Goal: Use online tool/utility: Utilize a website feature to perform a specific function

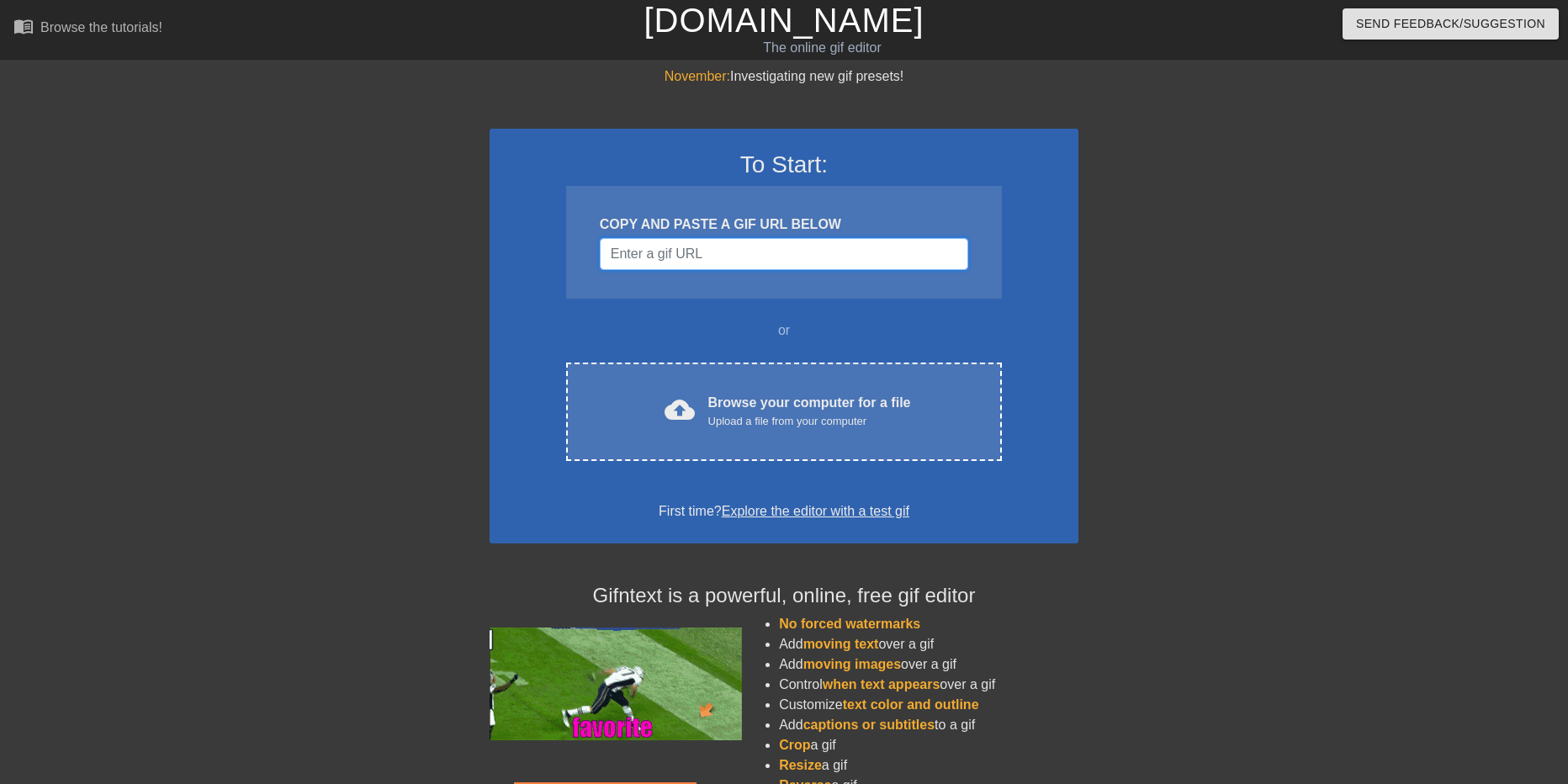
click at [642, 256] on input "Username" at bounding box center [784, 254] width 369 height 32
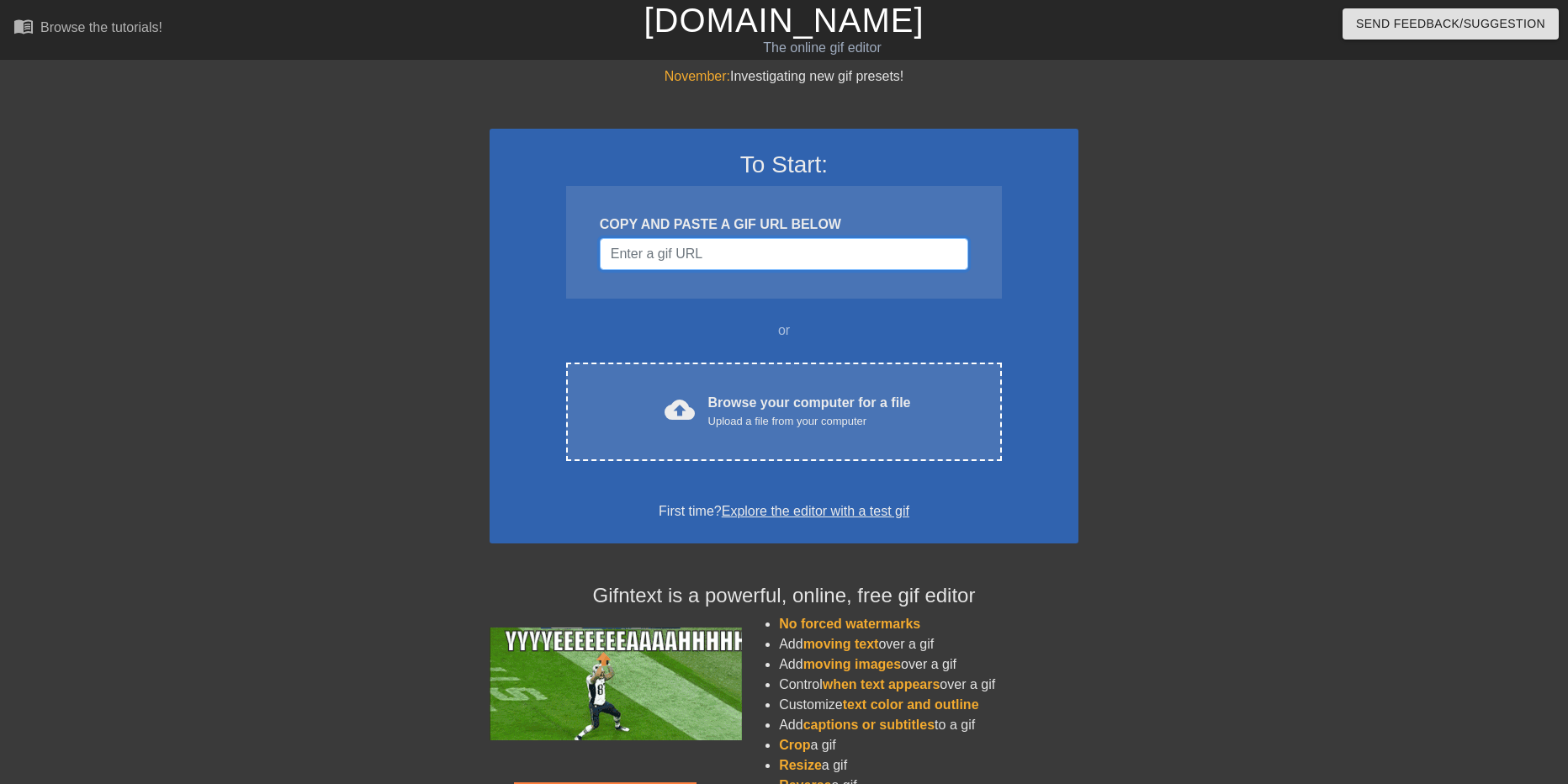
paste input "[URL][DOMAIN_NAME][PERSON_NAME]"
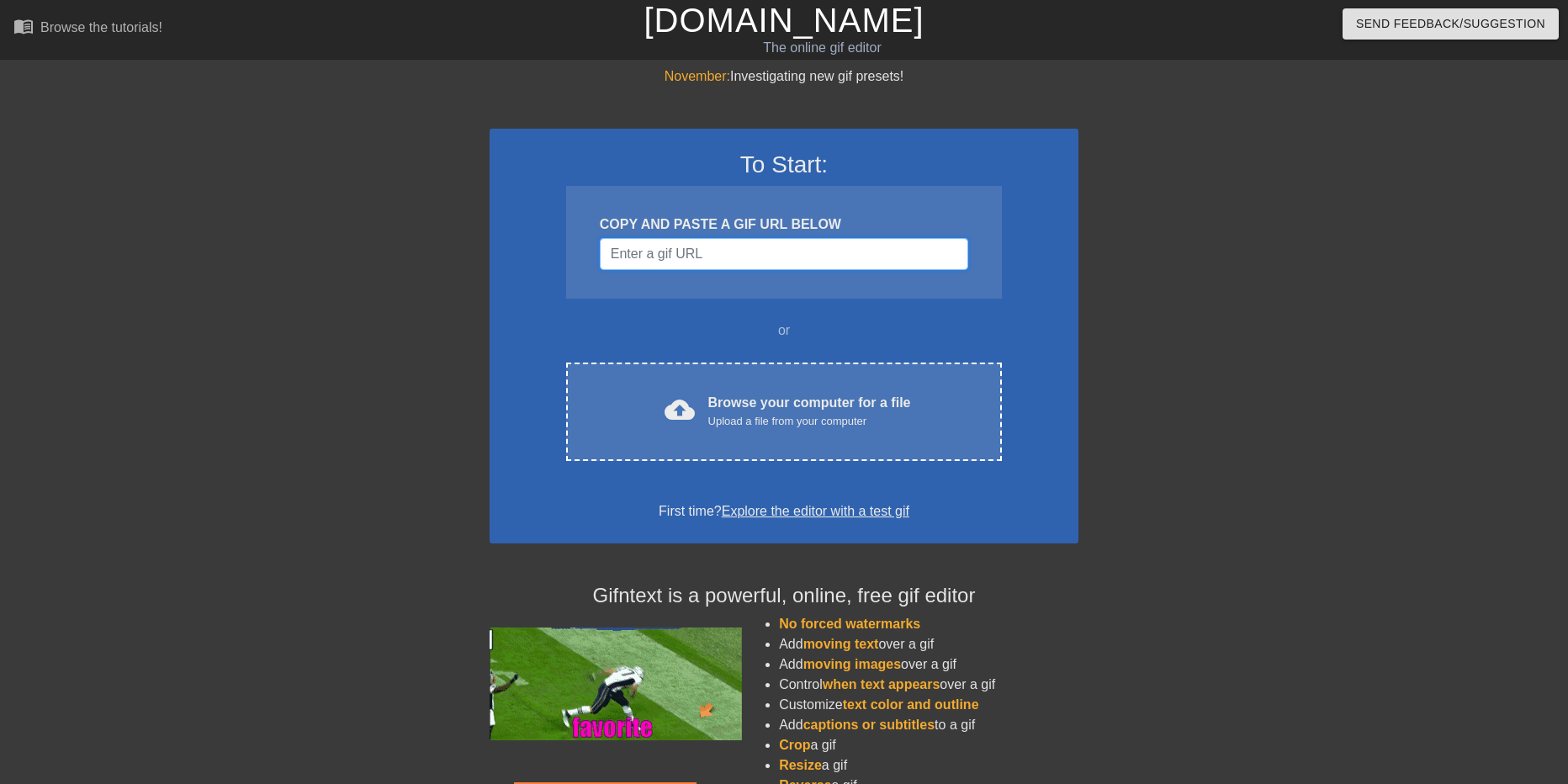
type input "[URL][DOMAIN_NAME][PERSON_NAME]"
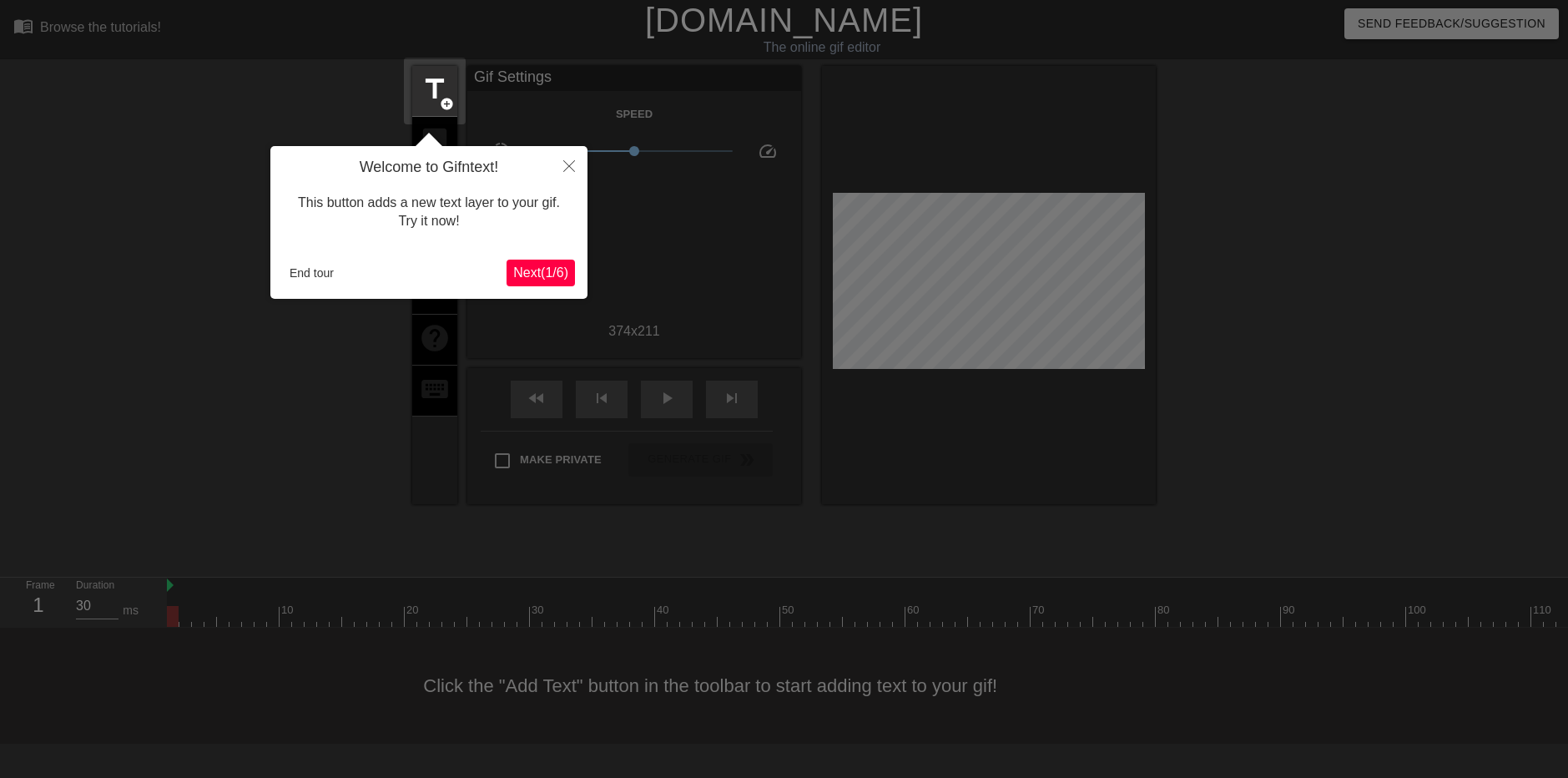
click at [529, 266] on span "Next ( 1 / 6 )" at bounding box center [540, 272] width 55 height 14
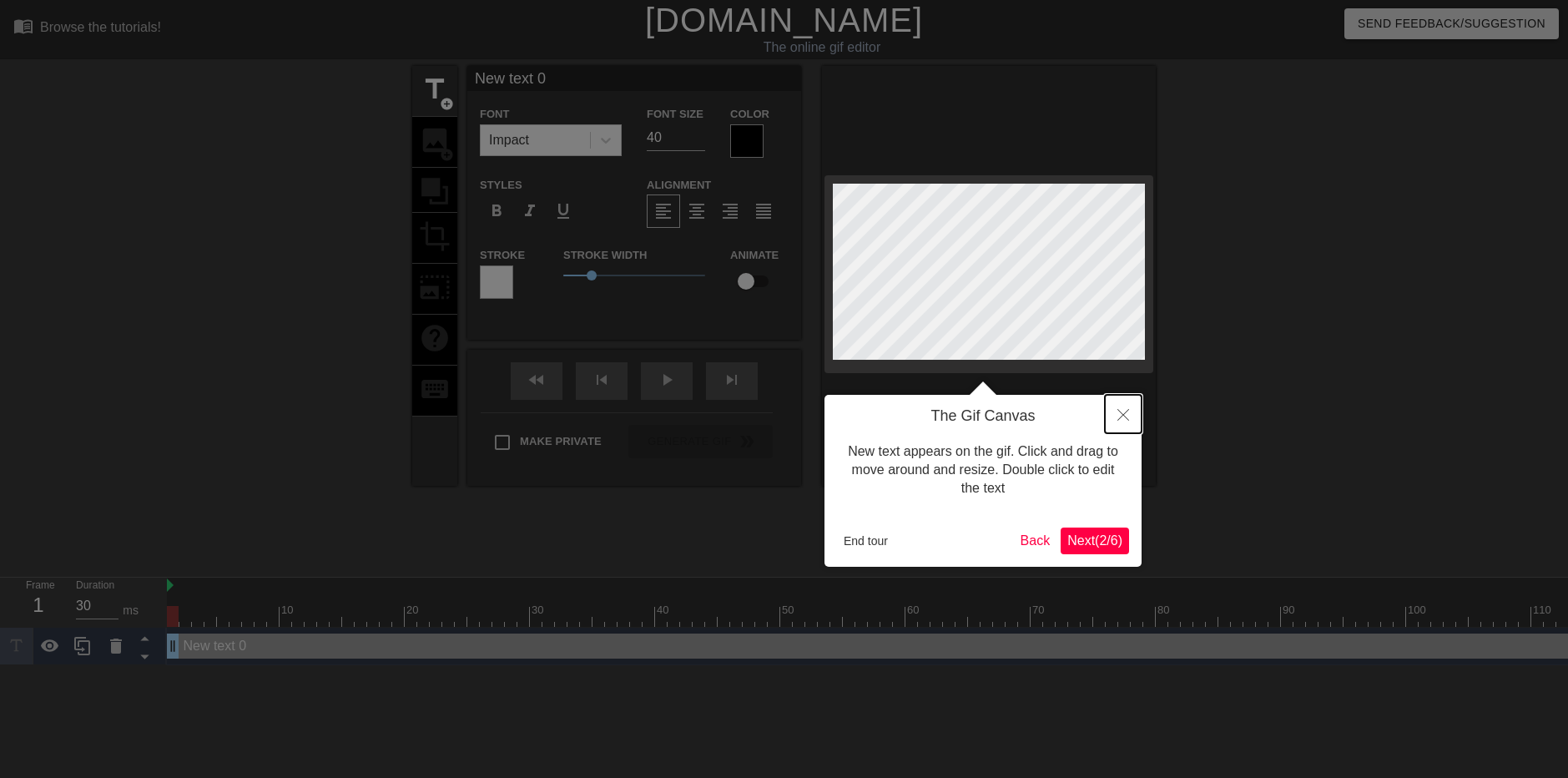
click at [1125, 413] on icon "Close" at bounding box center [1124, 415] width 12 height 12
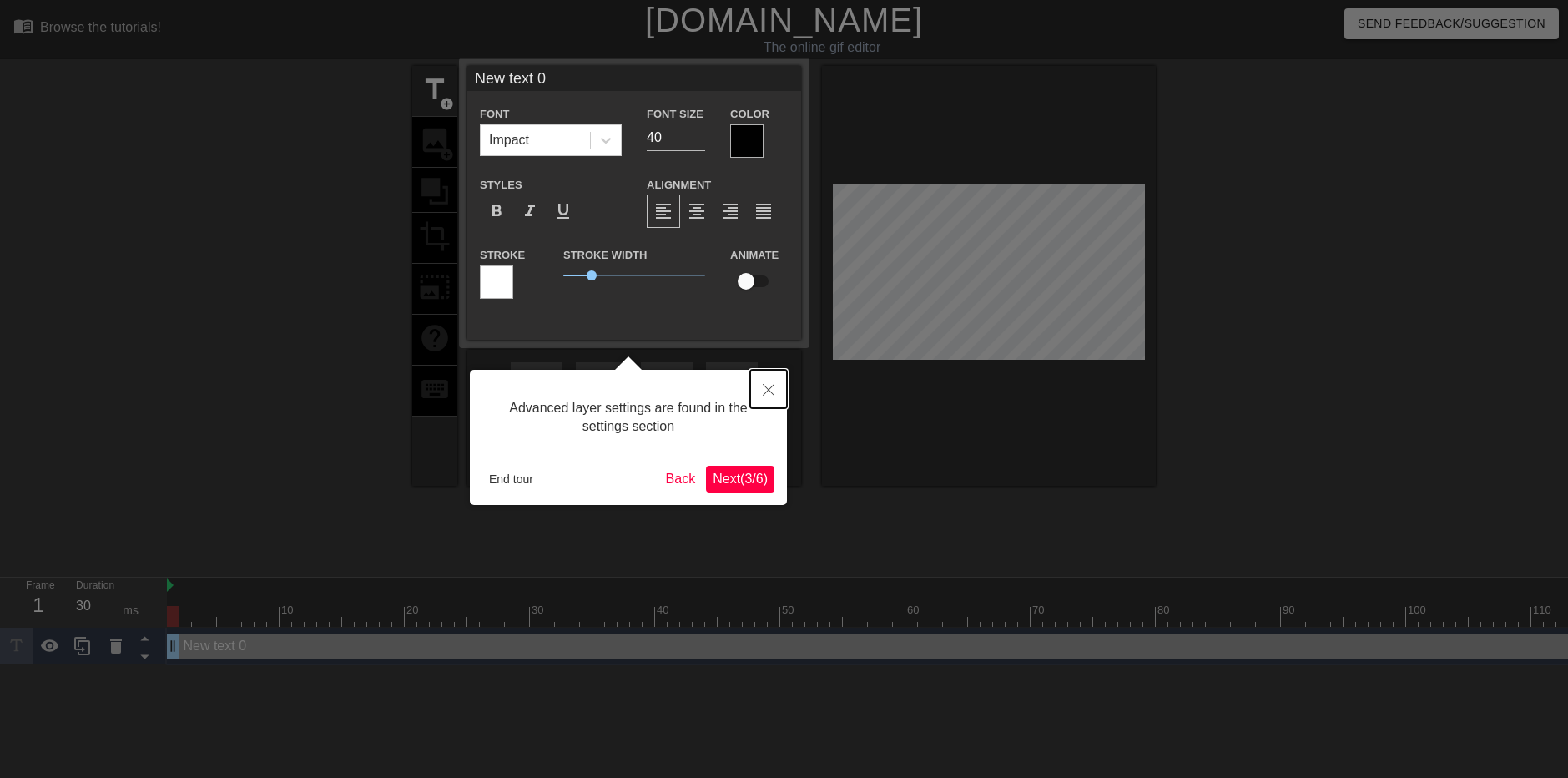
click at [770, 389] on icon "Close" at bounding box center [769, 390] width 12 height 12
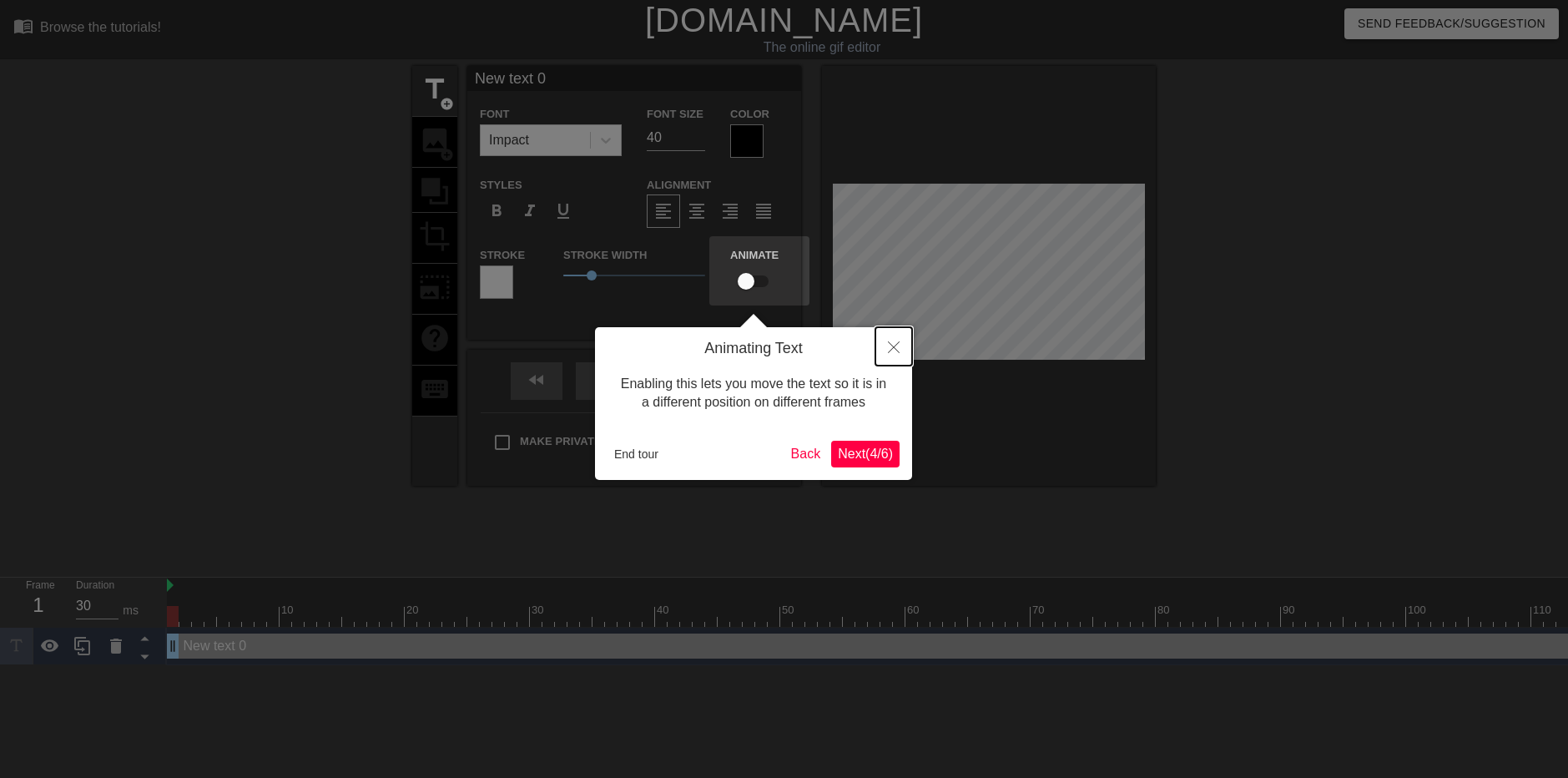
click at [889, 341] on button "Close" at bounding box center [893, 346] width 37 height 38
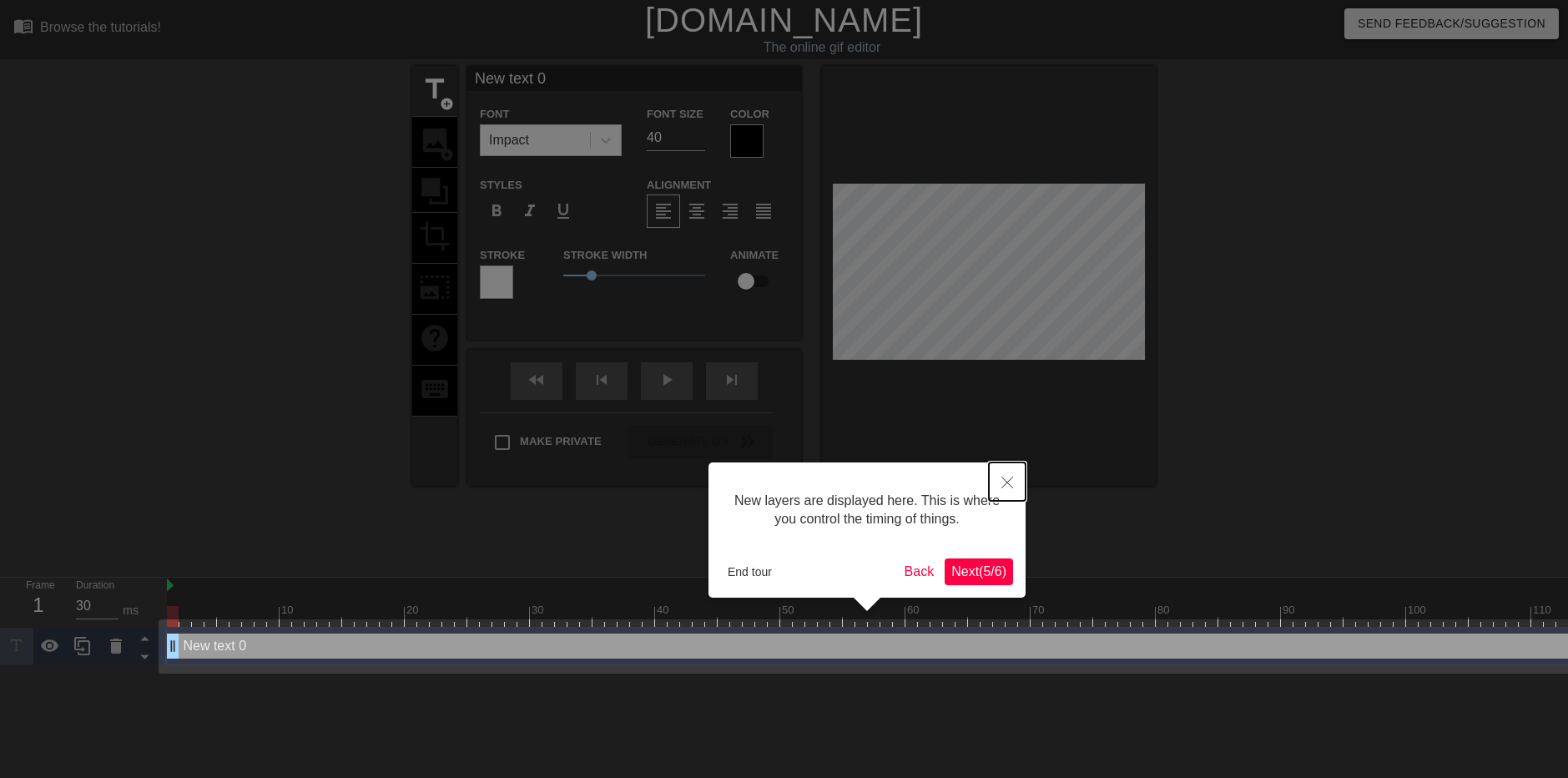
click at [1018, 491] on button "Close" at bounding box center [1007, 481] width 37 height 38
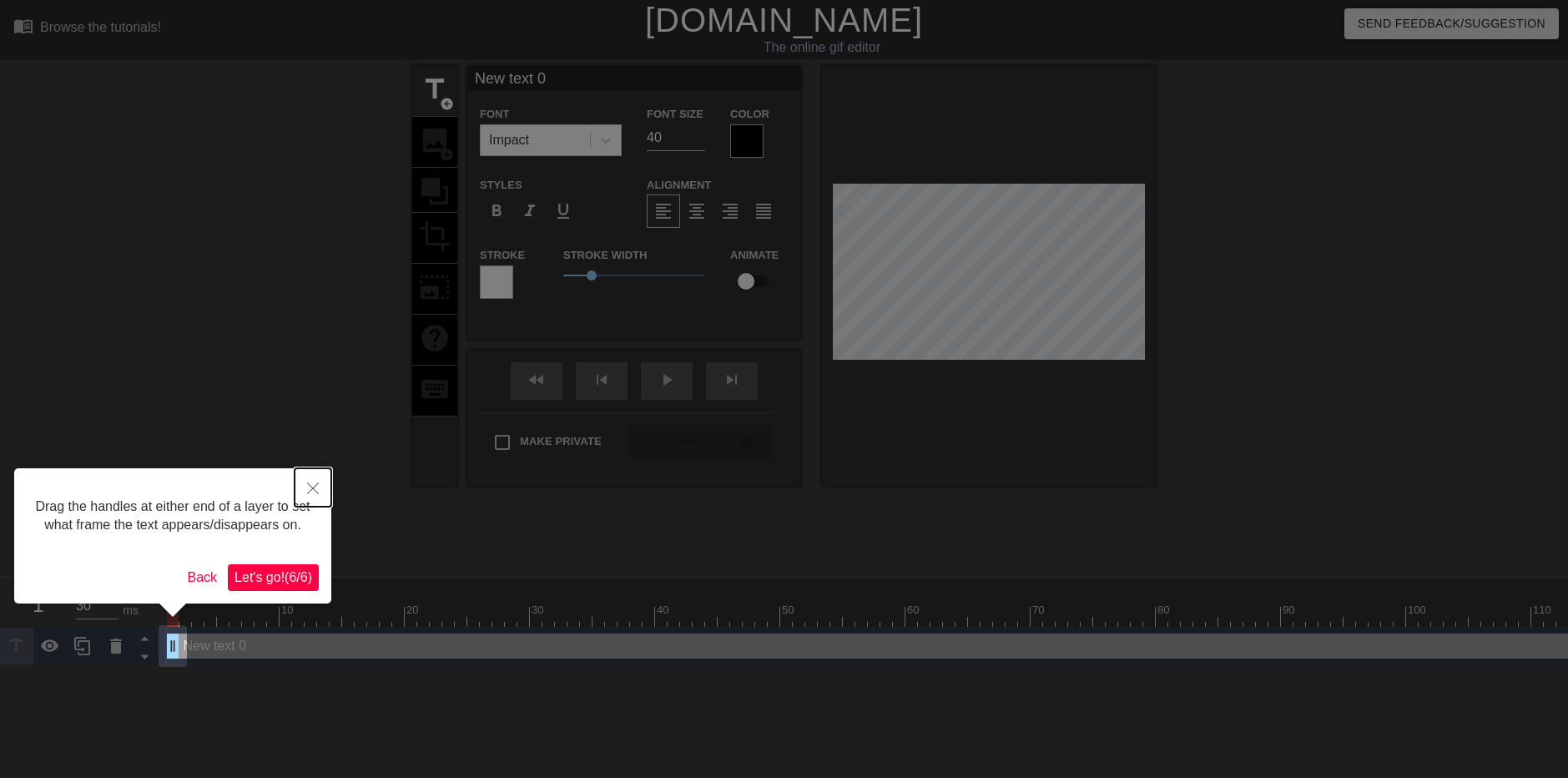
click at [323, 482] on button "Close" at bounding box center [312, 487] width 37 height 38
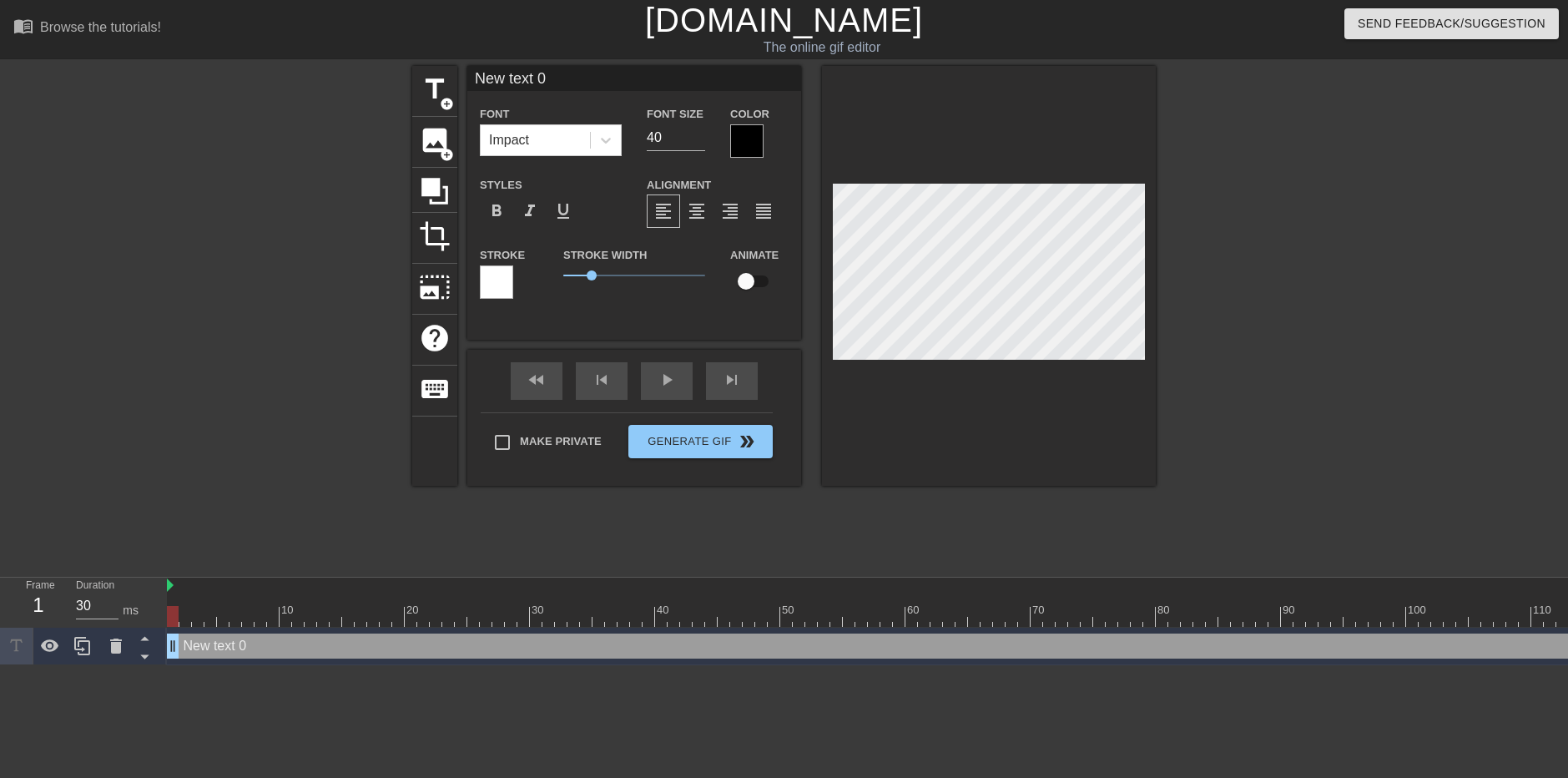
click at [518, 73] on input "New text 0" at bounding box center [634, 78] width 334 height 25
type input "CYAN WHEN"
click at [749, 139] on div at bounding box center [746, 140] width 33 height 33
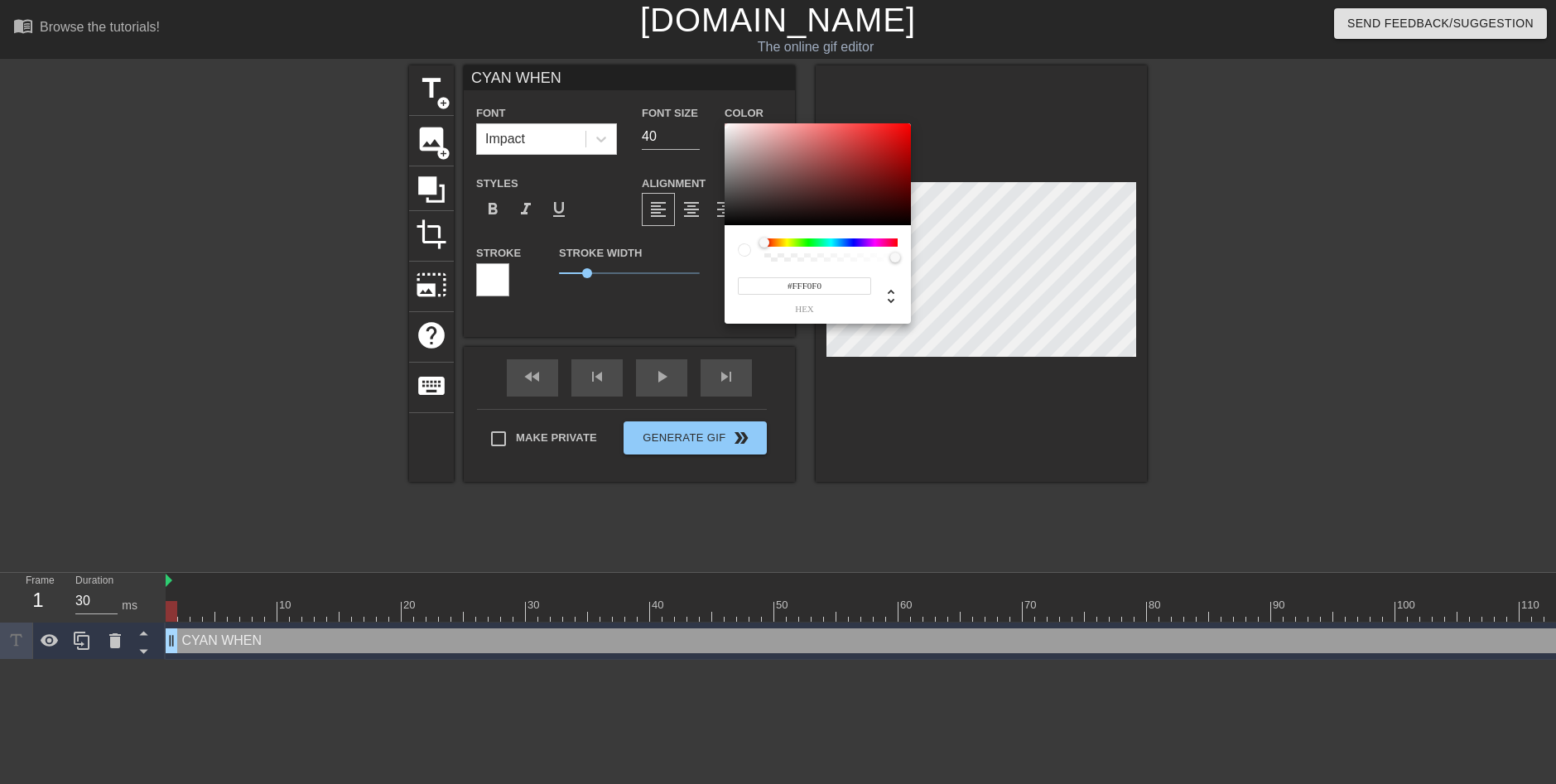
type input "#FFFFFF"
drag, startPoint x: 827, startPoint y: 193, endPoint x: 653, endPoint y: 81, distance: 206.9
click at [653, 81] on div "#FFFFFF hex" at bounding box center [778, 392] width 1556 height 784
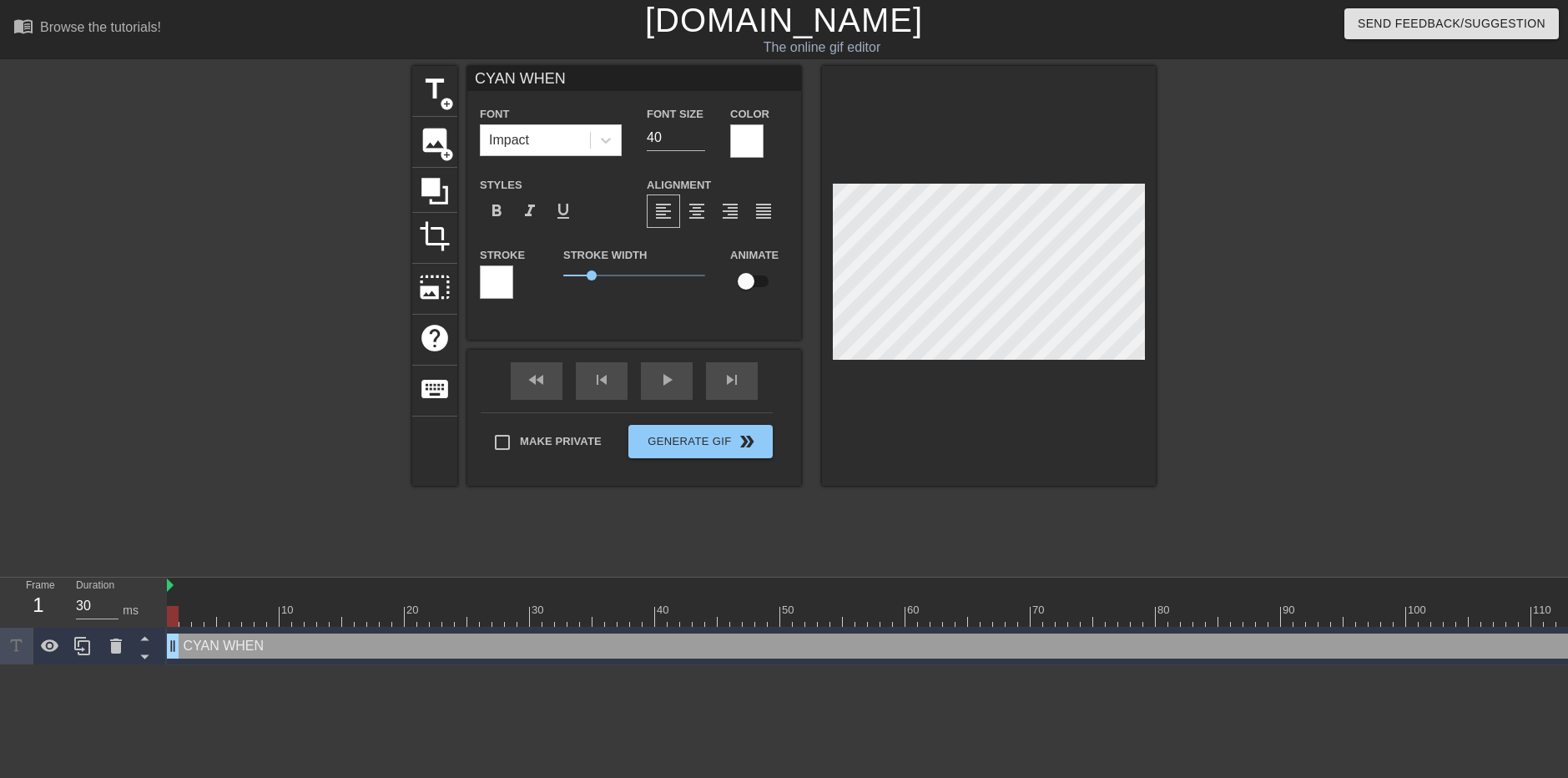
click at [499, 284] on div at bounding box center [496, 282] width 33 height 33
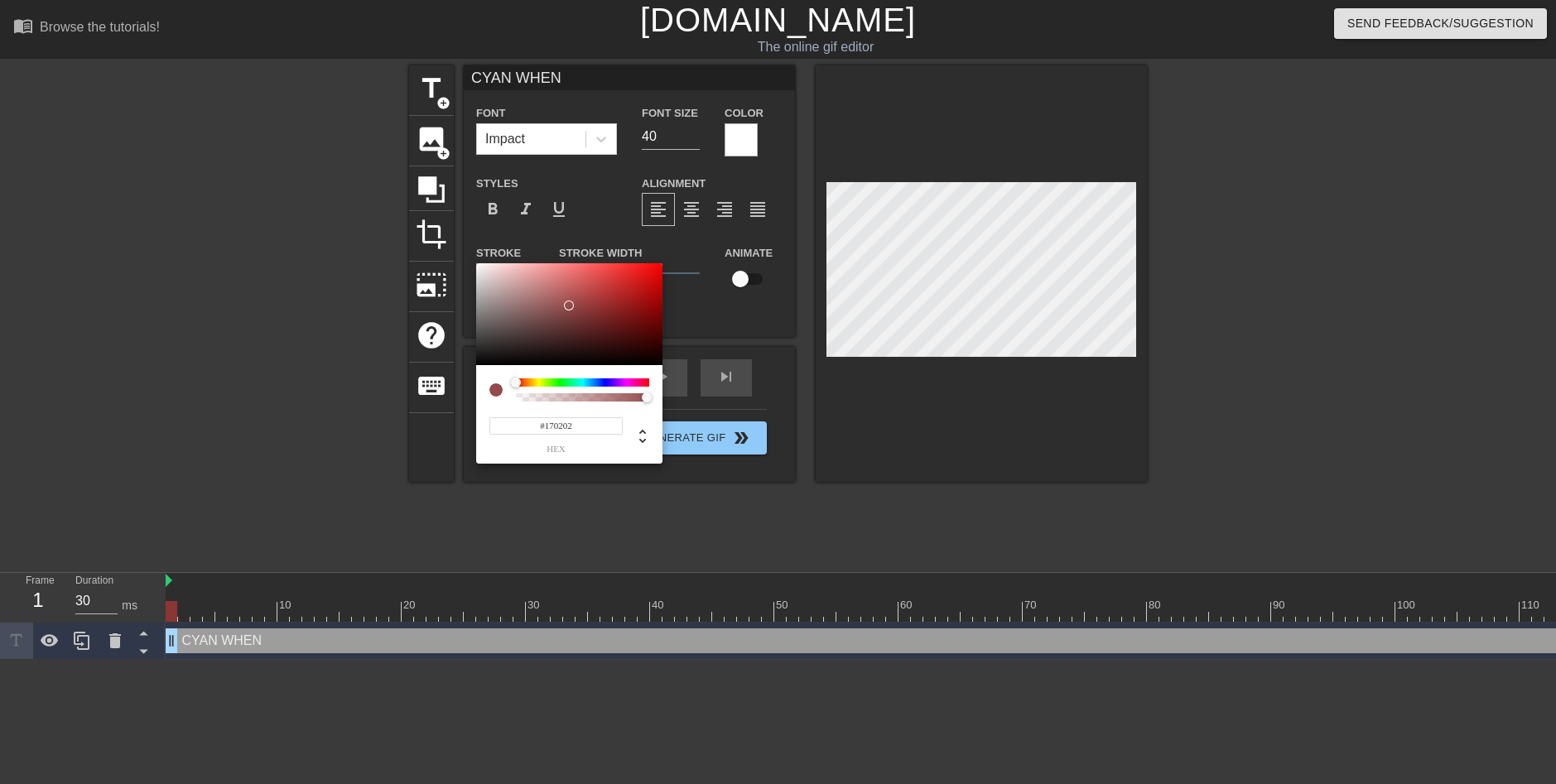
type input "#000000"
drag, startPoint x: 568, startPoint y: 305, endPoint x: 703, endPoint y: 399, distance: 164.5
click at [703, 399] on div "#000000 hex" at bounding box center [778, 392] width 1556 height 784
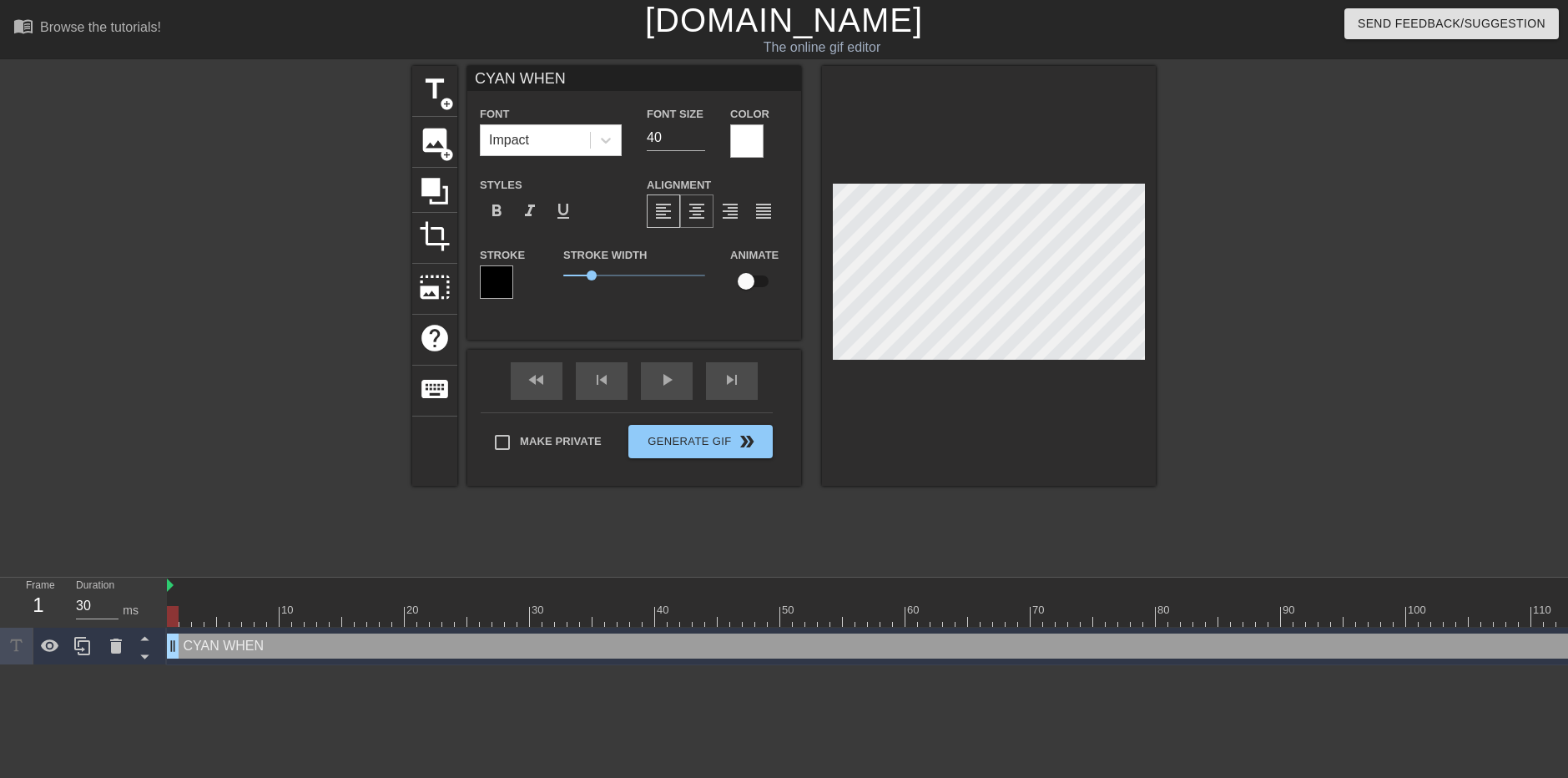
click at [688, 220] on span "format_align_center" at bounding box center [697, 211] width 20 height 20
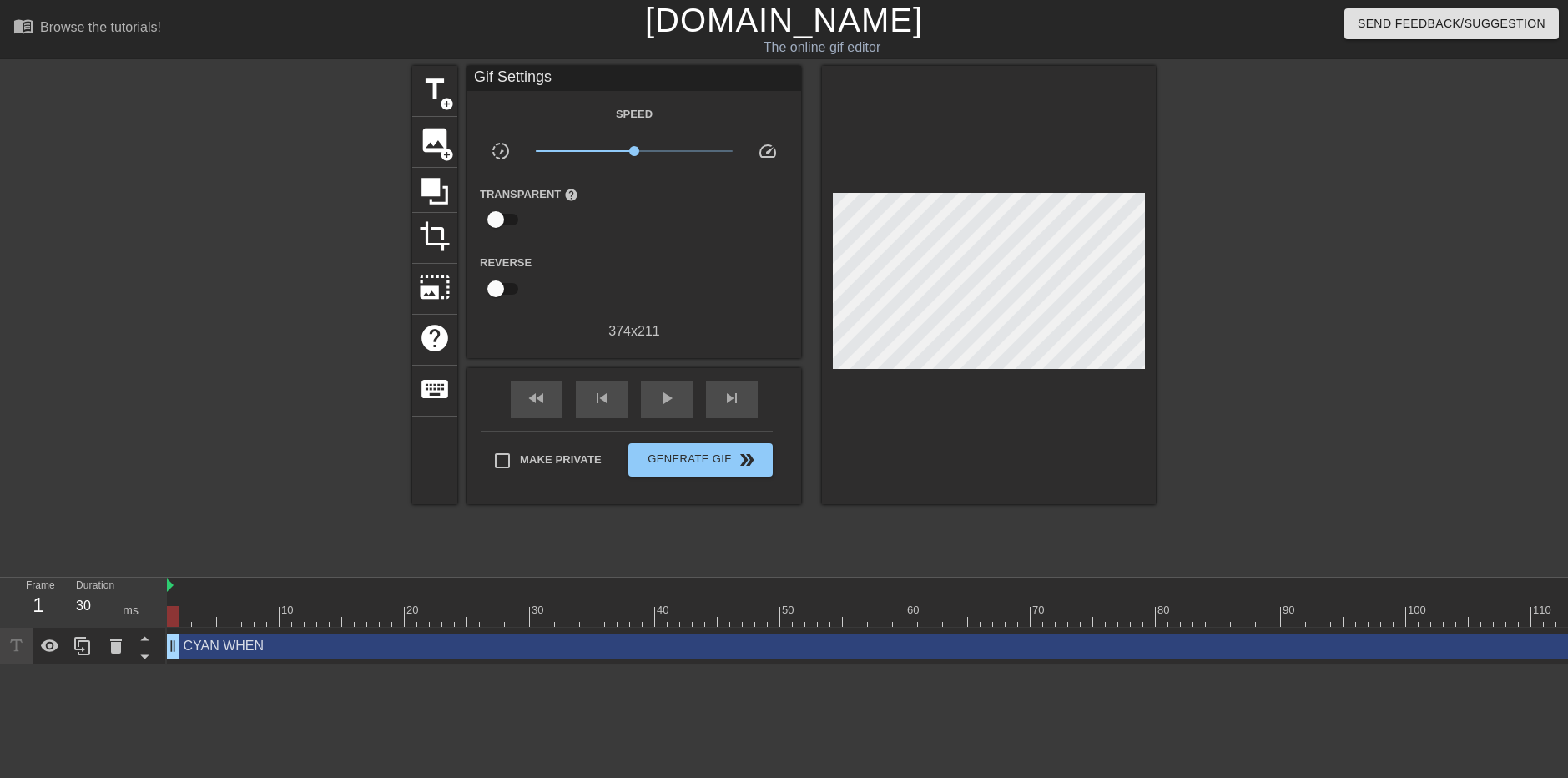
click at [344, 495] on div at bounding box center [267, 317] width 250 height 501
type input "30"
click at [430, 91] on span "title" at bounding box center [434, 89] width 31 height 31
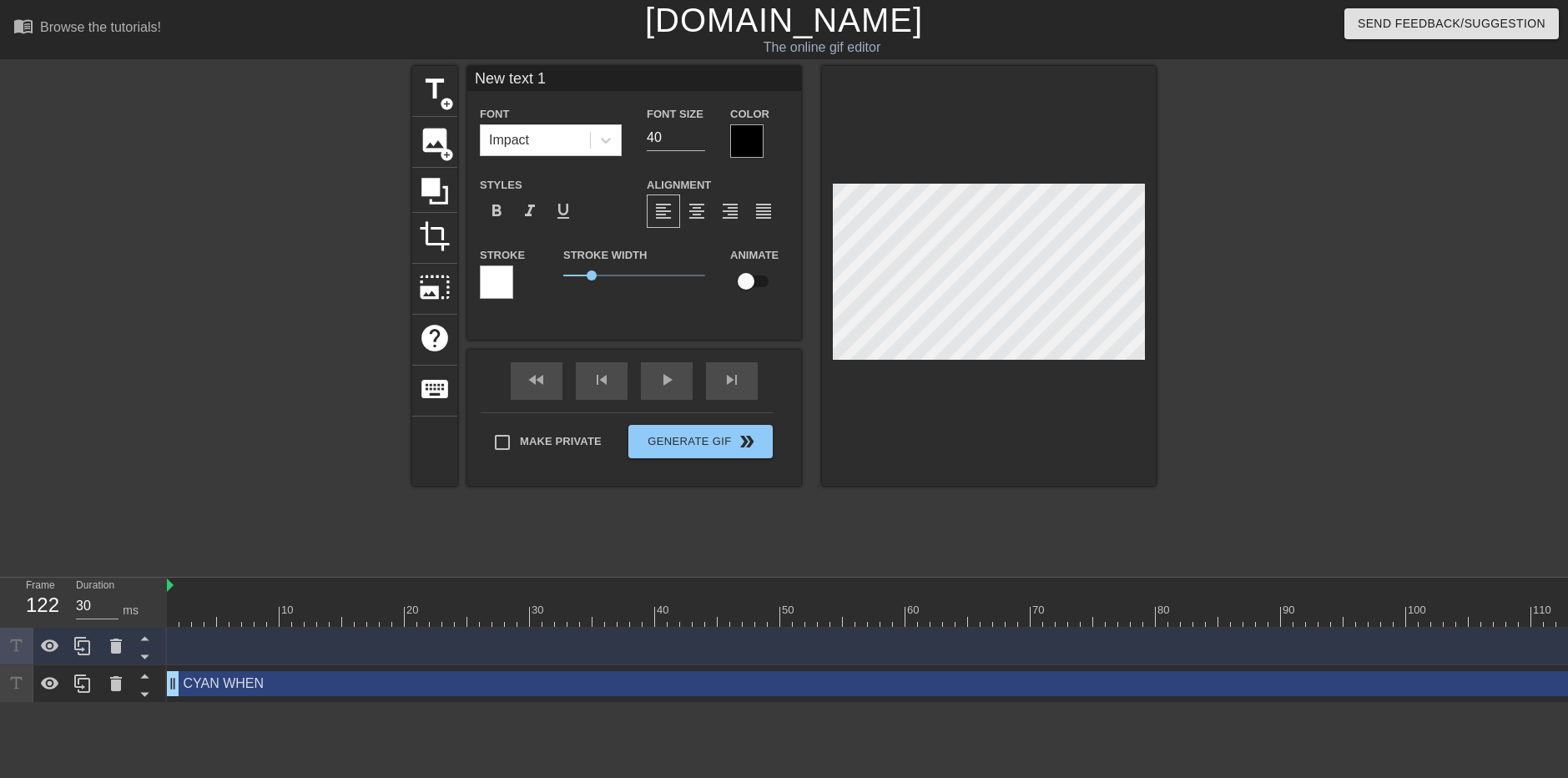
click at [555, 68] on input "New text 1" at bounding box center [634, 78] width 334 height 25
type input "b"
type input "HIS "BOYFRIEND" UNMATCHES"
click at [662, 133] on input "40" at bounding box center [676, 137] width 59 height 26
type input "4"
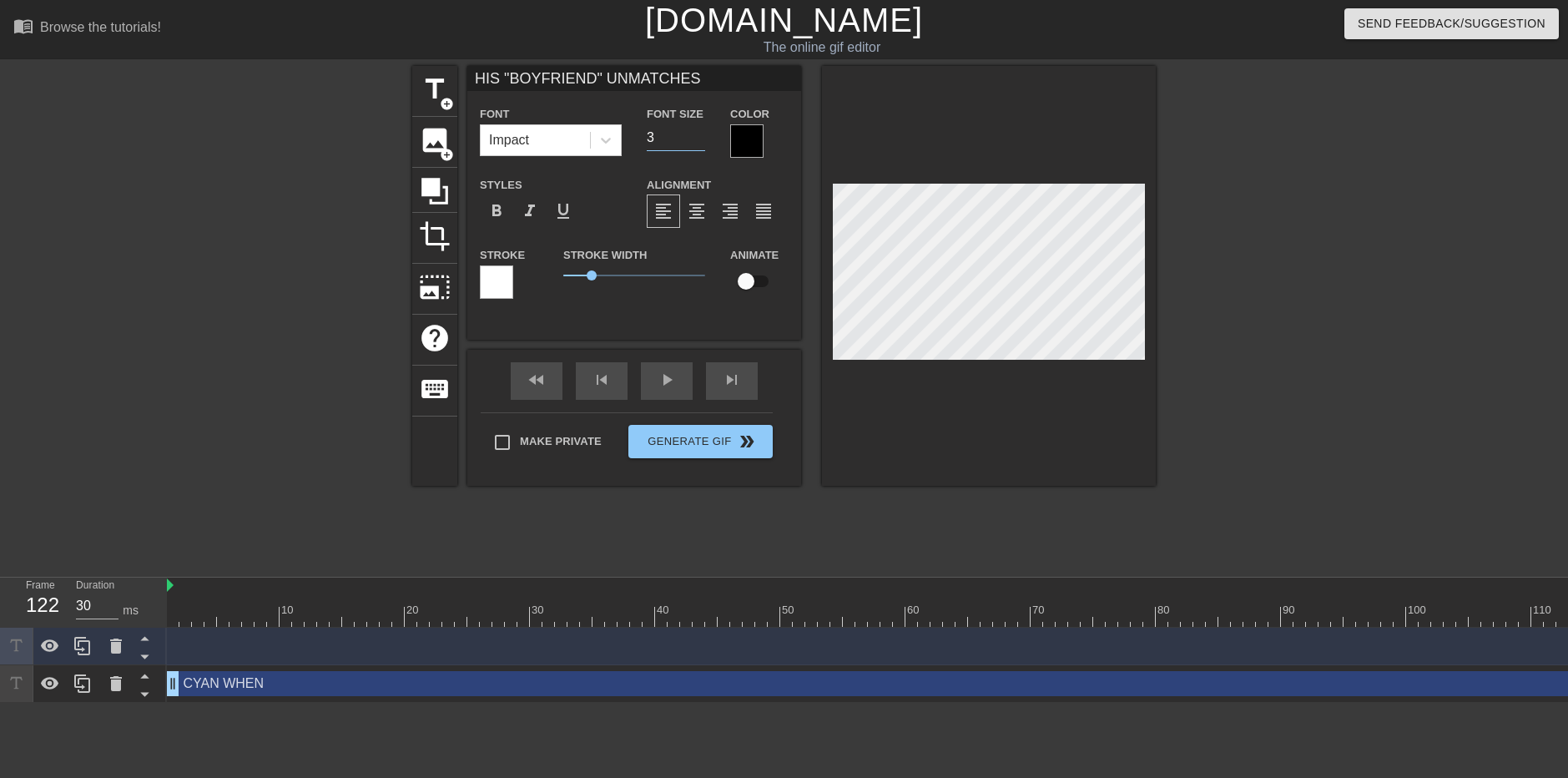
type input "30"
click at [744, 125] on div at bounding box center [746, 140] width 33 height 33
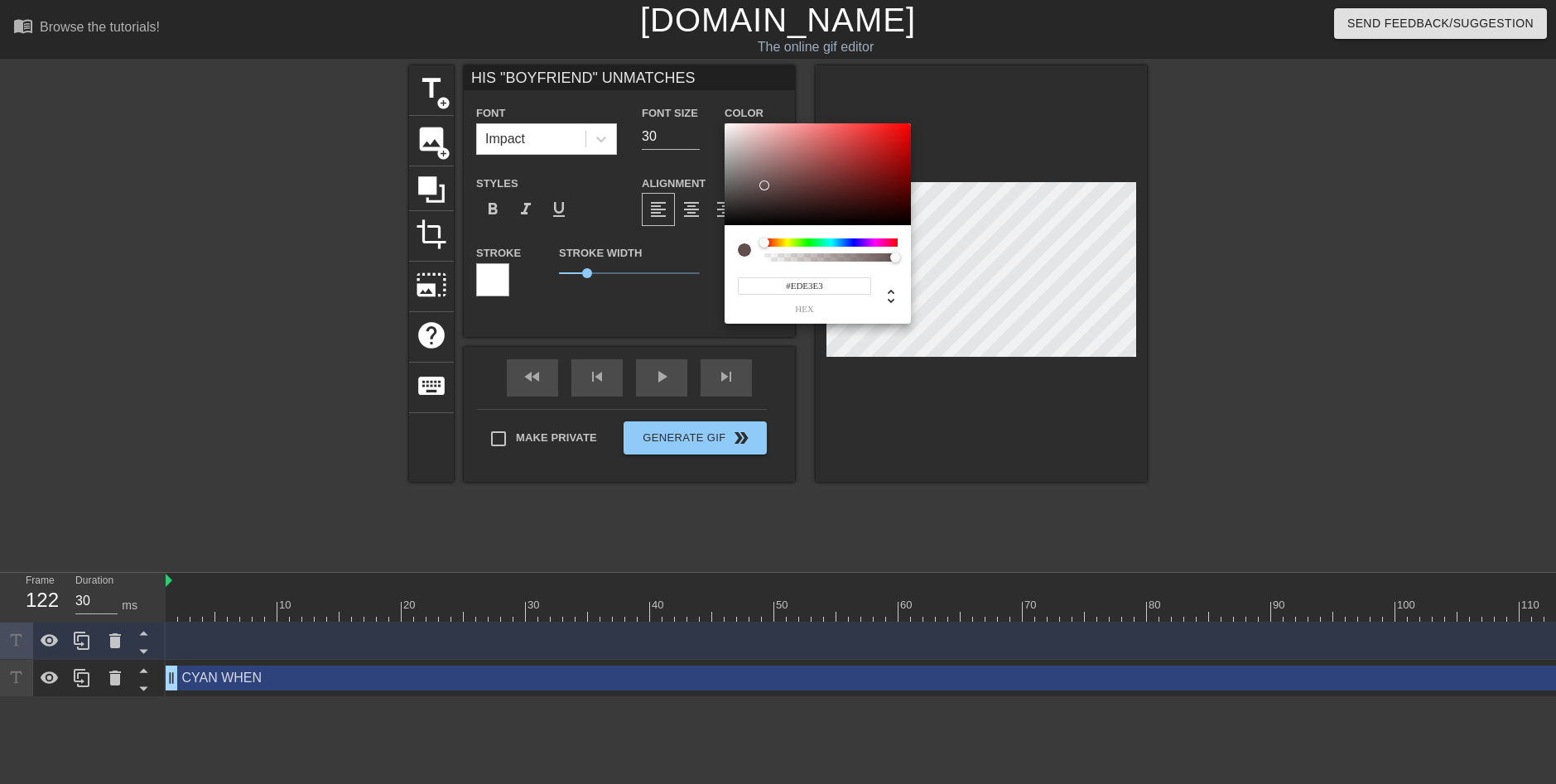
type input "#FFFFFF"
drag, startPoint x: 765, startPoint y: 186, endPoint x: 713, endPoint y: 94, distance: 105.7
click at [713, 94] on div "#FFFFFF hex" at bounding box center [778, 392] width 1556 height 784
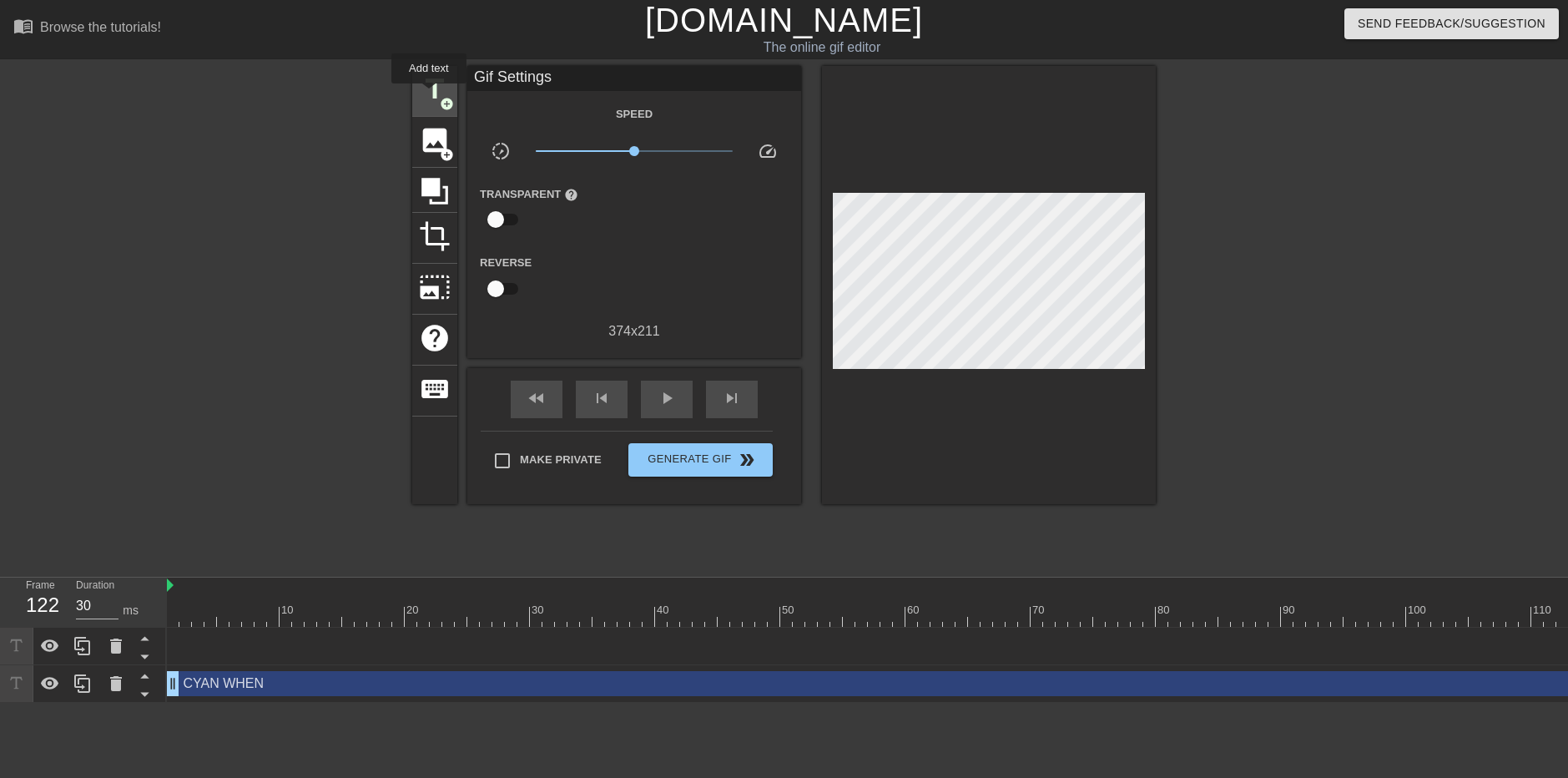
click at [429, 95] on span "title" at bounding box center [434, 89] width 31 height 31
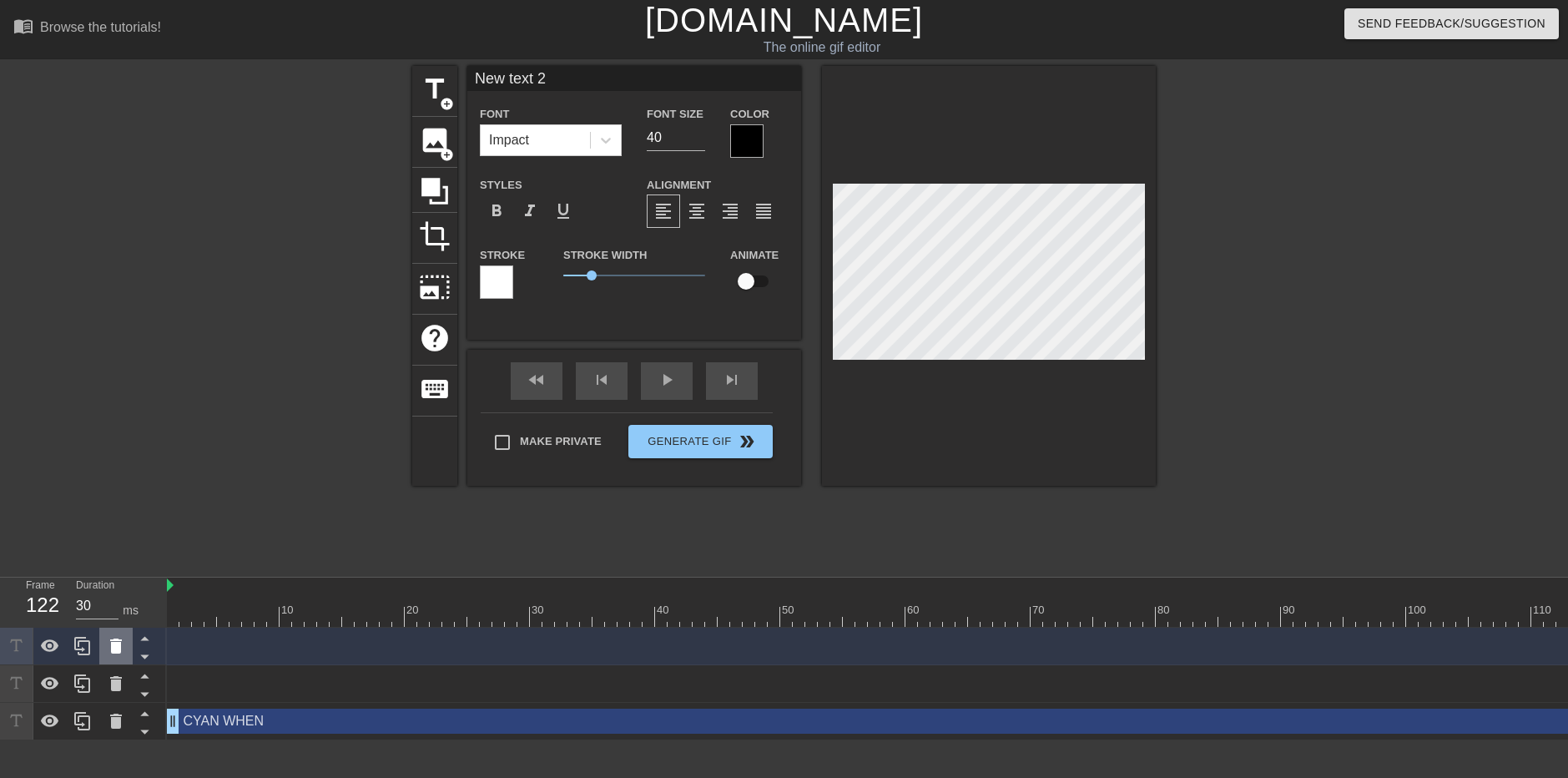
click at [123, 647] on icon at bounding box center [117, 647] width 20 height 20
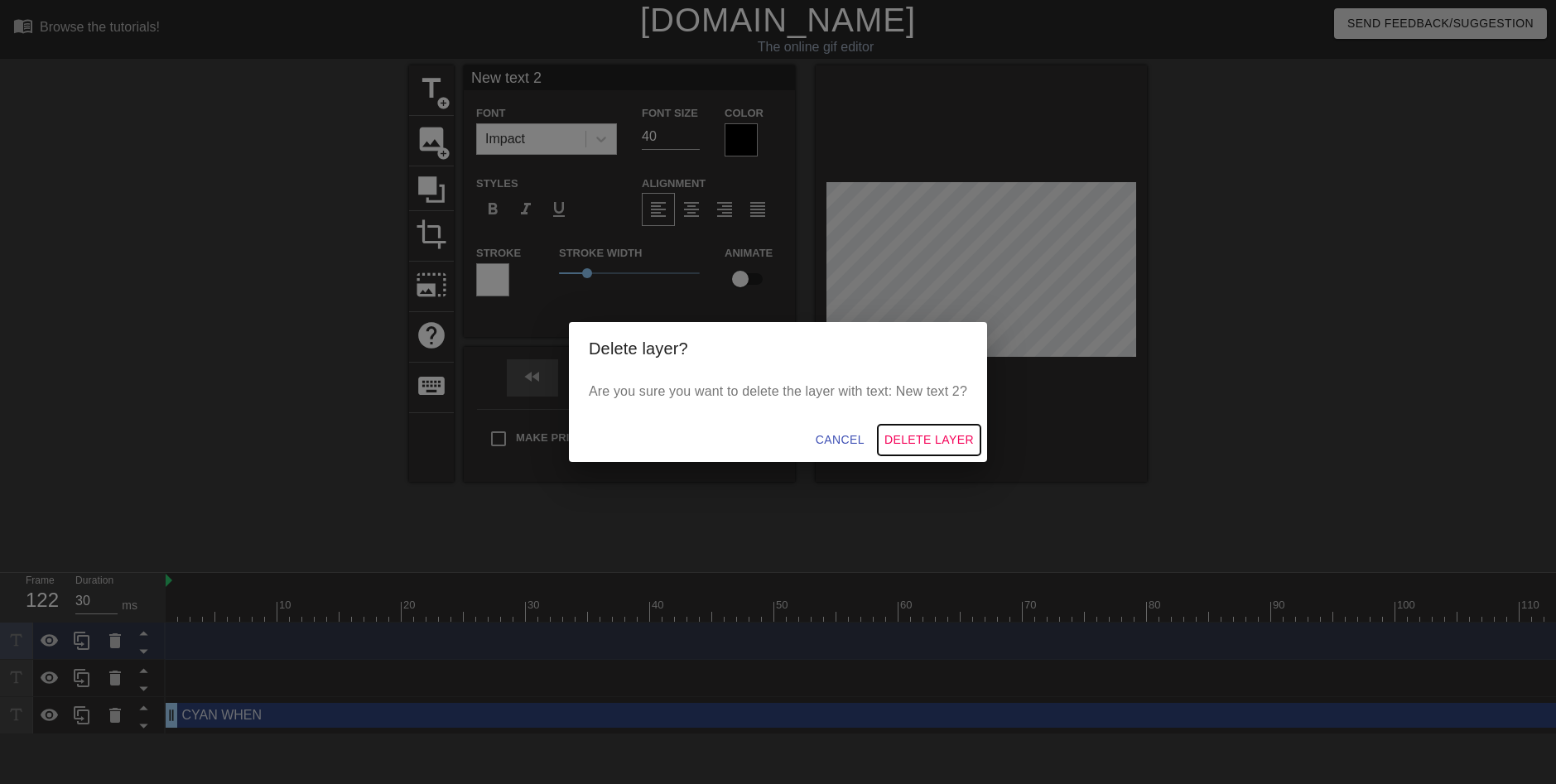
click at [962, 444] on span "Delete Layer" at bounding box center [930, 440] width 89 height 21
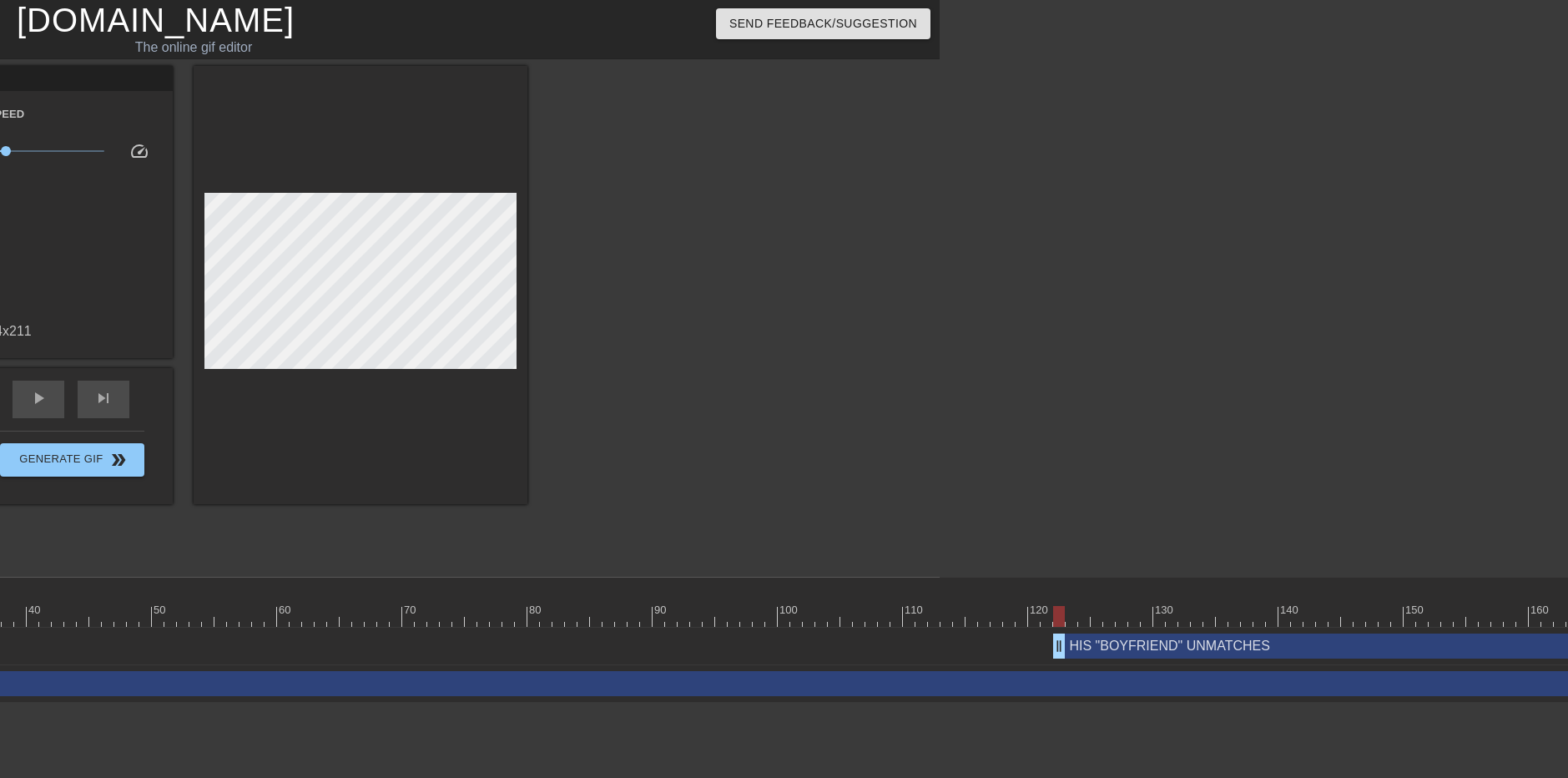
scroll to position [0, 845]
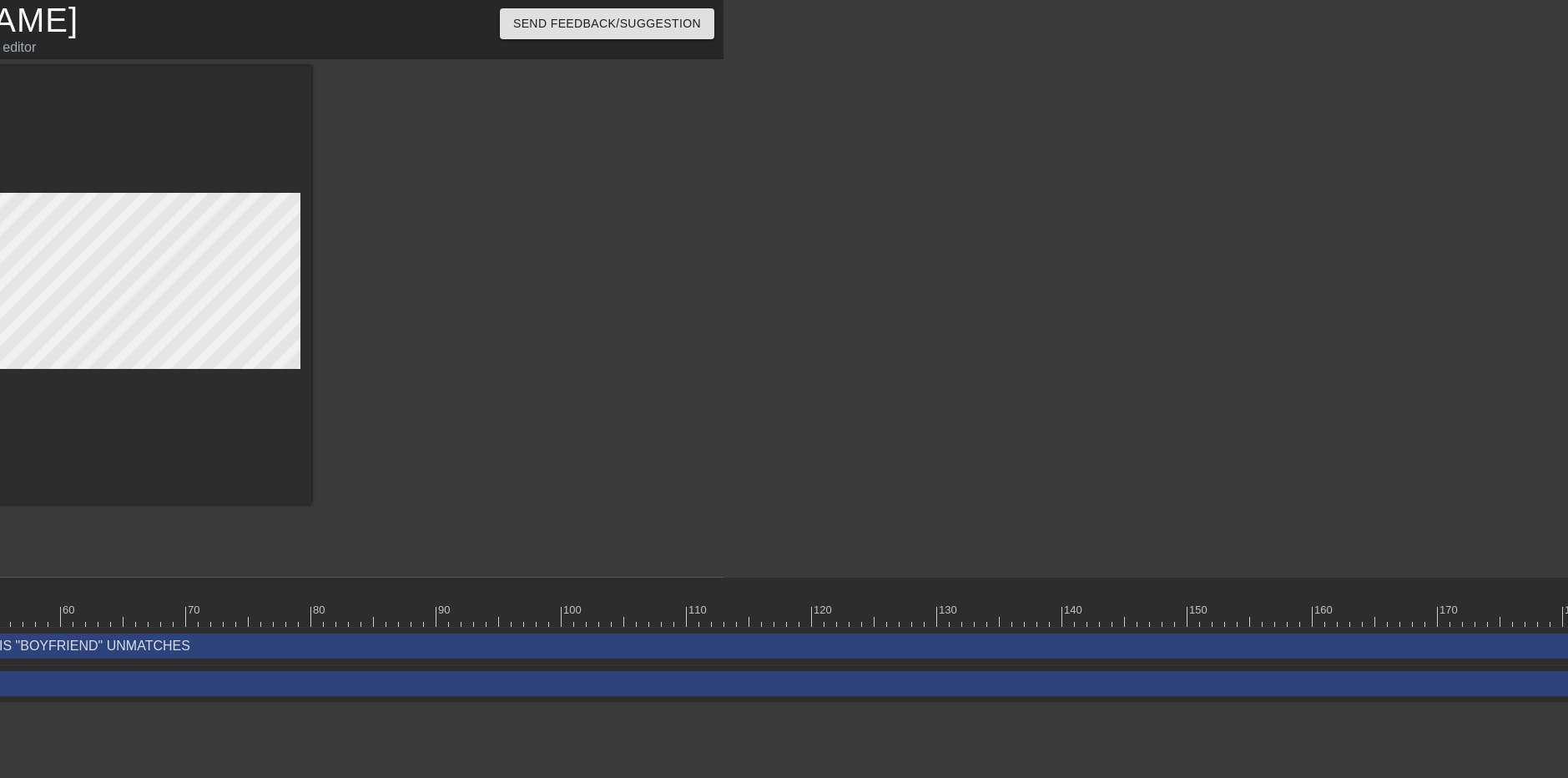
drag, startPoint x: 841, startPoint y: 649, endPoint x: 7, endPoint y: 711, distance: 836.3
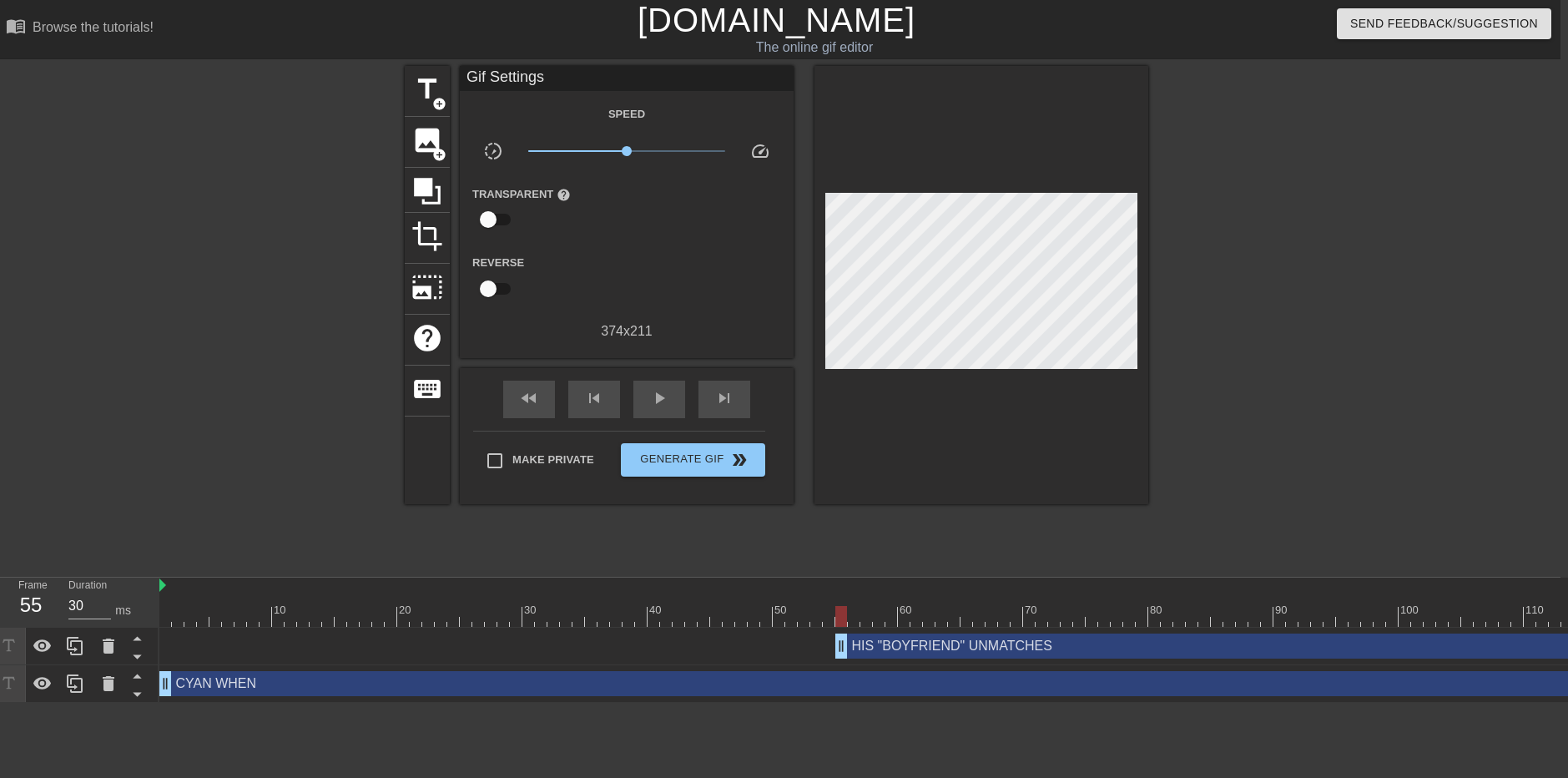
scroll to position [0, 0]
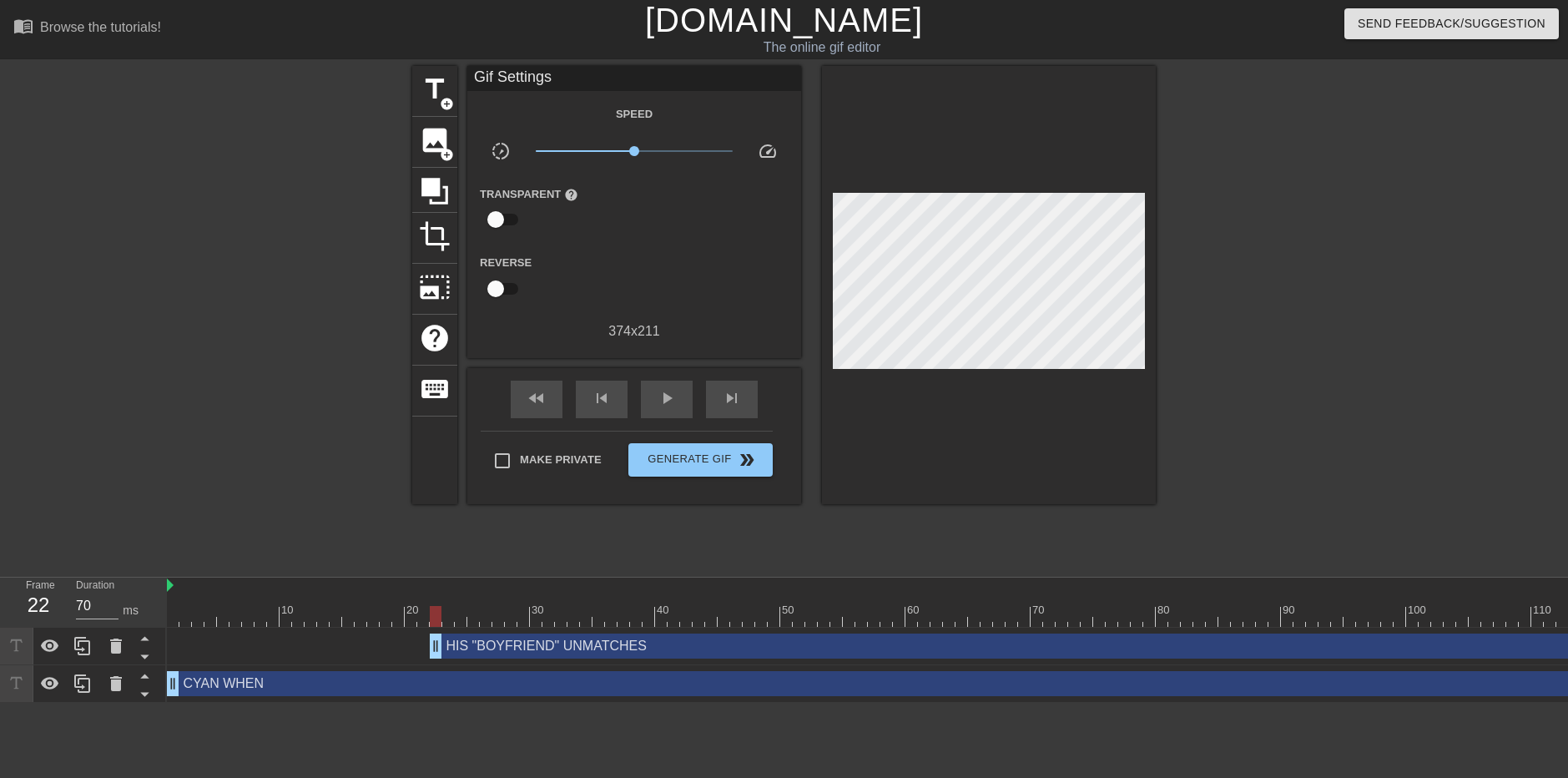
type input "30"
drag, startPoint x: 854, startPoint y: 651, endPoint x: 111, endPoint y: 712, distance: 745.5
click at [111, 712] on html "menu_book Browse the tutorials! [DOMAIN_NAME] The online gif editor Send Feedba…" at bounding box center [784, 362] width 1568 height 724
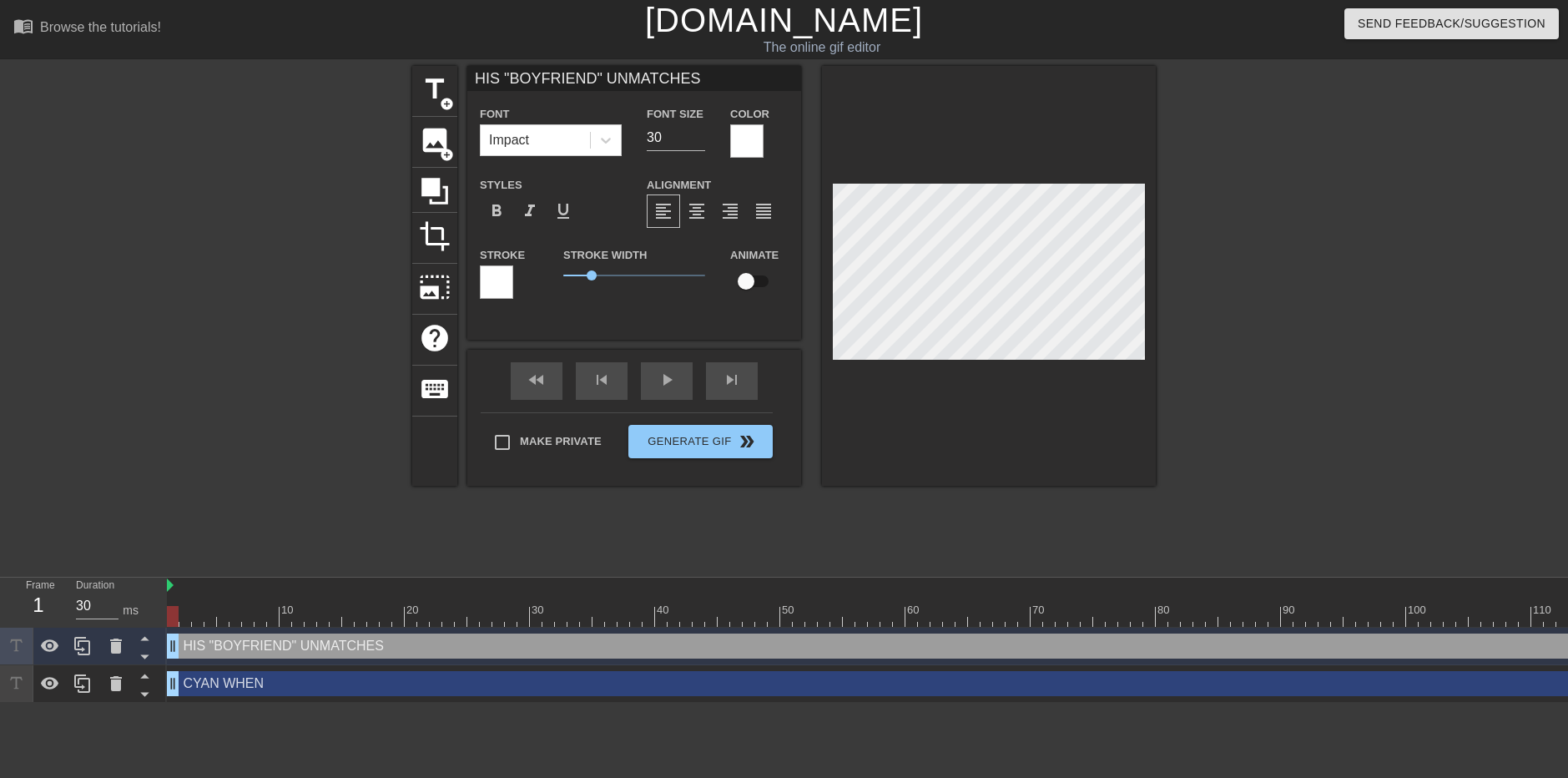
click at [498, 277] on div at bounding box center [496, 282] width 33 height 33
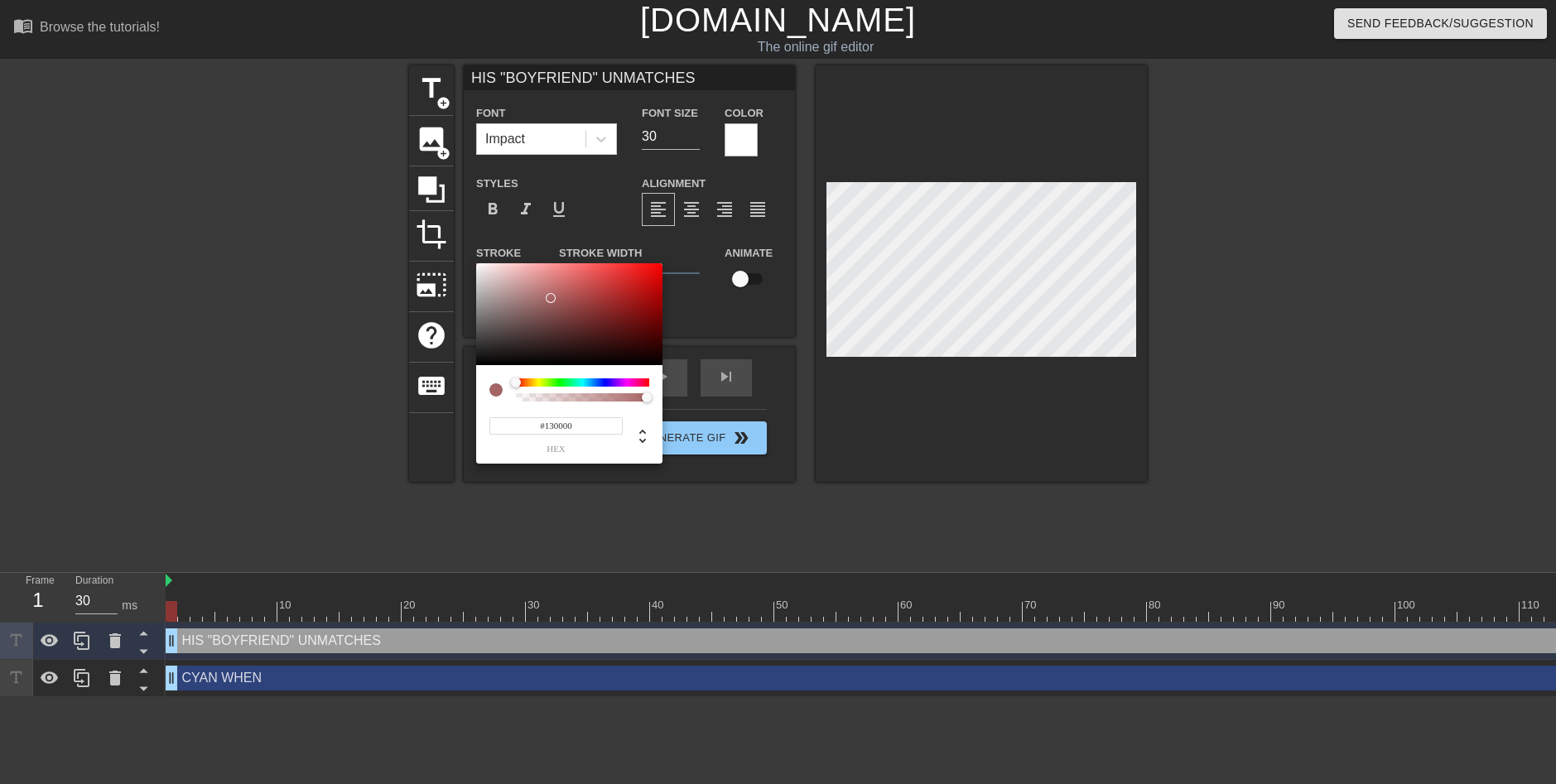
type input "#000000"
drag, startPoint x: 551, startPoint y: 298, endPoint x: 776, endPoint y: 409, distance: 250.9
click at [776, 409] on div "#000000 hex" at bounding box center [778, 392] width 1556 height 784
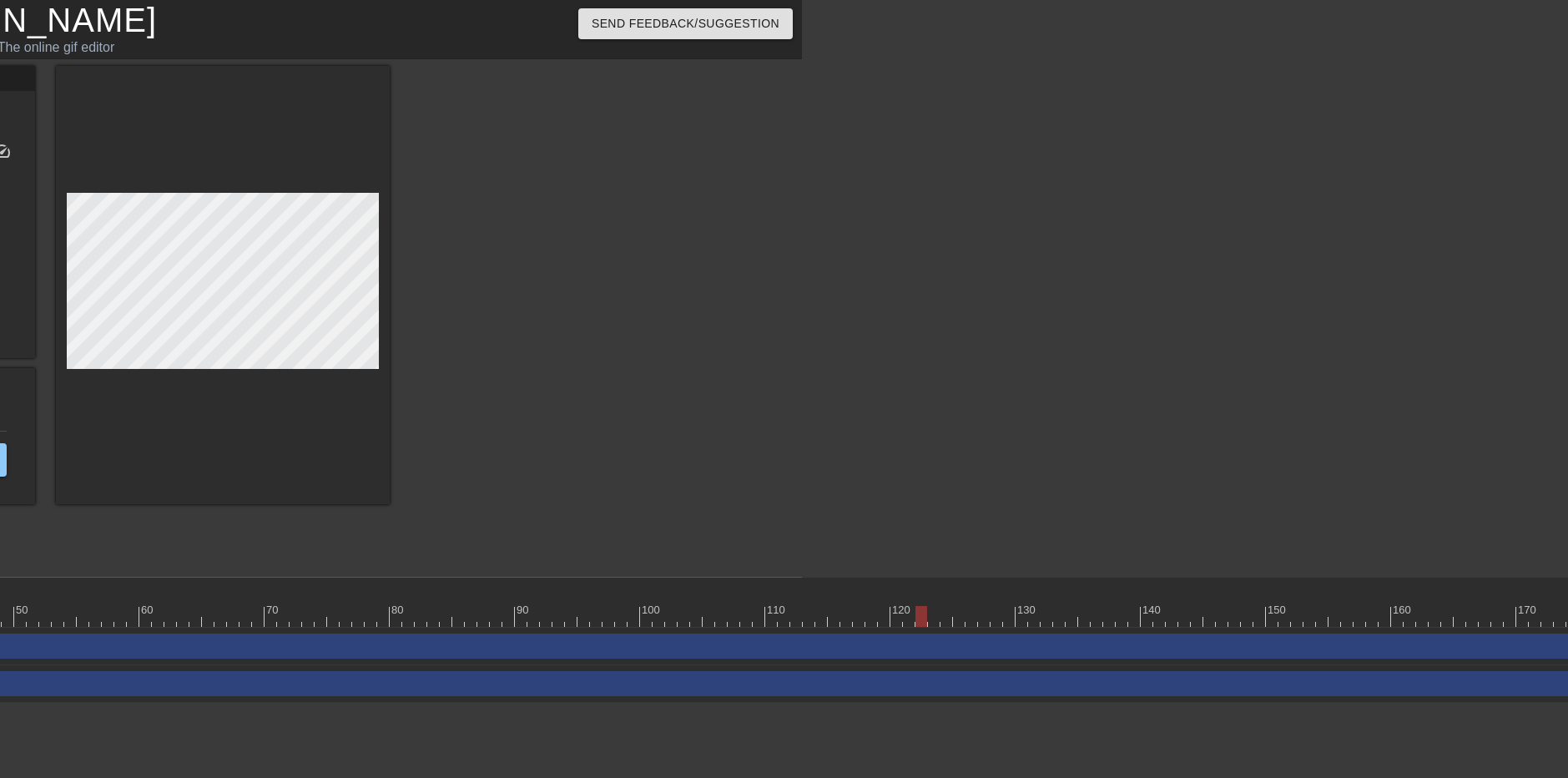
scroll to position [0, 767]
drag, startPoint x: 920, startPoint y: 609, endPoint x: 862, endPoint y: 610, distance: 58.0
click at [862, 610] on div at bounding box center [858, 616] width 12 height 21
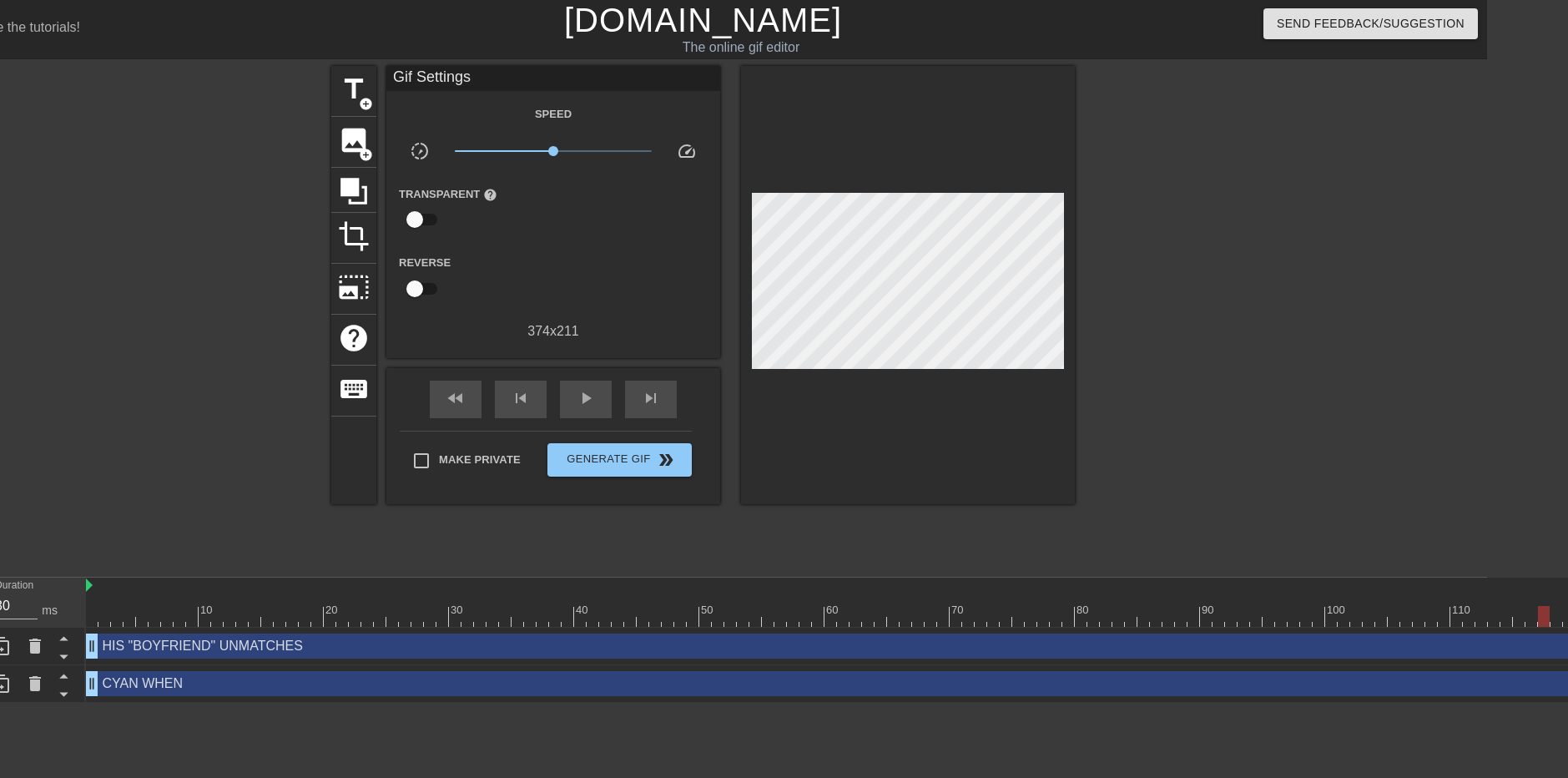
scroll to position [0, 0]
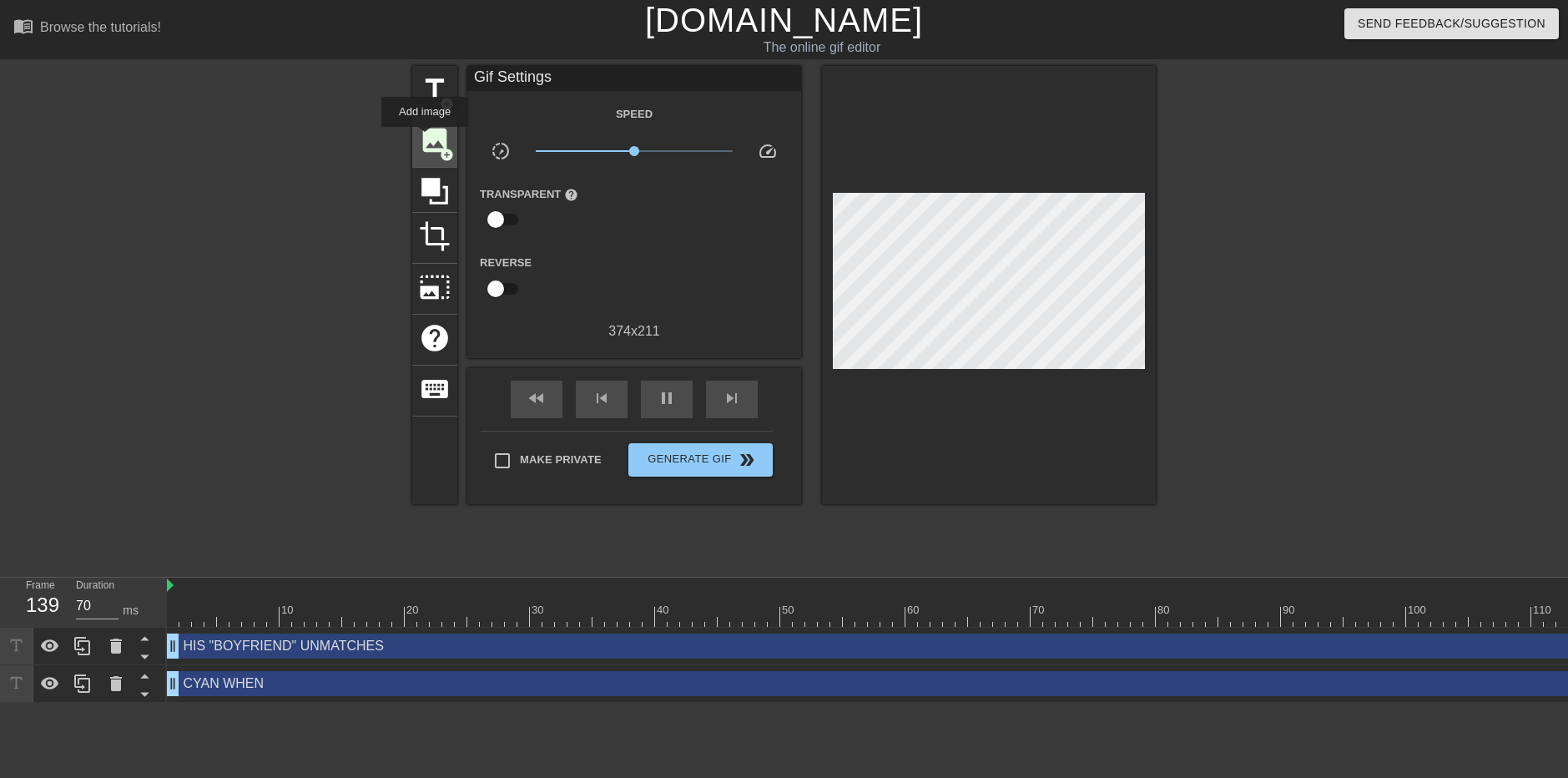
type input "30"
click at [425, 139] on span "image" at bounding box center [434, 140] width 31 height 31
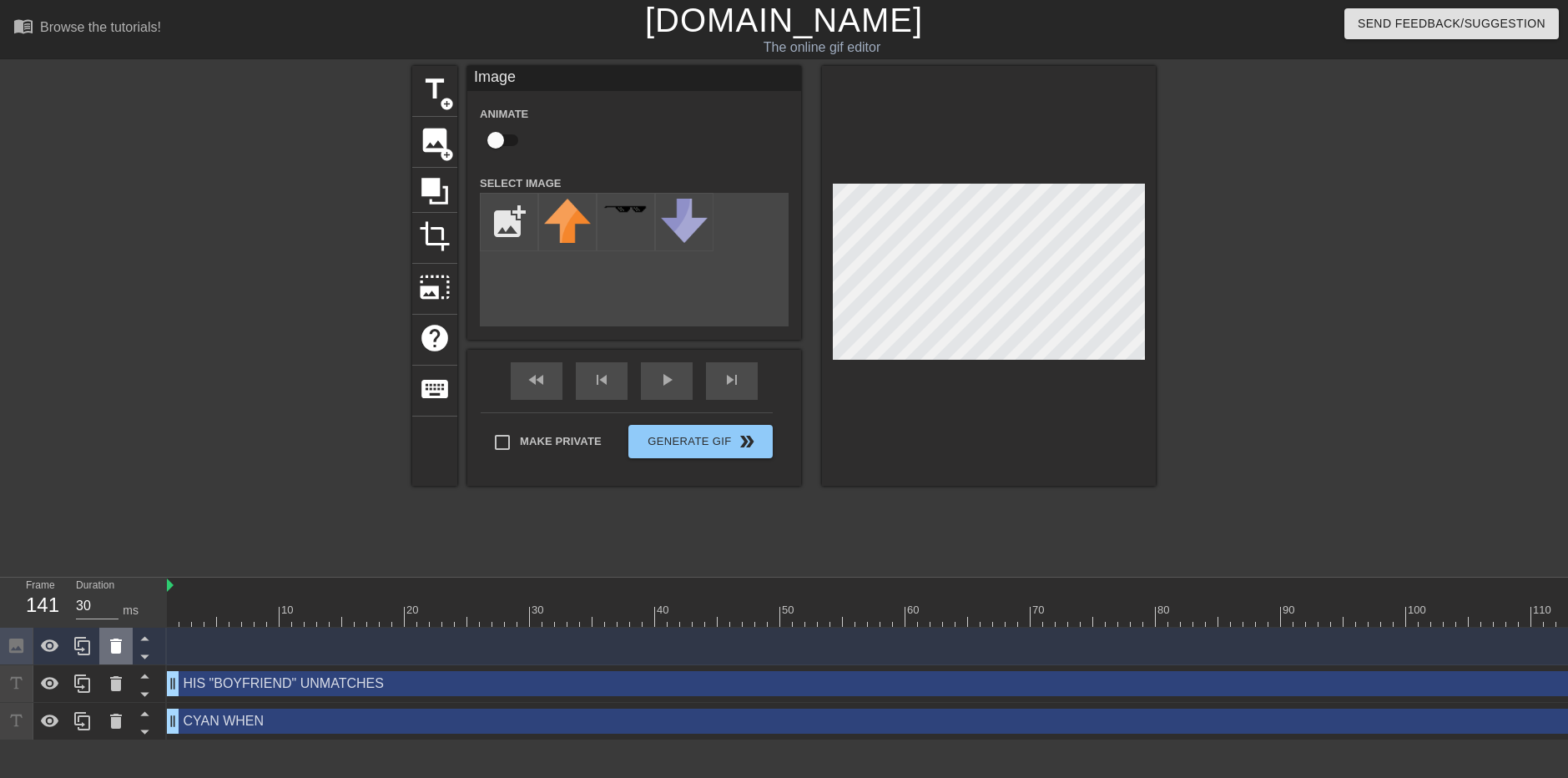
click at [113, 661] on div at bounding box center [116, 646] width 33 height 37
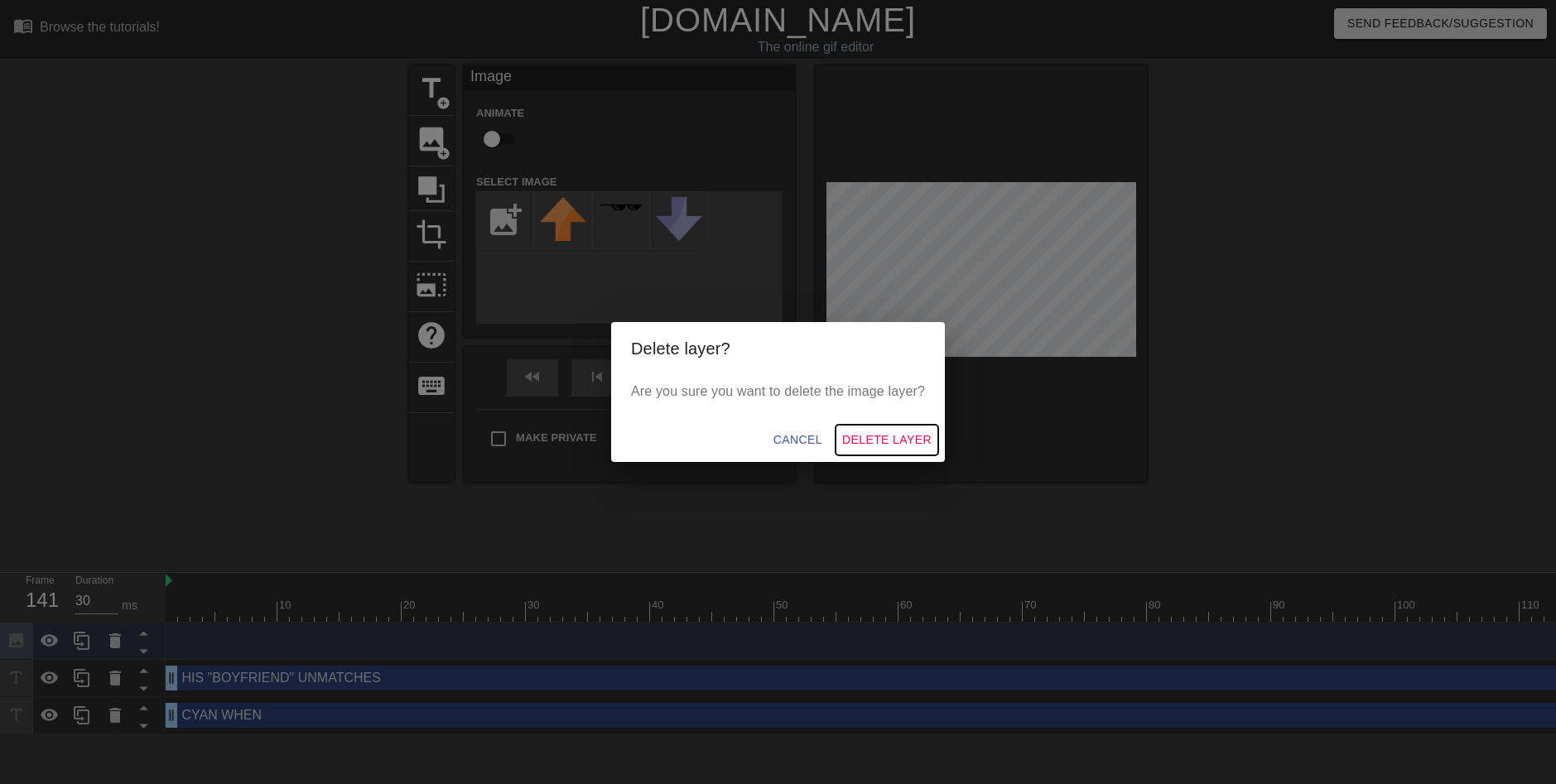
click at [894, 439] on span "Delete Layer" at bounding box center [887, 440] width 89 height 21
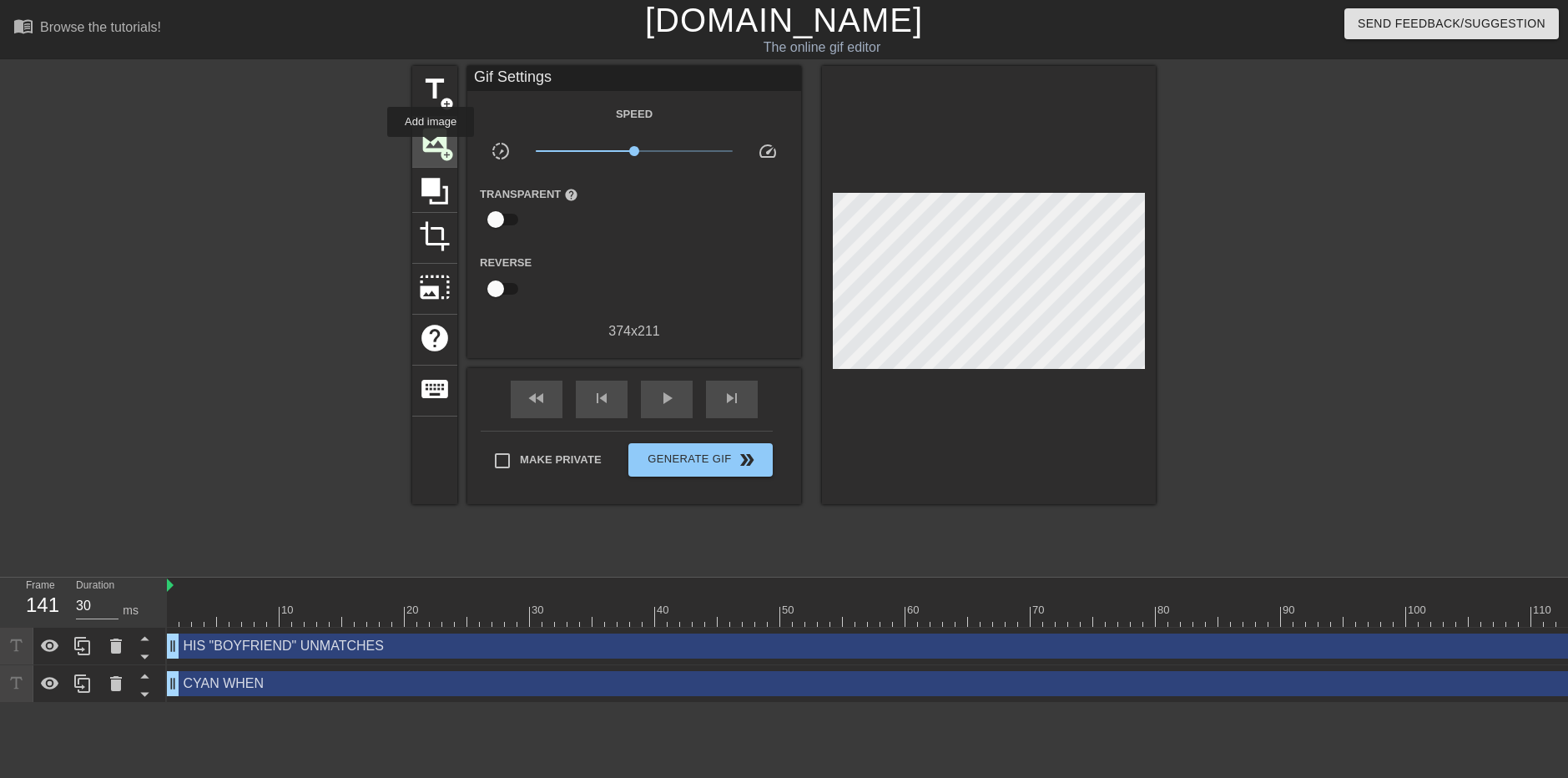
click at [430, 149] on span "image" at bounding box center [434, 140] width 31 height 31
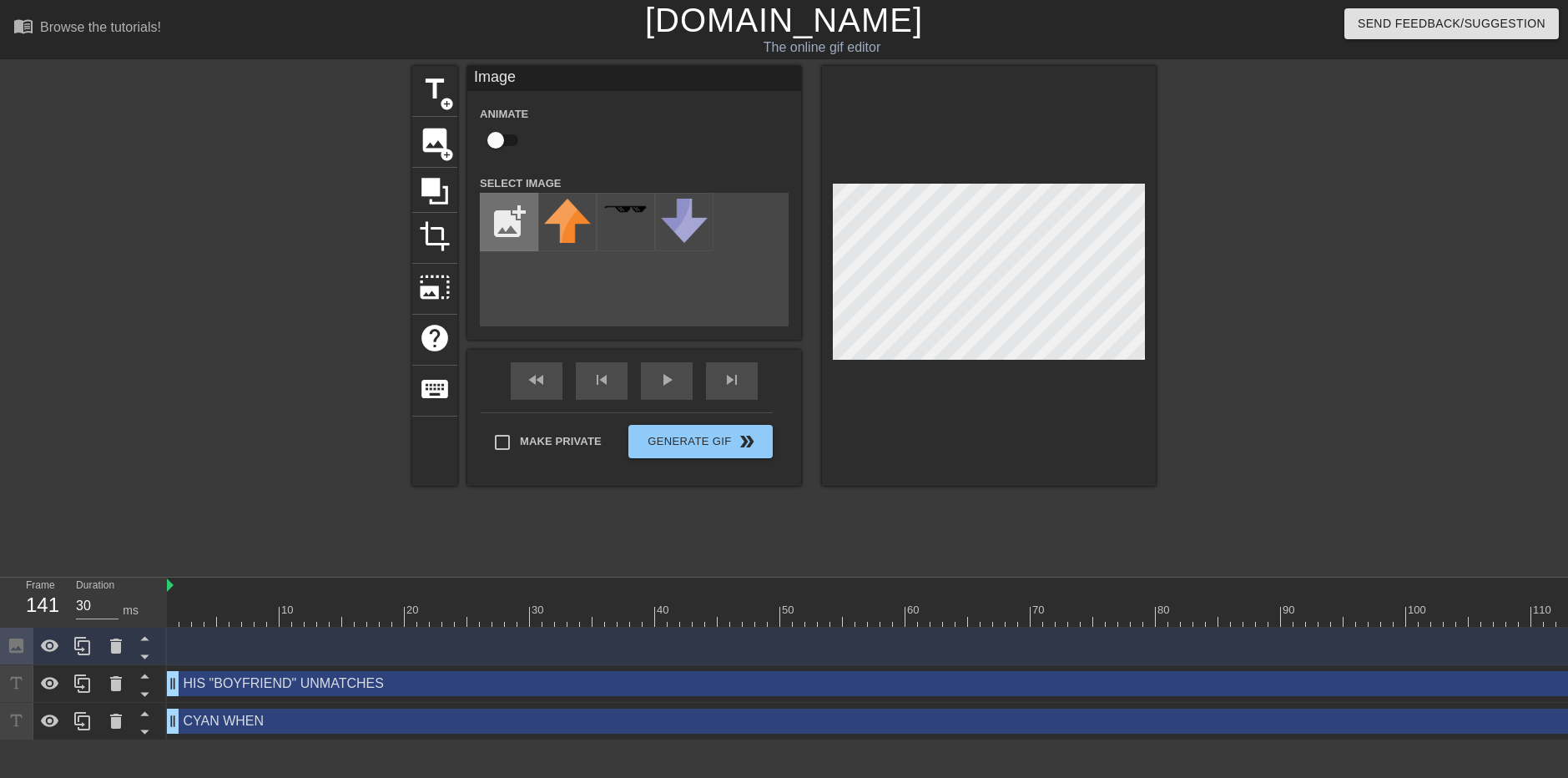
click at [508, 230] on input "file" at bounding box center [509, 222] width 57 height 57
type input "C:\fakepath\image_2025-09-10_152637316.png"
click at [112, 659] on div at bounding box center [116, 646] width 33 height 37
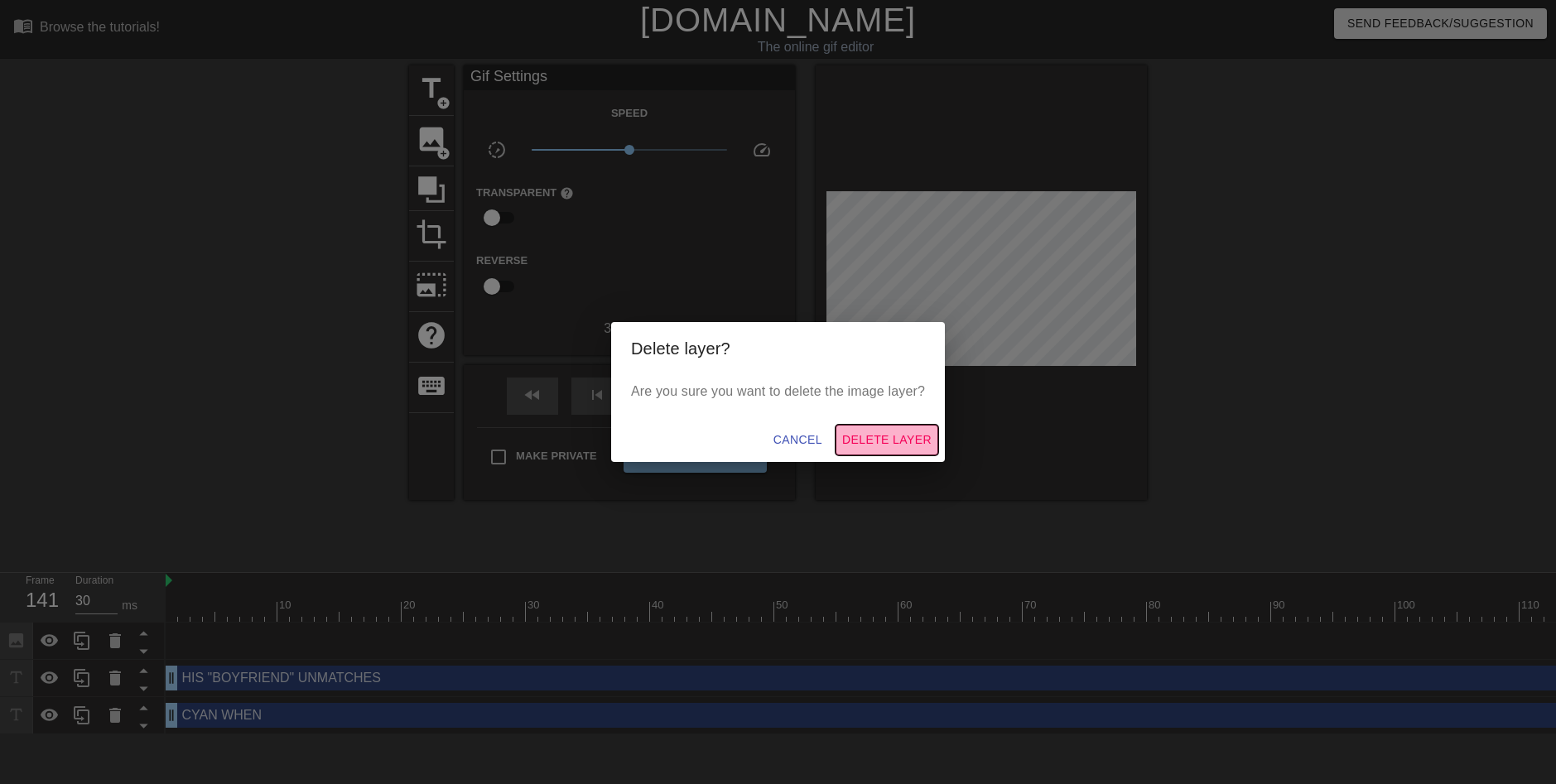
click at [889, 450] on span "Delete Layer" at bounding box center [887, 440] width 89 height 21
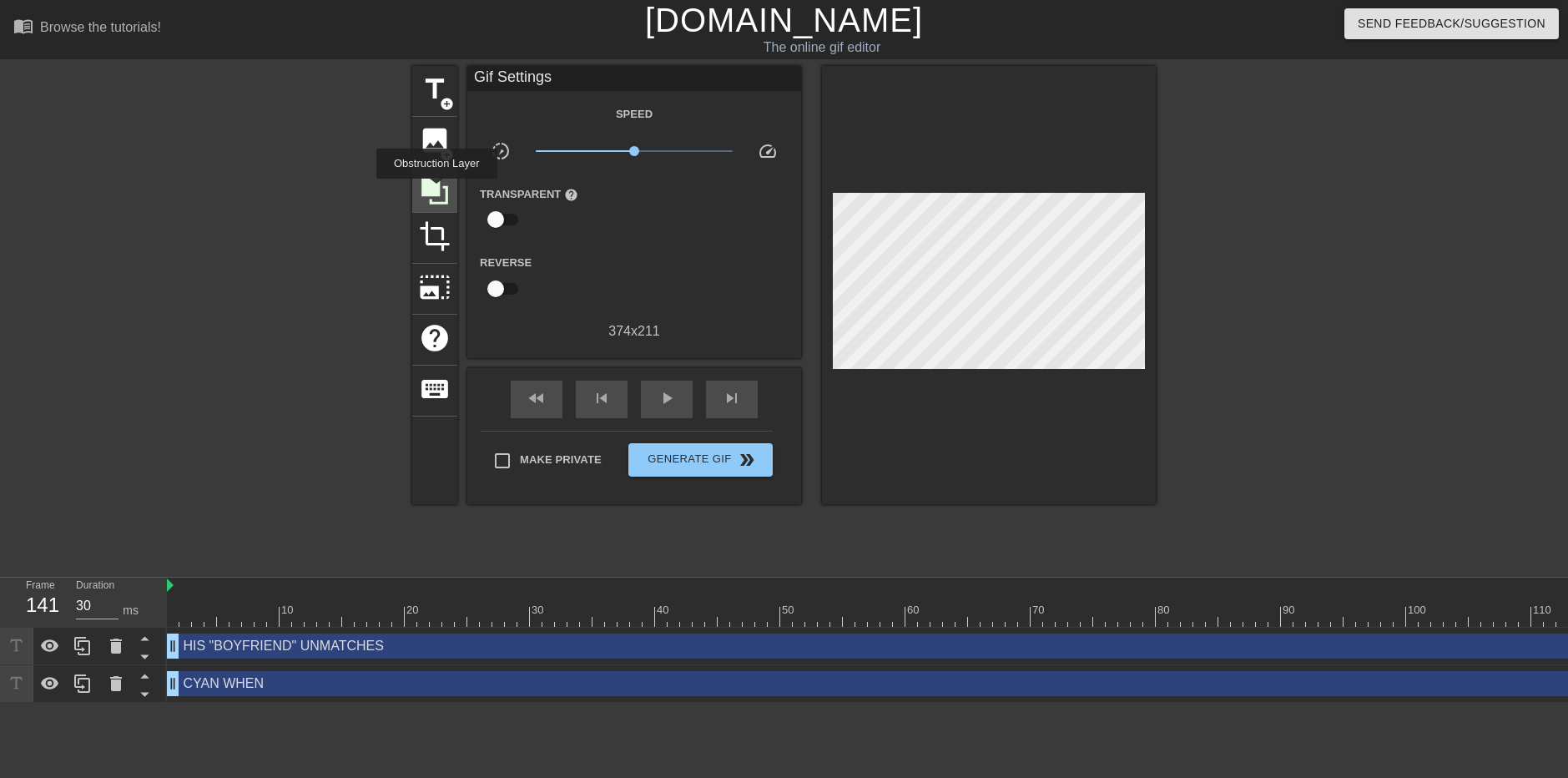
click at [436, 191] on icon at bounding box center [434, 191] width 26 height 26
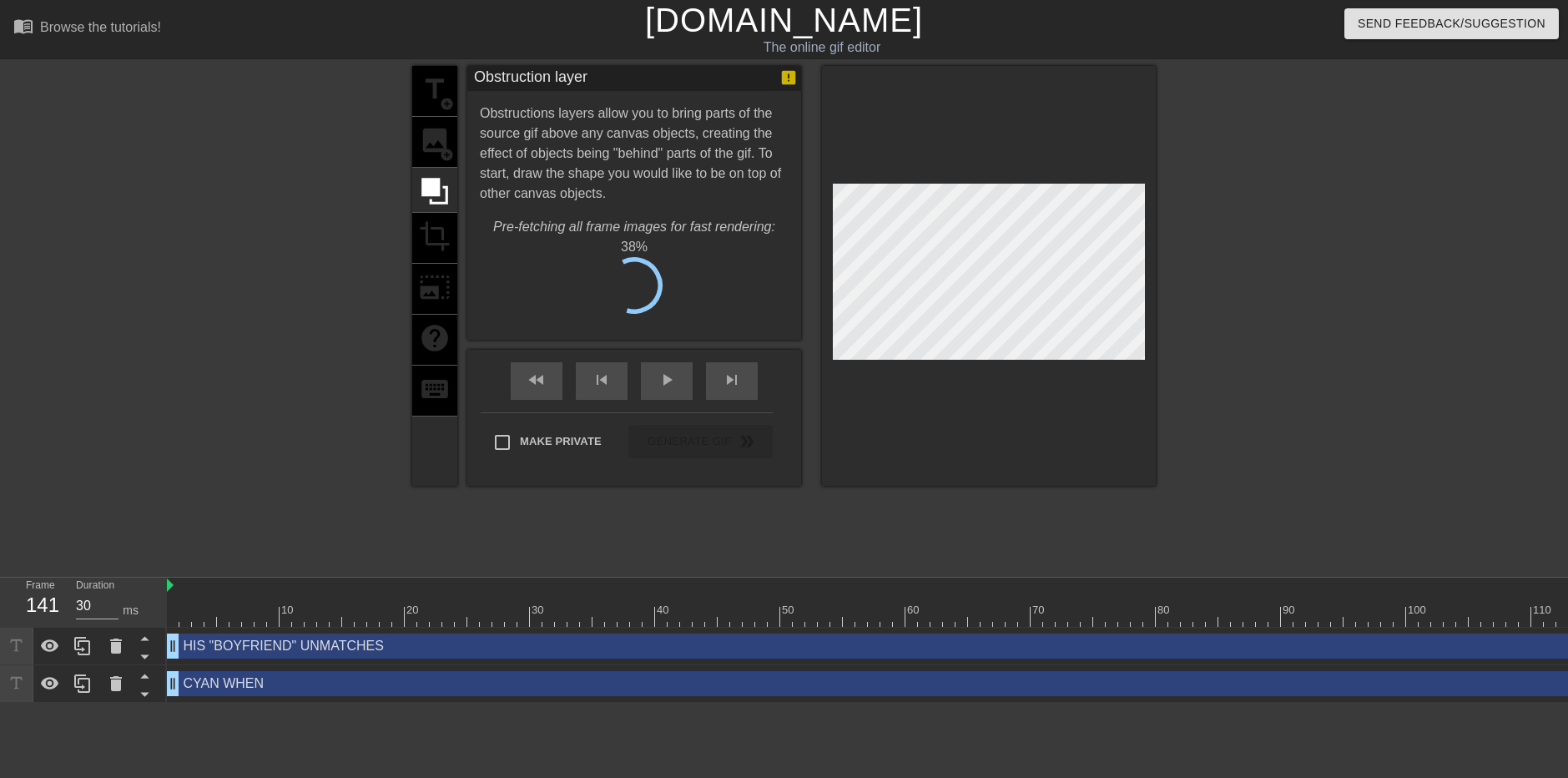
click at [433, 141] on div "title add_circle image add_circle crop photo_size_select_large help keyboard" at bounding box center [435, 276] width 45 height 420
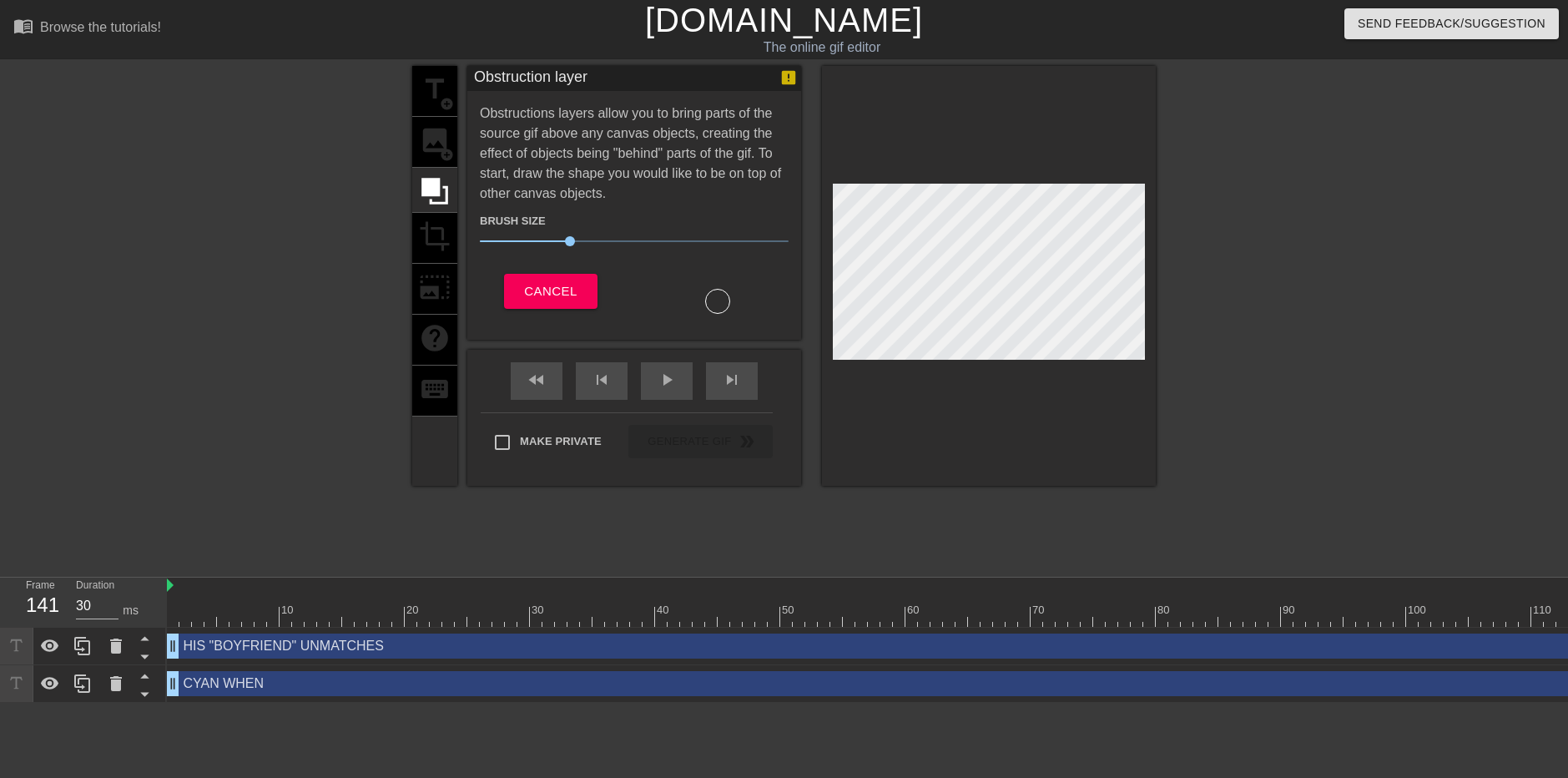
click at [433, 141] on div "title add_circle image add_circle crop photo_size_select_large help keyboard" at bounding box center [435, 276] width 45 height 420
click at [541, 289] on span "Cancel" at bounding box center [550, 292] width 53 height 22
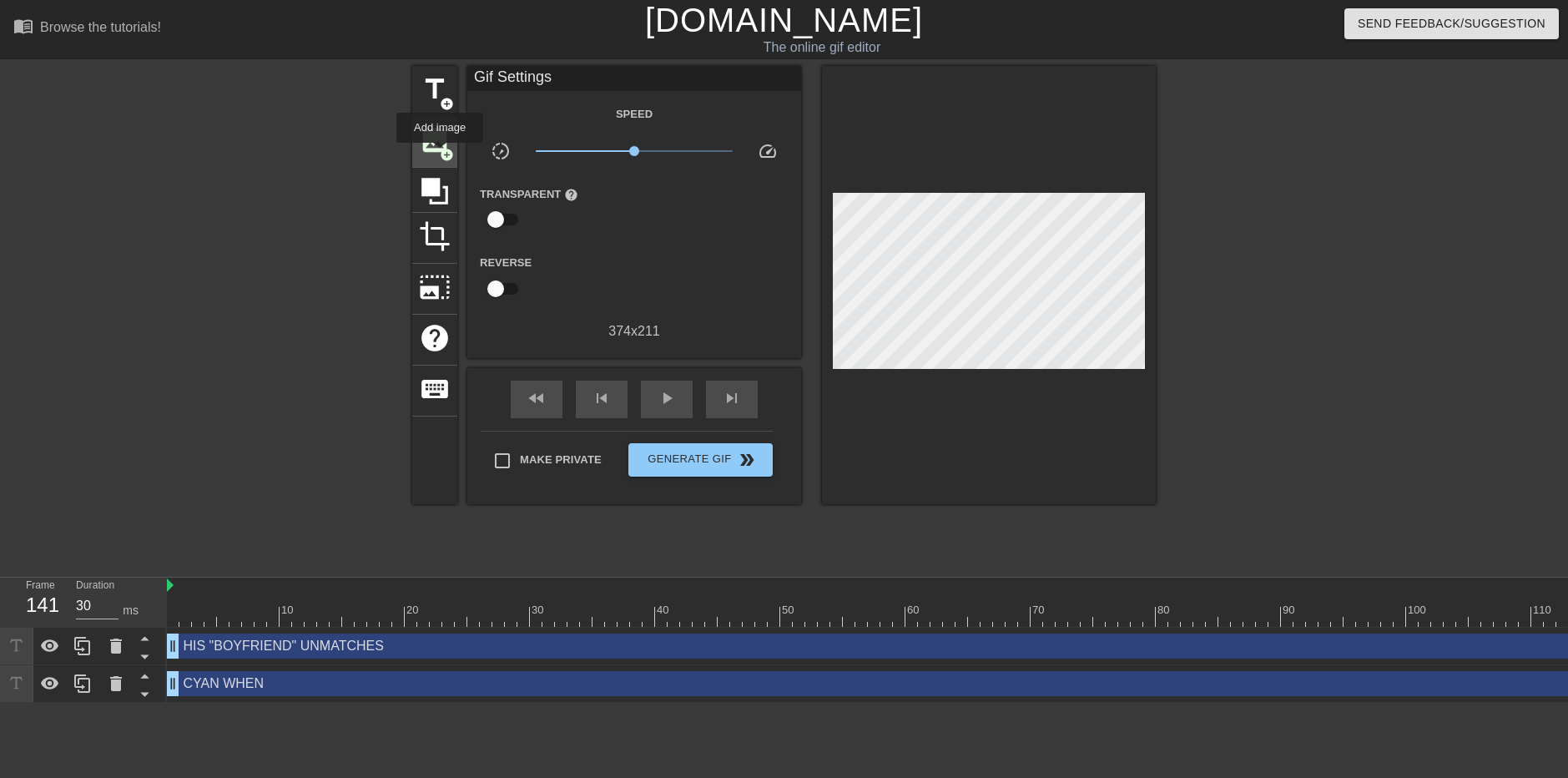
click at [441, 155] on span "add_circle" at bounding box center [447, 155] width 14 height 14
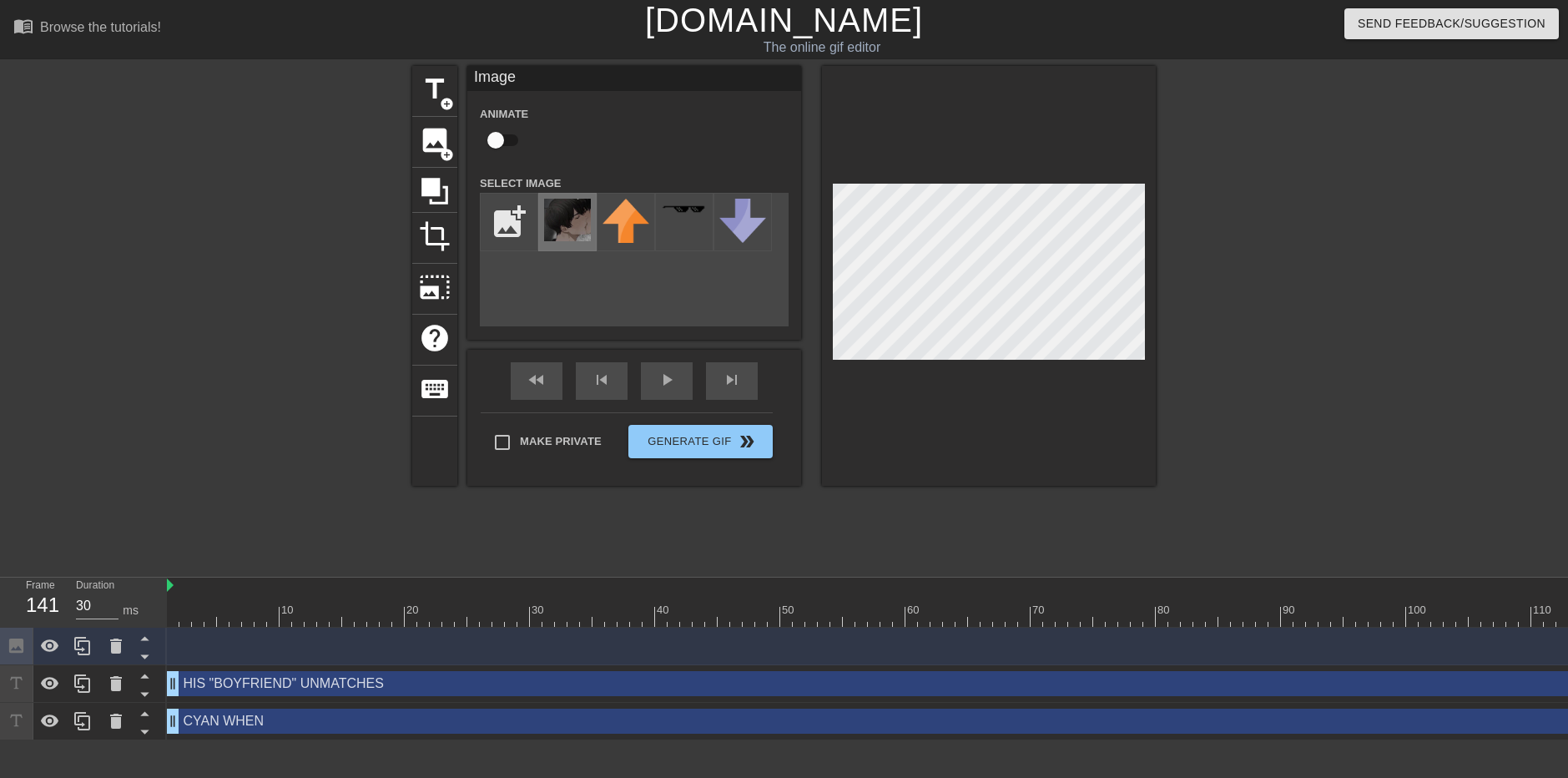
click at [567, 215] on img at bounding box center [567, 220] width 47 height 43
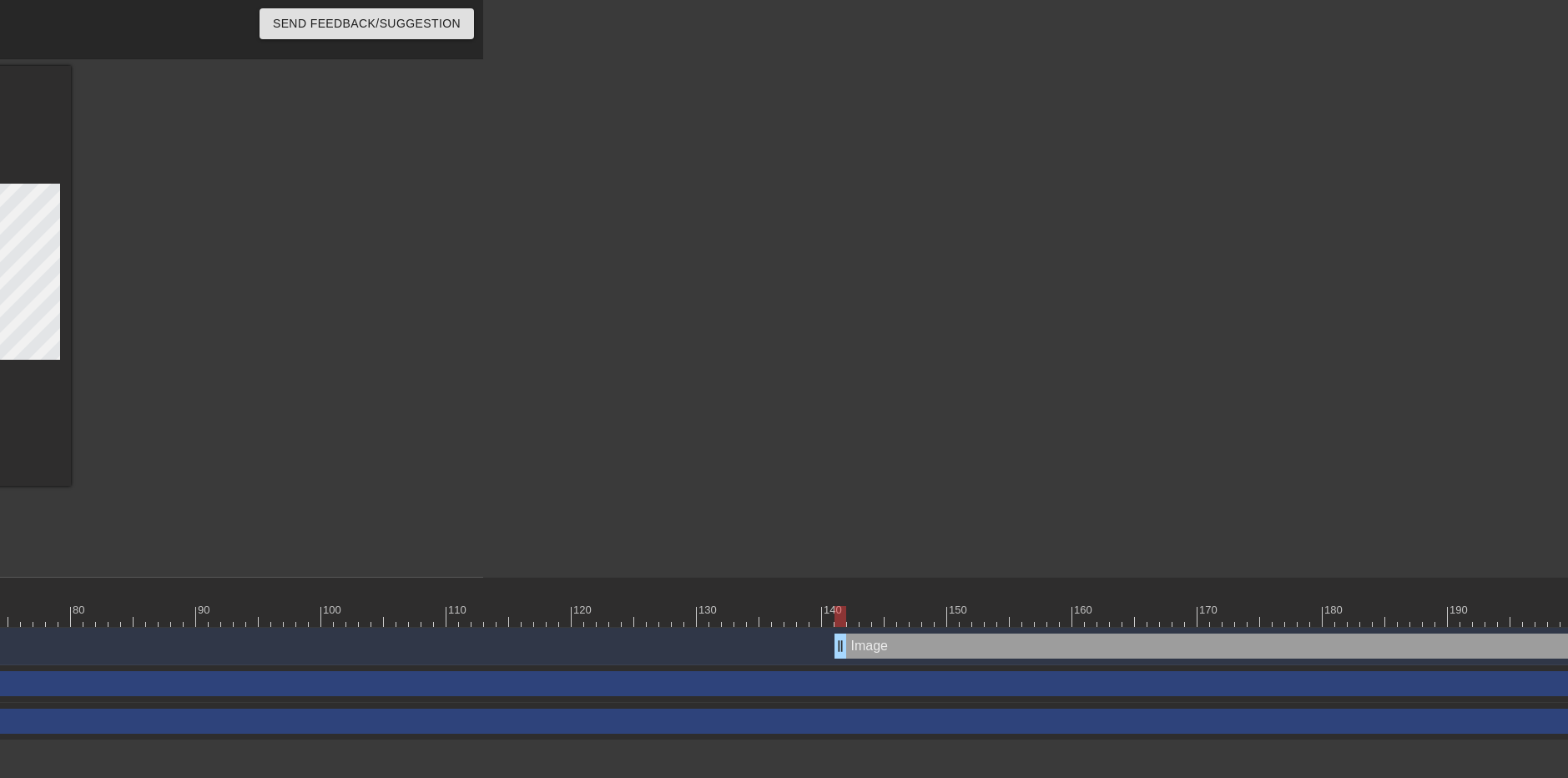
scroll to position [0, 1097]
drag, startPoint x: 831, startPoint y: 643, endPoint x: 845, endPoint y: 644, distance: 14.0
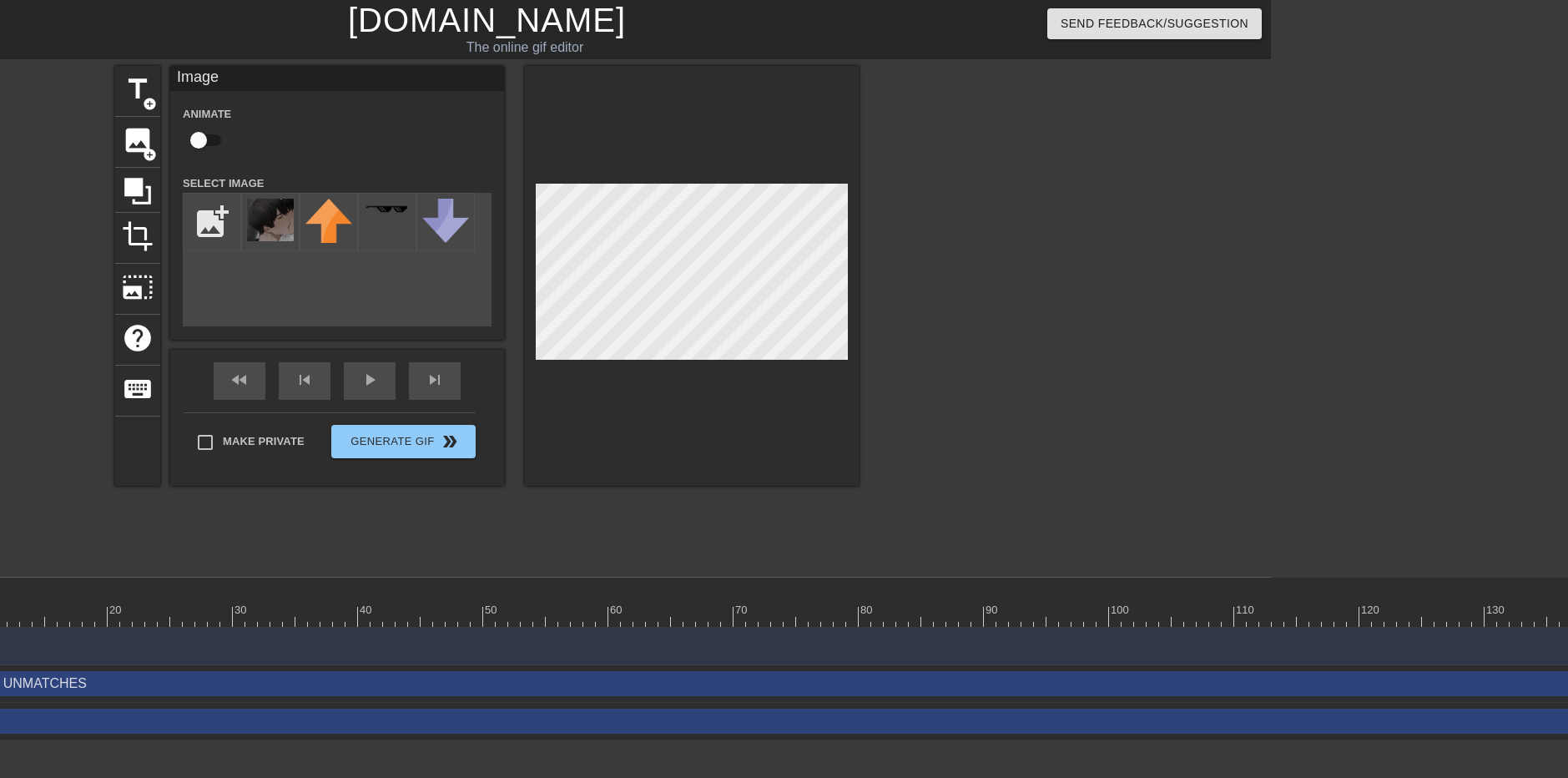
scroll to position [0, 0]
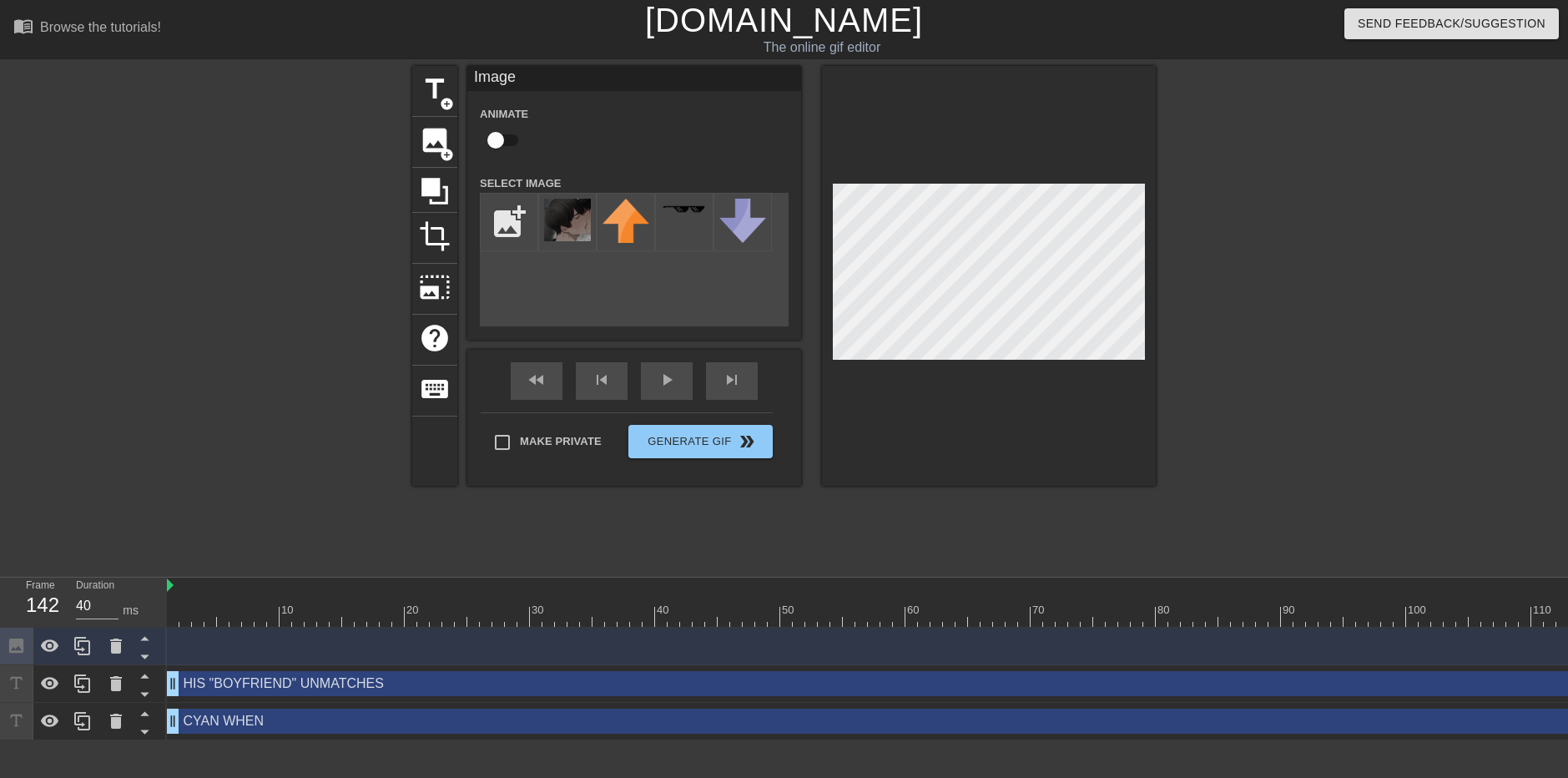
click at [263, 562] on div at bounding box center [267, 317] width 250 height 501
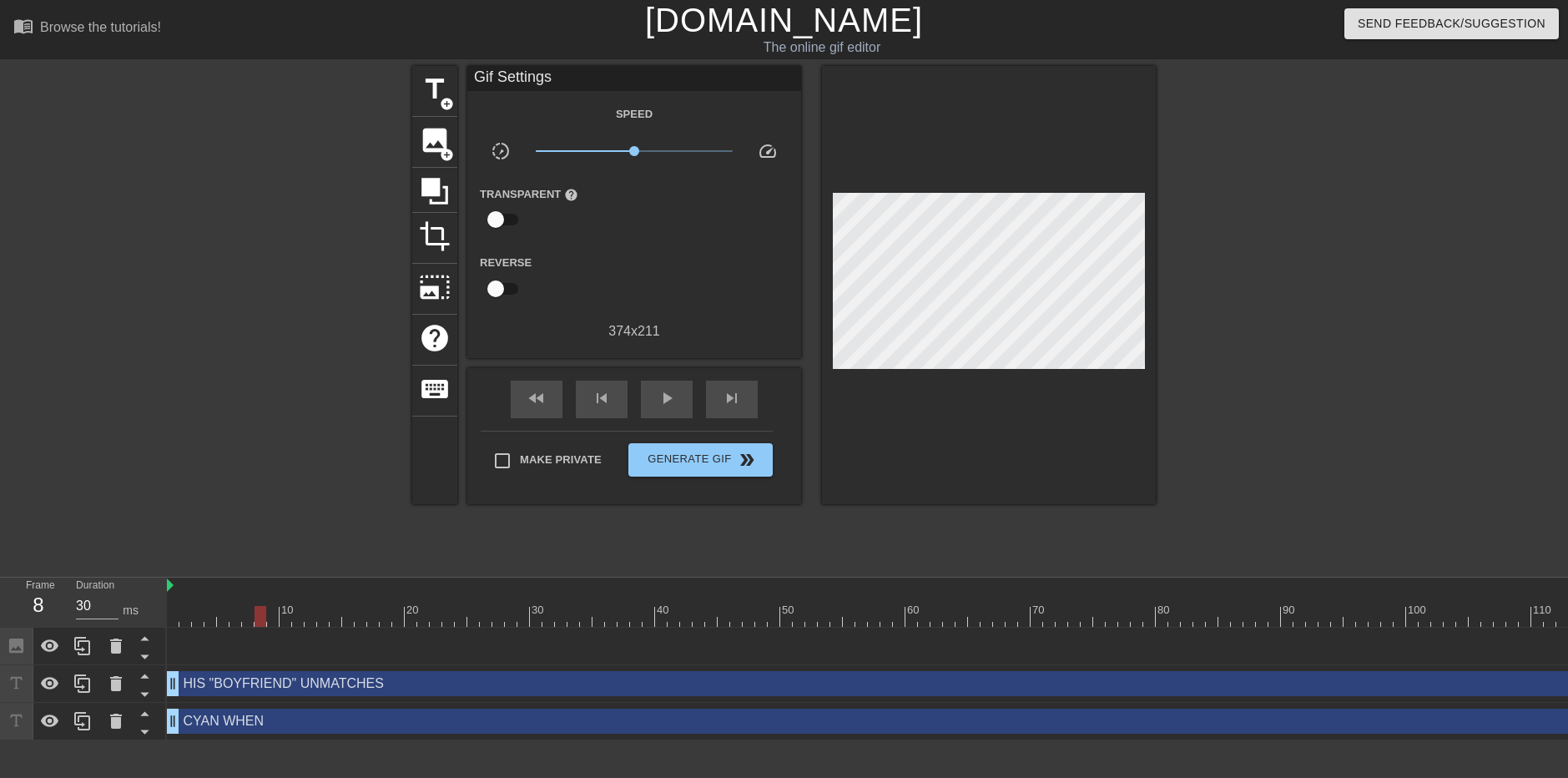
click at [258, 597] on div at bounding box center [260, 604] width 13 height 21
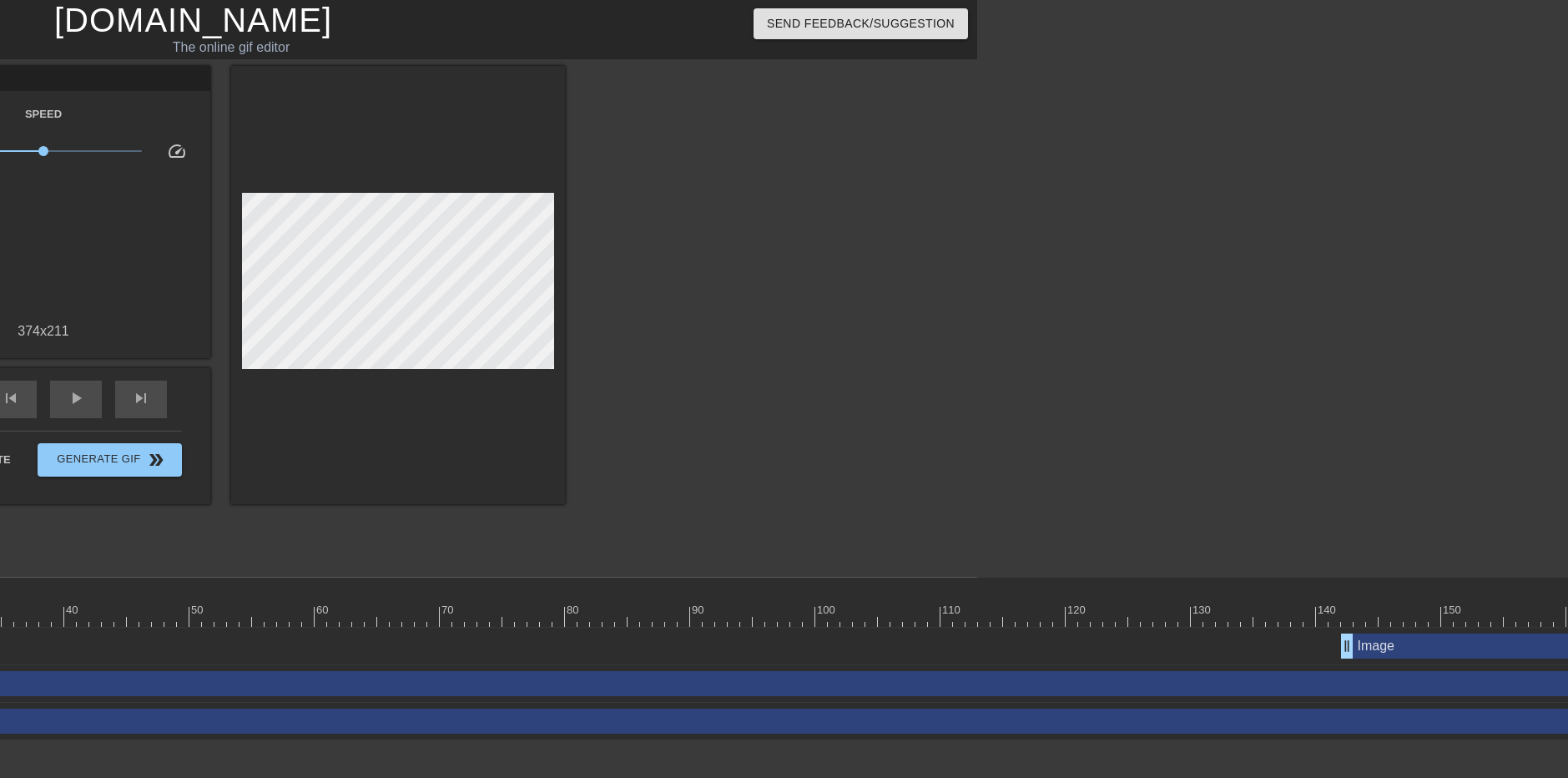
scroll to position [0, 592]
click at [544, 621] on div at bounding box center [1140, 616] width 3130 height 21
click at [578, 616] on div at bounding box center [1140, 616] width 3130 height 21
click at [638, 621] on div at bounding box center [1140, 616] width 3130 height 21
click at [735, 625] on div at bounding box center [1140, 616] width 3130 height 21
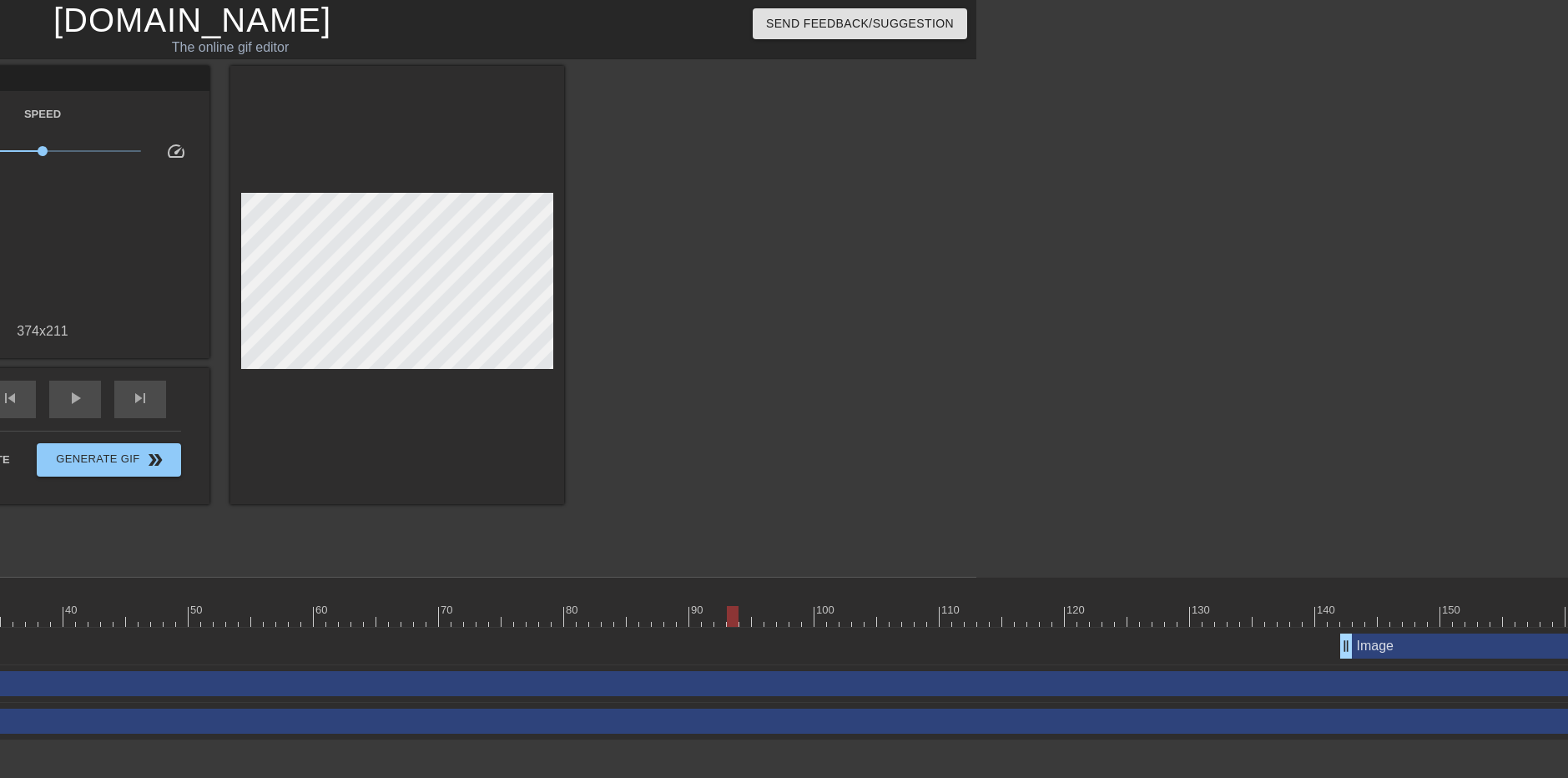
click at [782, 617] on div at bounding box center [1140, 616] width 3130 height 21
click at [862, 616] on div at bounding box center [1140, 616] width 3130 height 21
click at [932, 618] on div at bounding box center [1140, 616] width 3130 height 21
click at [972, 615] on div at bounding box center [1140, 616] width 3130 height 21
click at [1006, 615] on div at bounding box center [1140, 616] width 3130 height 21
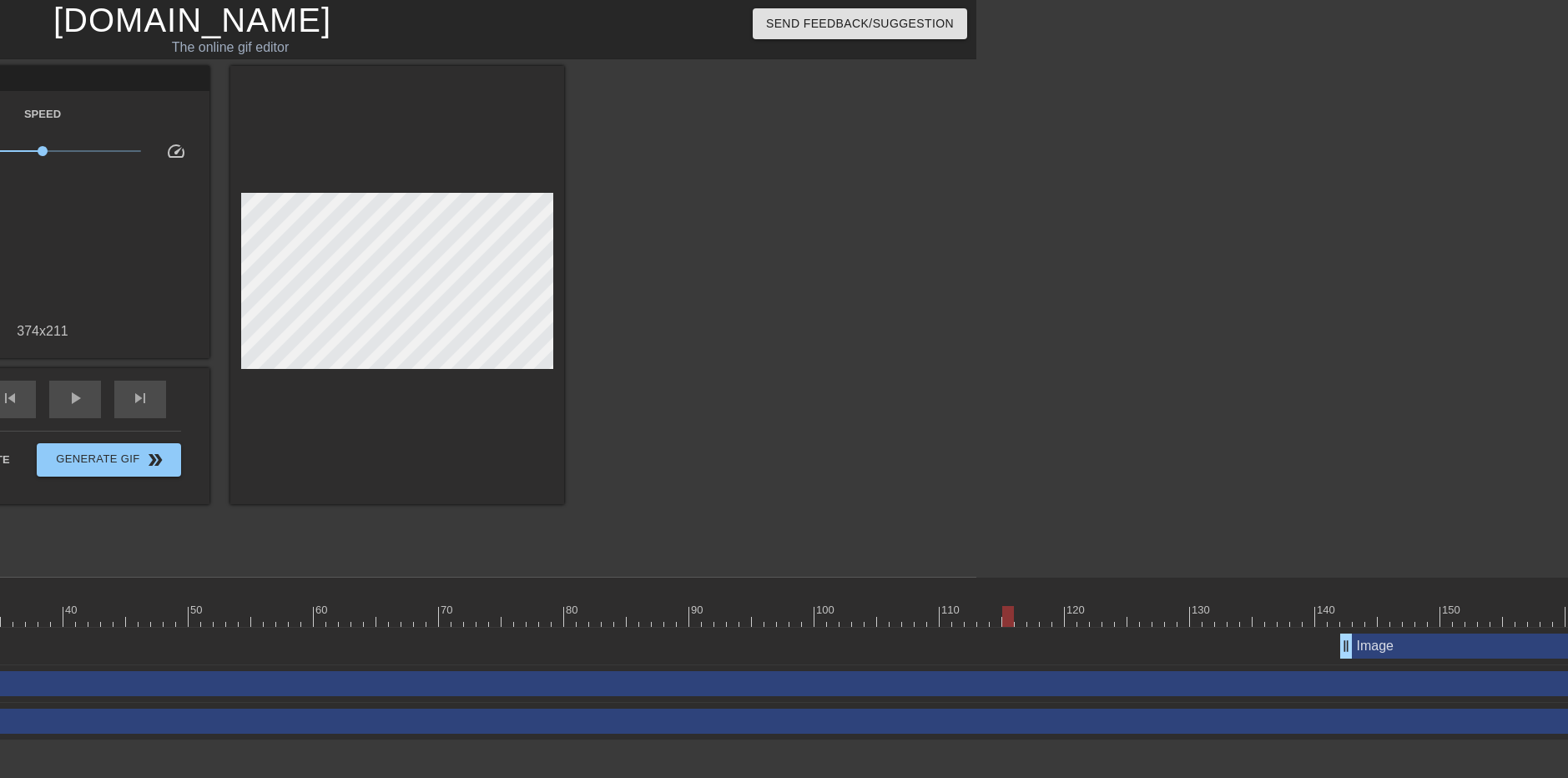
click at [1038, 614] on div at bounding box center [1140, 616] width 3130 height 21
click at [1056, 615] on div at bounding box center [1140, 616] width 3130 height 21
drag, startPoint x: 1344, startPoint y: 646, endPoint x: 1048, endPoint y: 649, distance: 296.0
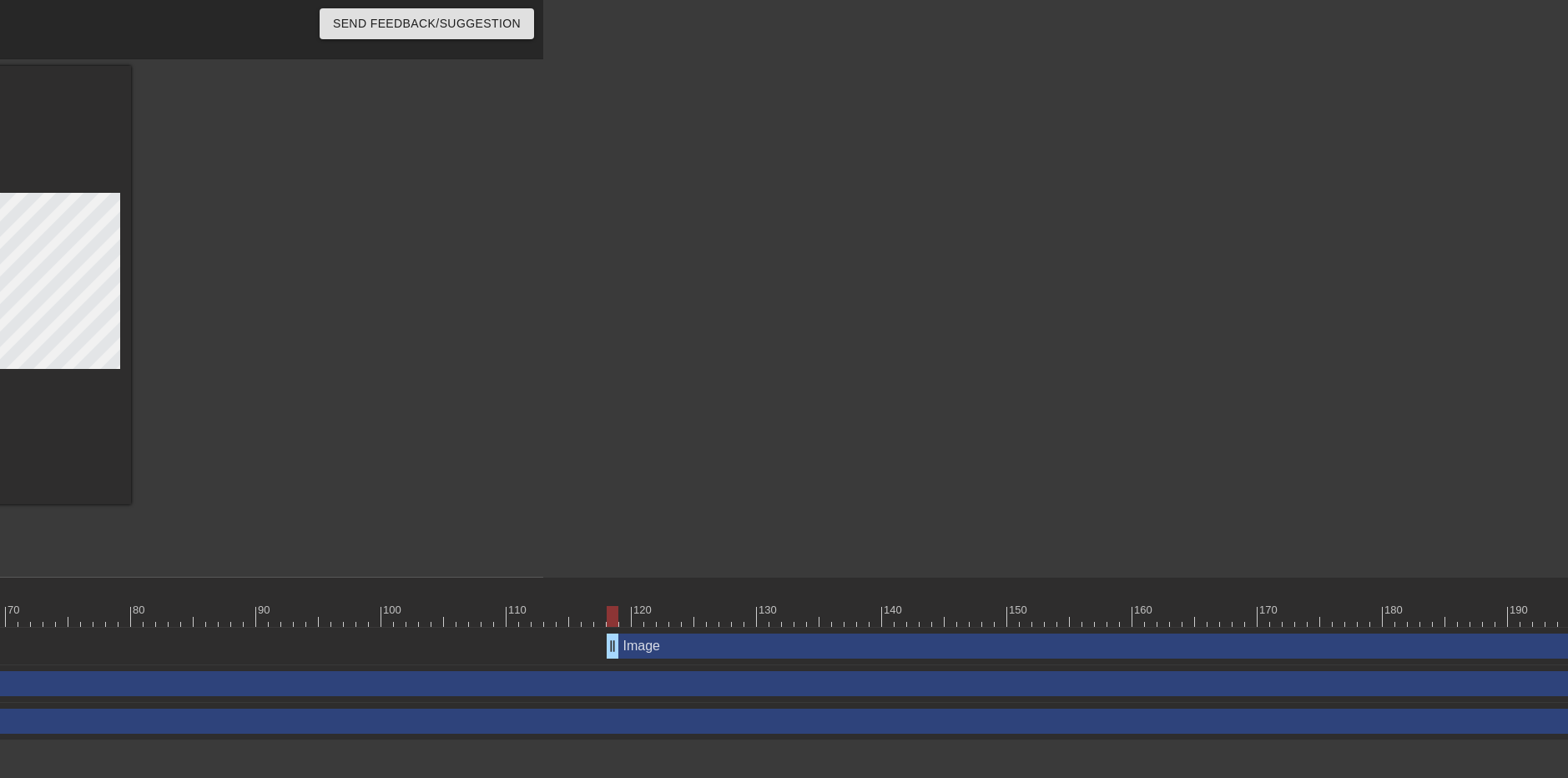
scroll to position [0, 1072]
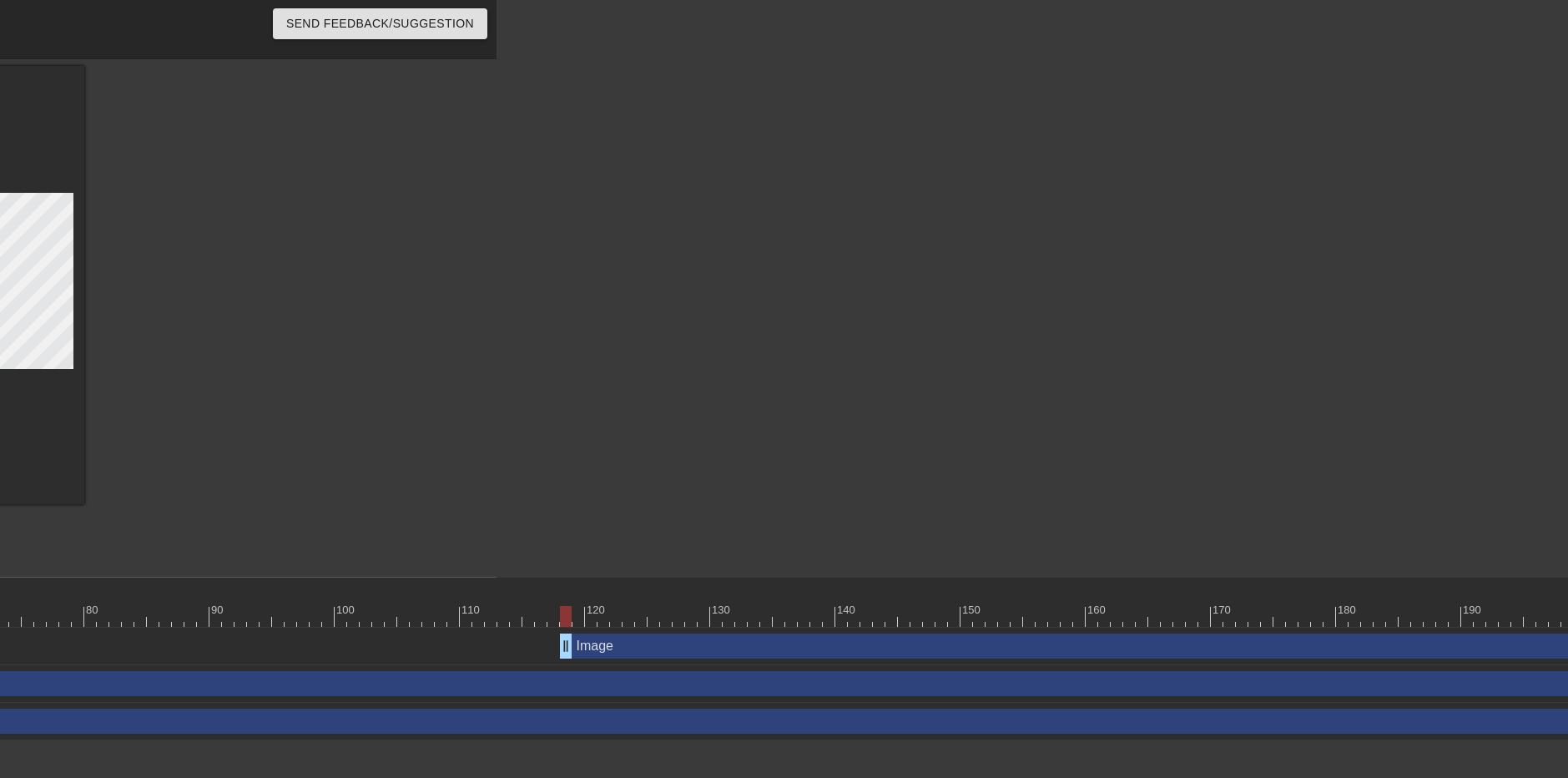
click at [639, 657] on div "Image drag_handle drag_handle" at bounding box center [1392, 646] width 1665 height 25
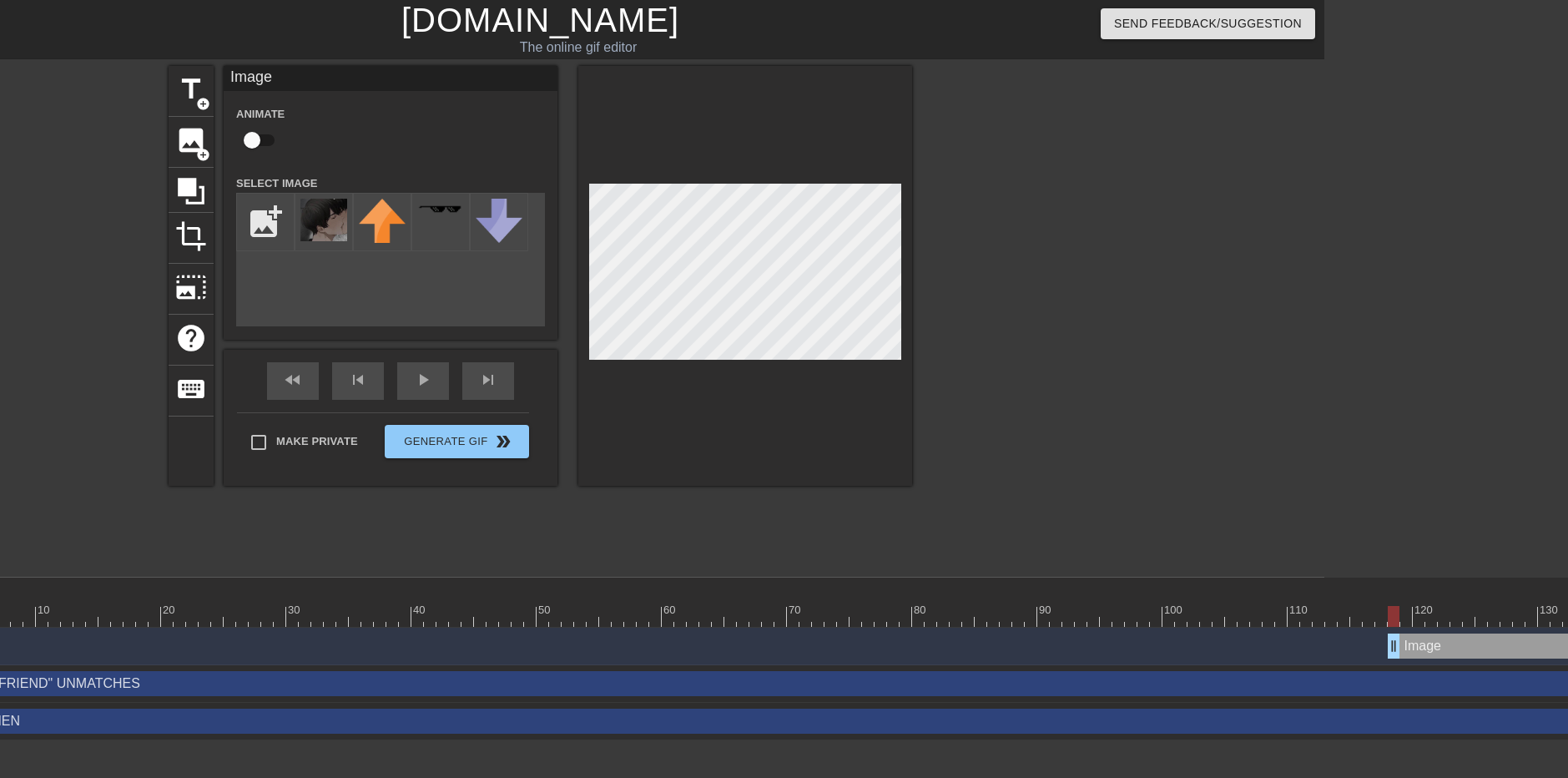
scroll to position [0, 0]
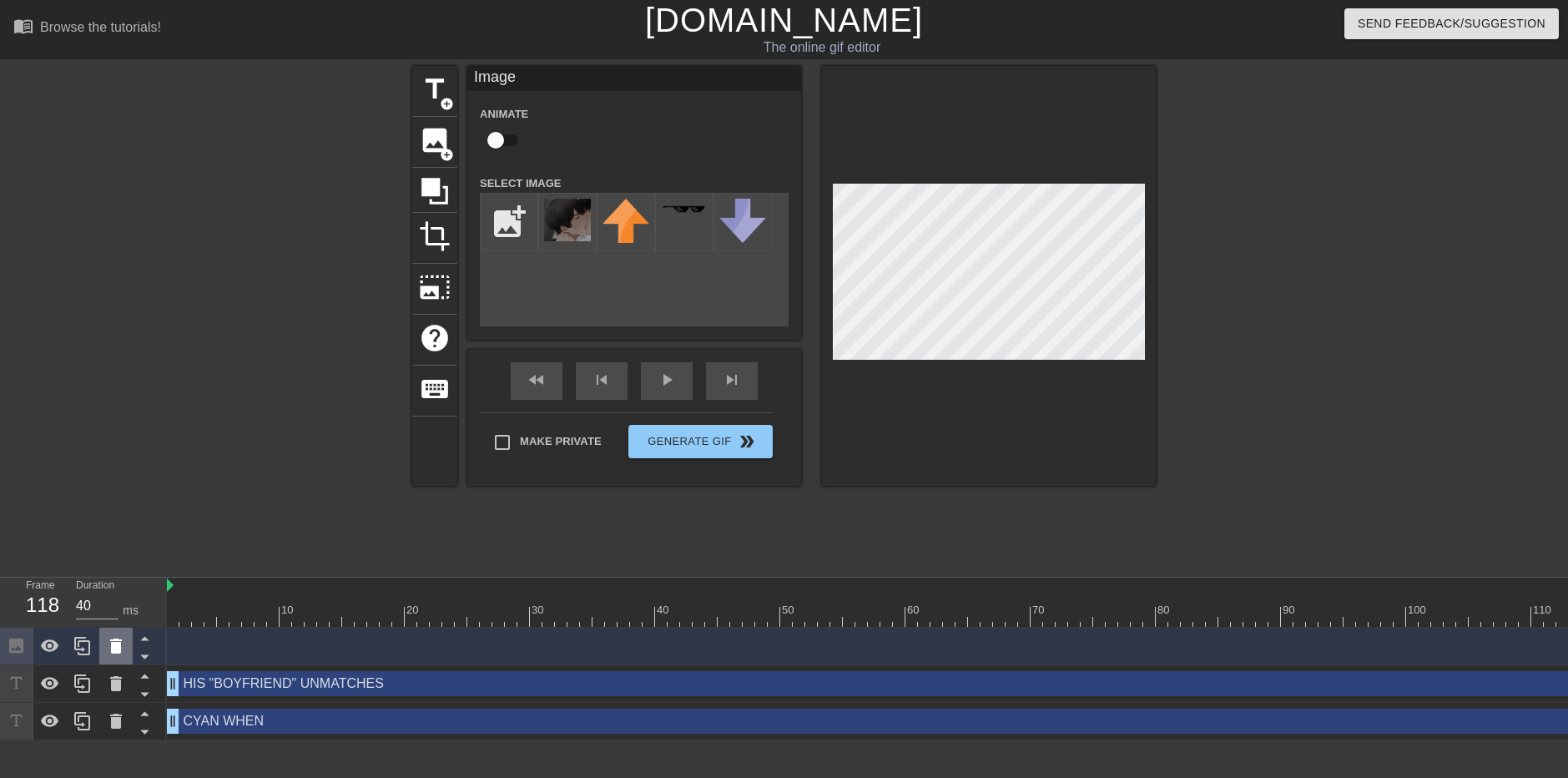
click at [110, 653] on icon at bounding box center [117, 647] width 20 height 20
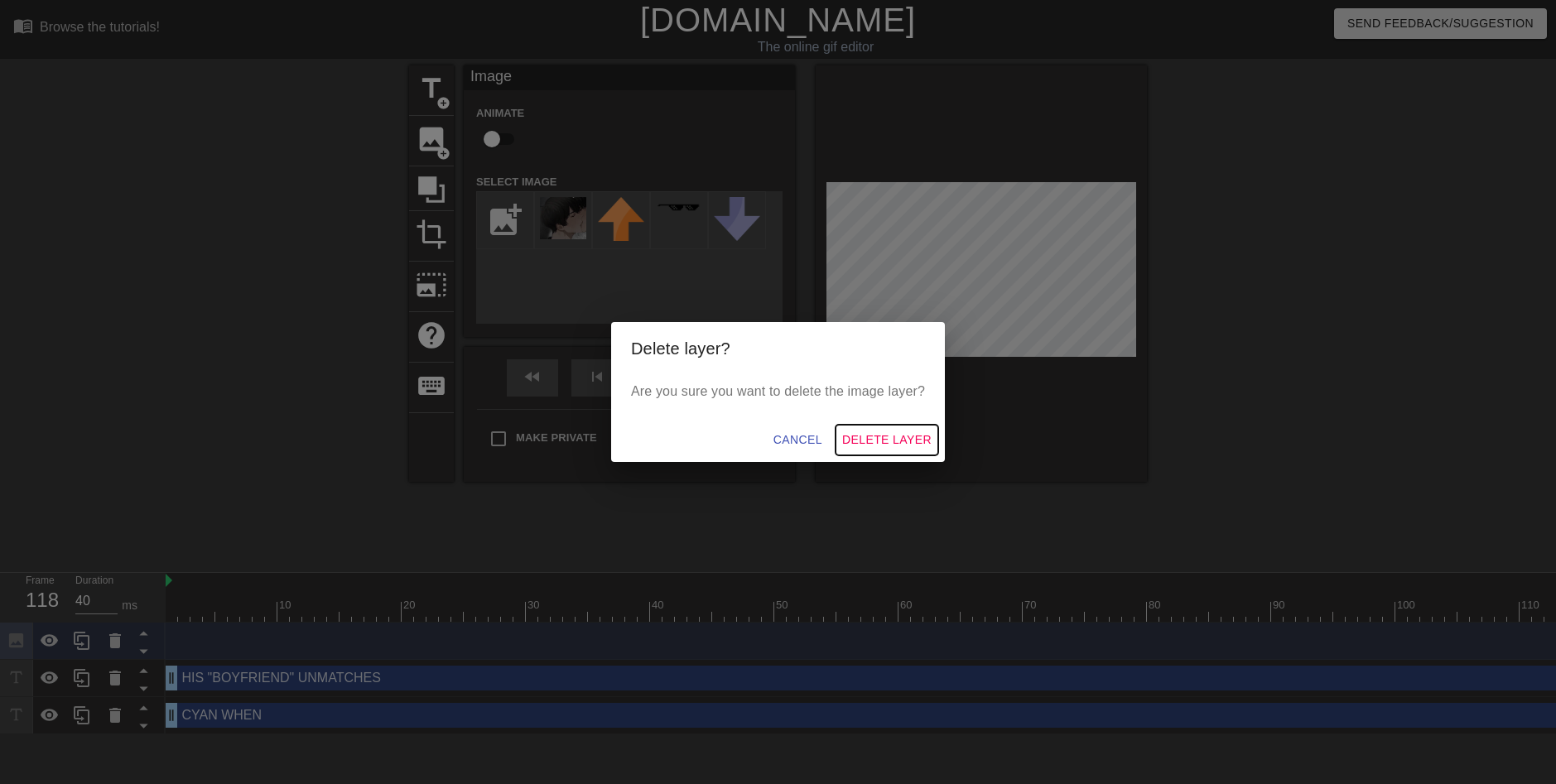
click at [881, 433] on span "Delete Layer" at bounding box center [887, 440] width 89 height 21
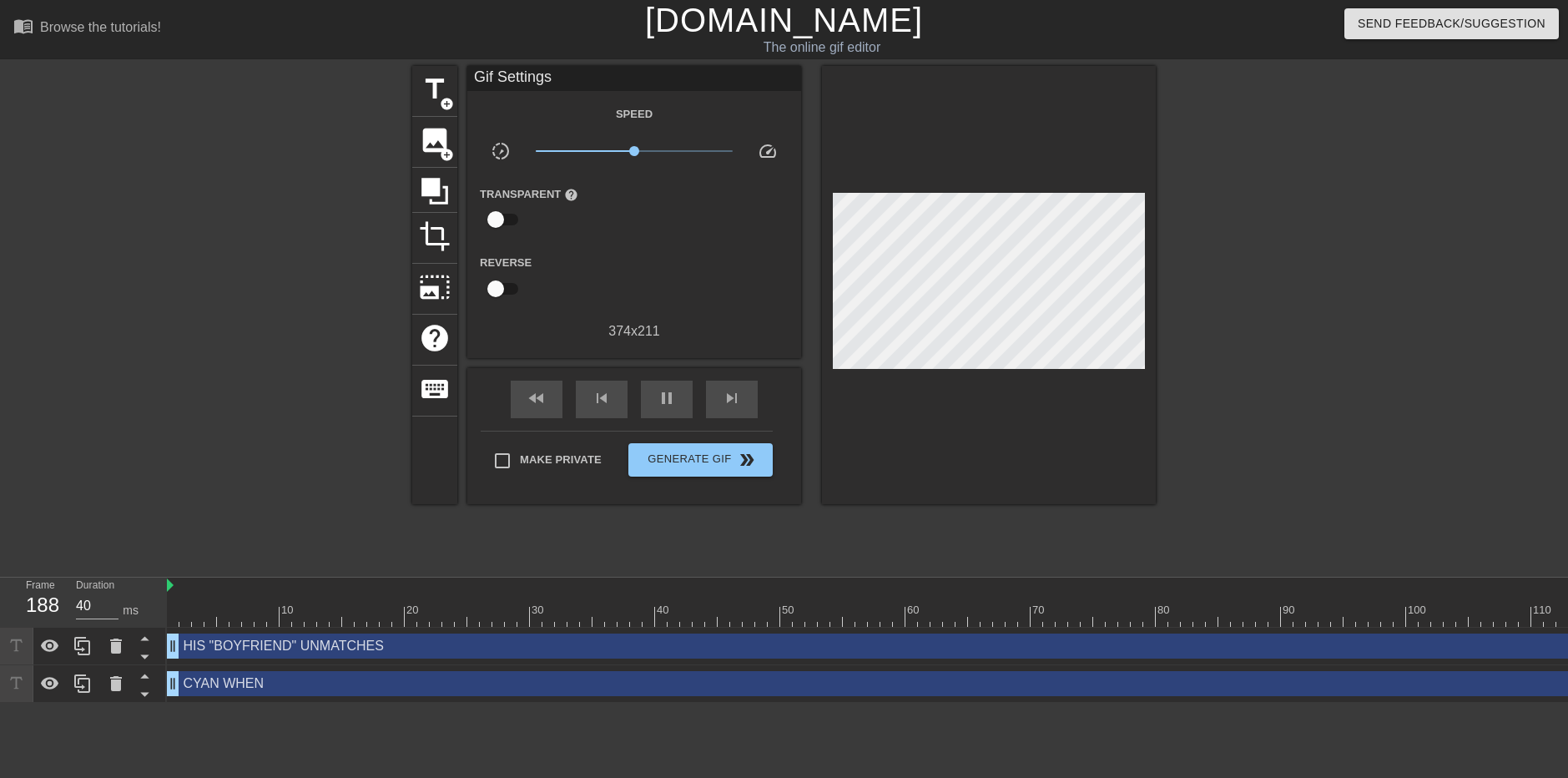
type input "30"
click at [439, 157] on div "image add_circle" at bounding box center [435, 142] width 45 height 51
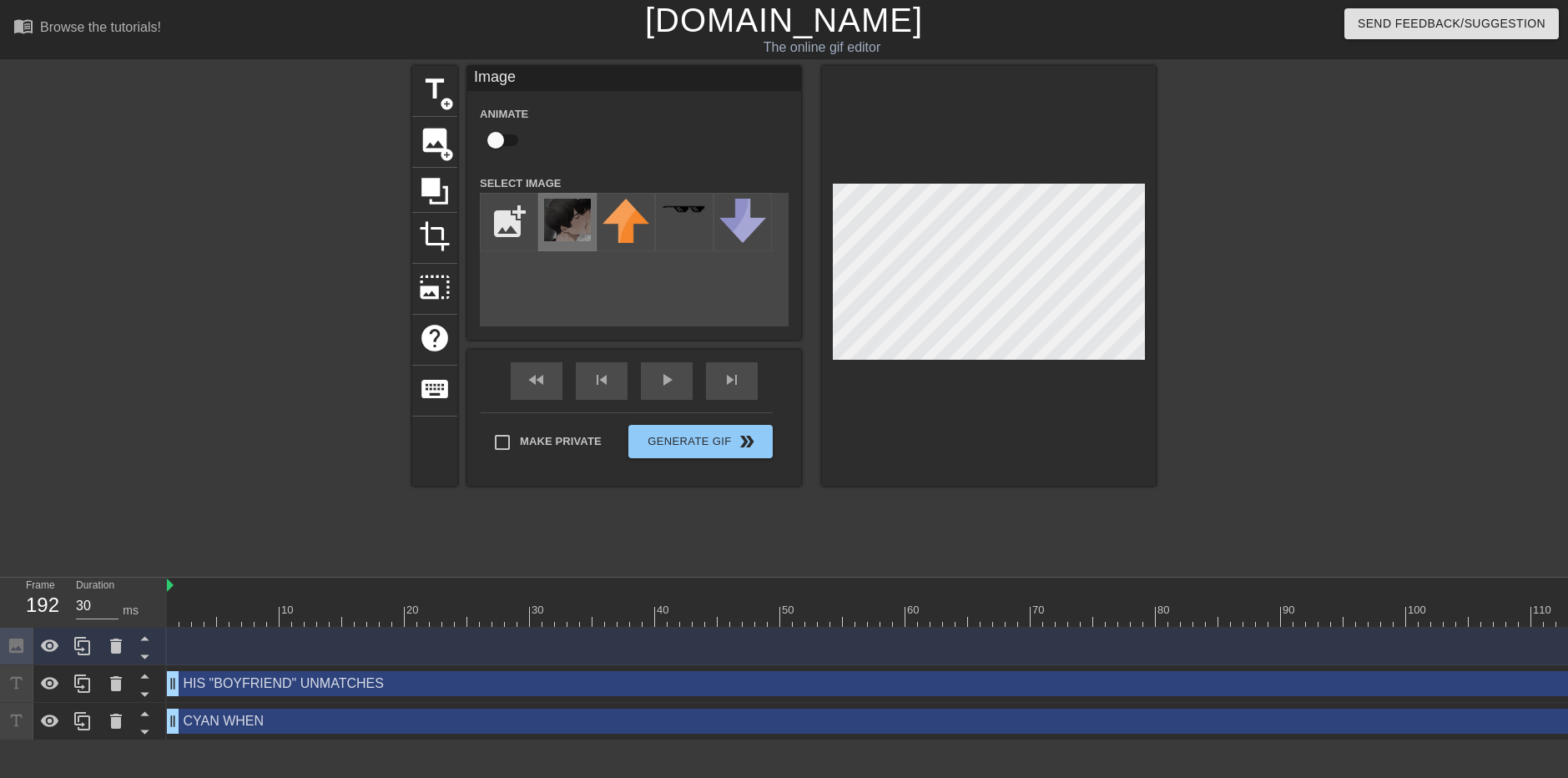
click at [552, 226] on img at bounding box center [567, 220] width 47 height 43
click at [1187, 438] on div "title add_circle image add_circle crop photo_size_select_large help keyboard Im…" at bounding box center [784, 317] width 1568 height 501
click at [153, 662] on icon at bounding box center [145, 656] width 21 height 21
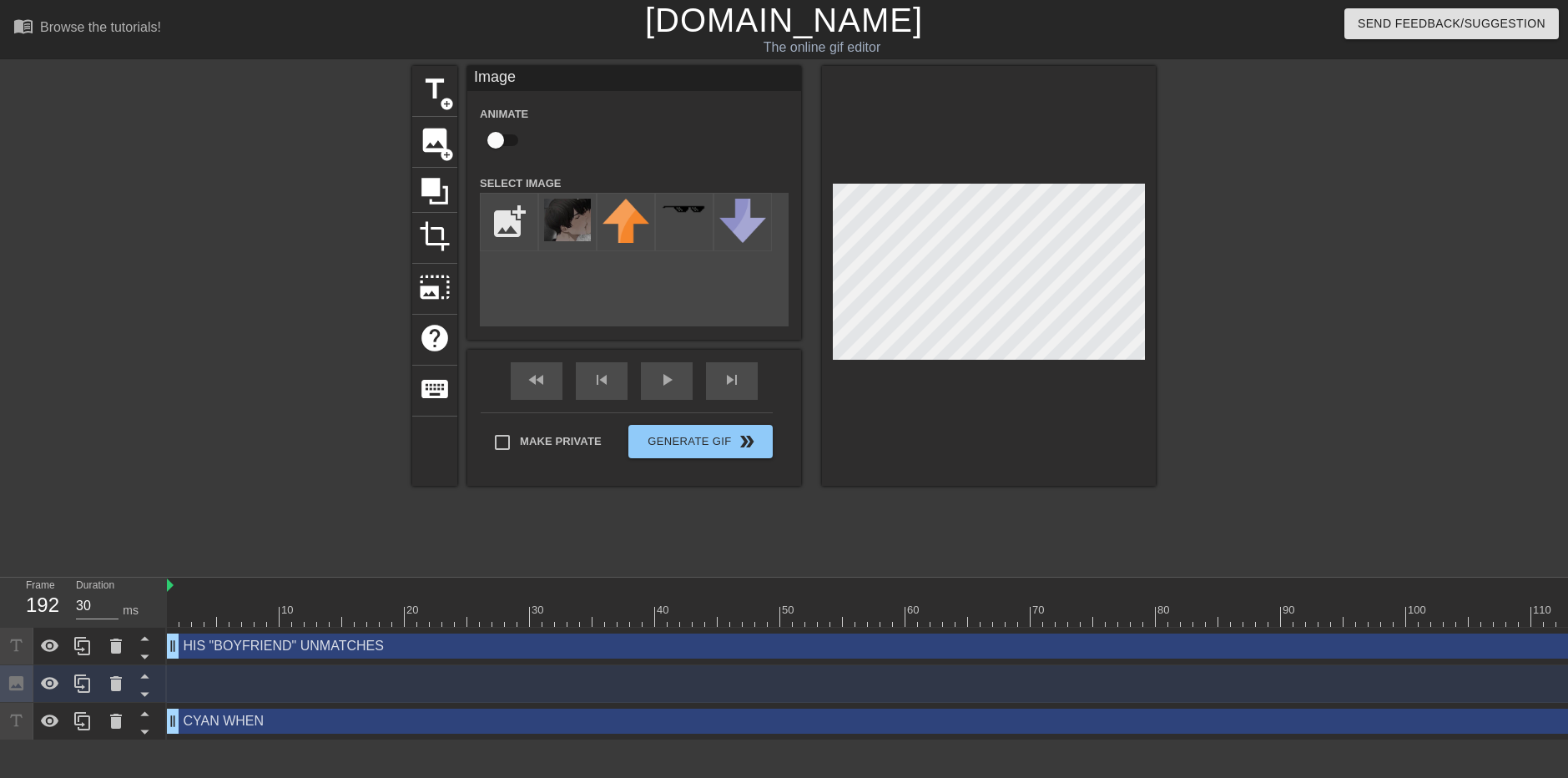
click at [153, 662] on icon at bounding box center [145, 656] width 21 height 21
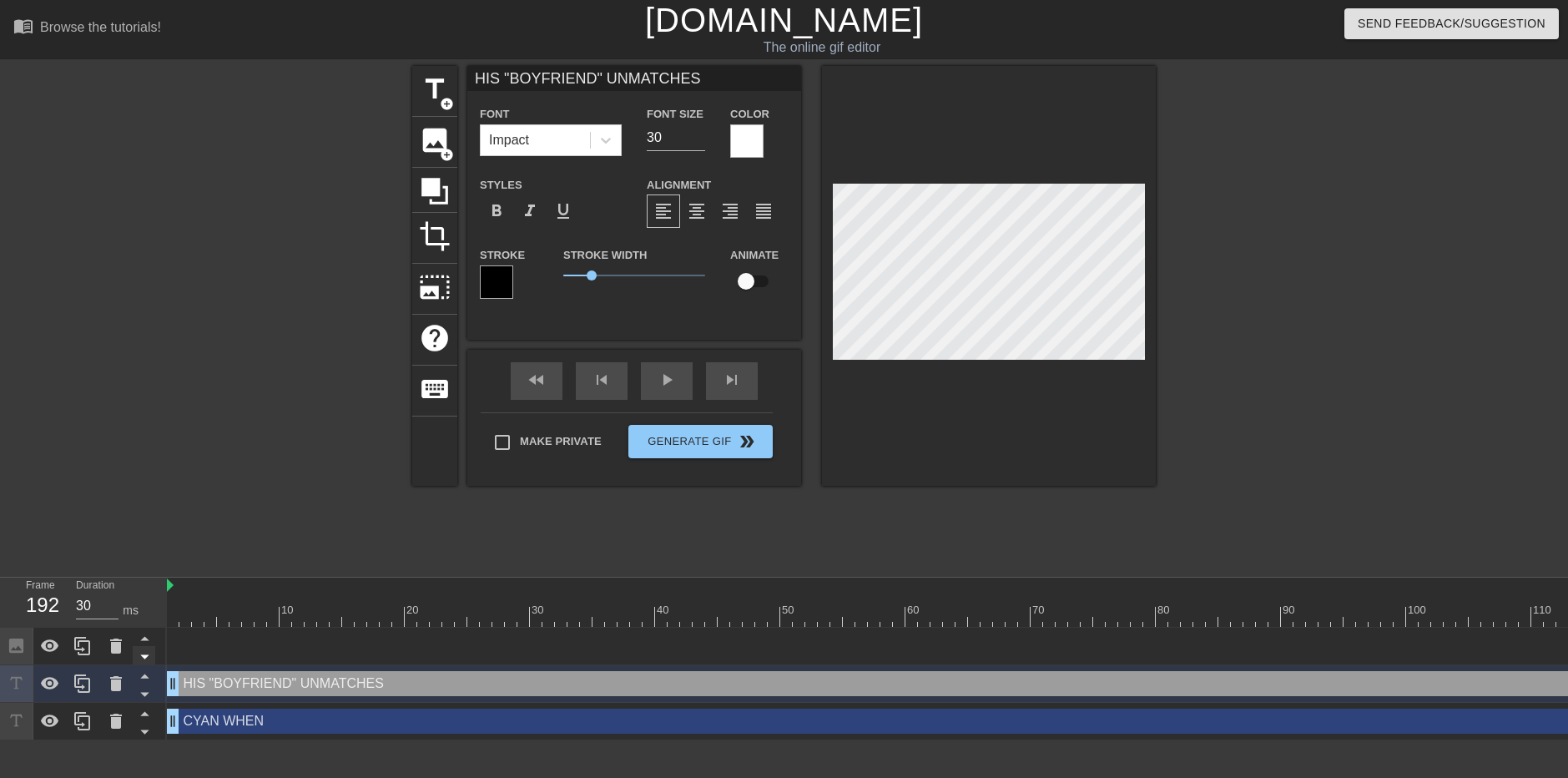
click at [149, 657] on icon at bounding box center [145, 656] width 21 height 21
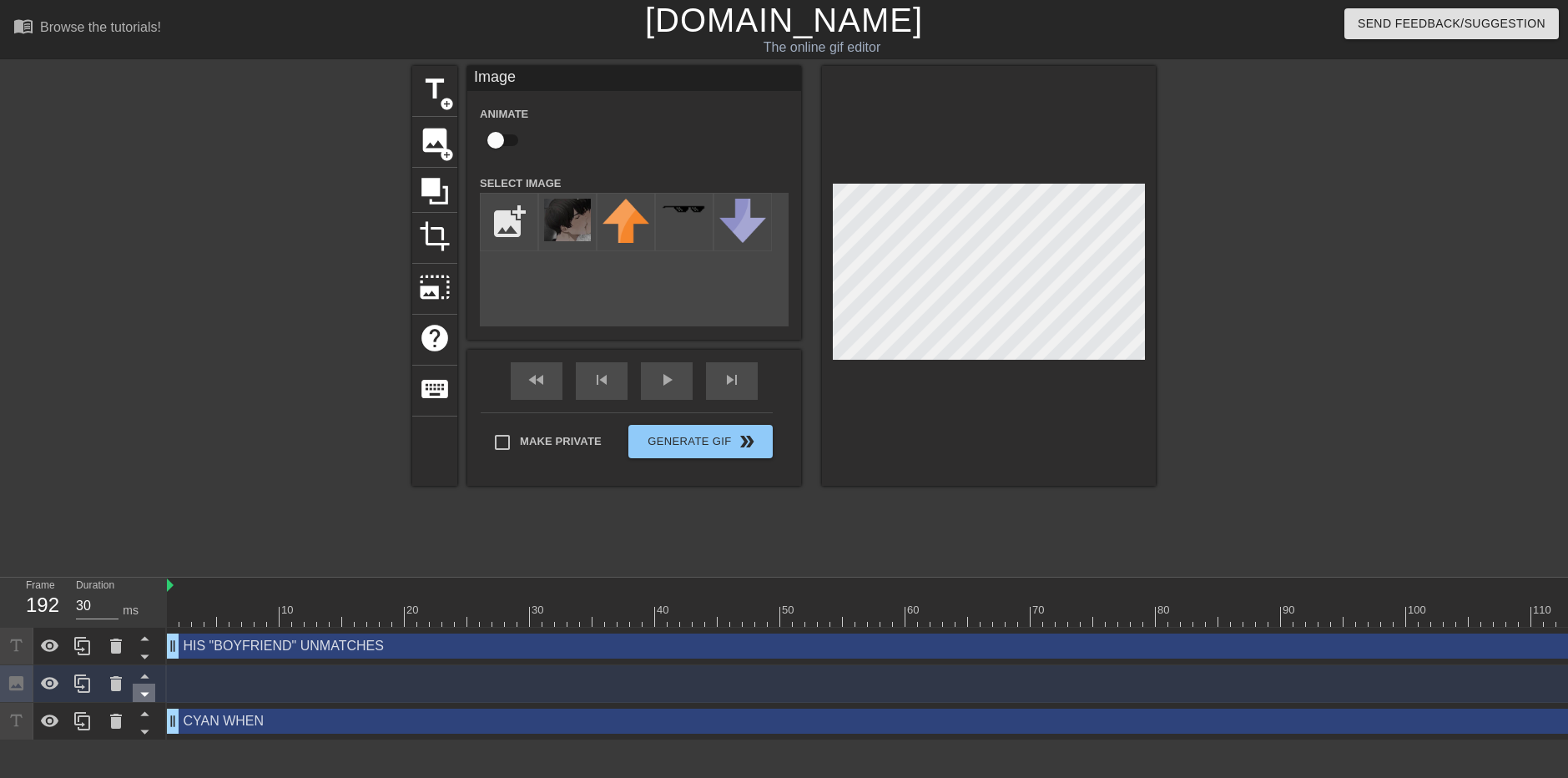
click at [143, 694] on icon at bounding box center [145, 695] width 9 height 4
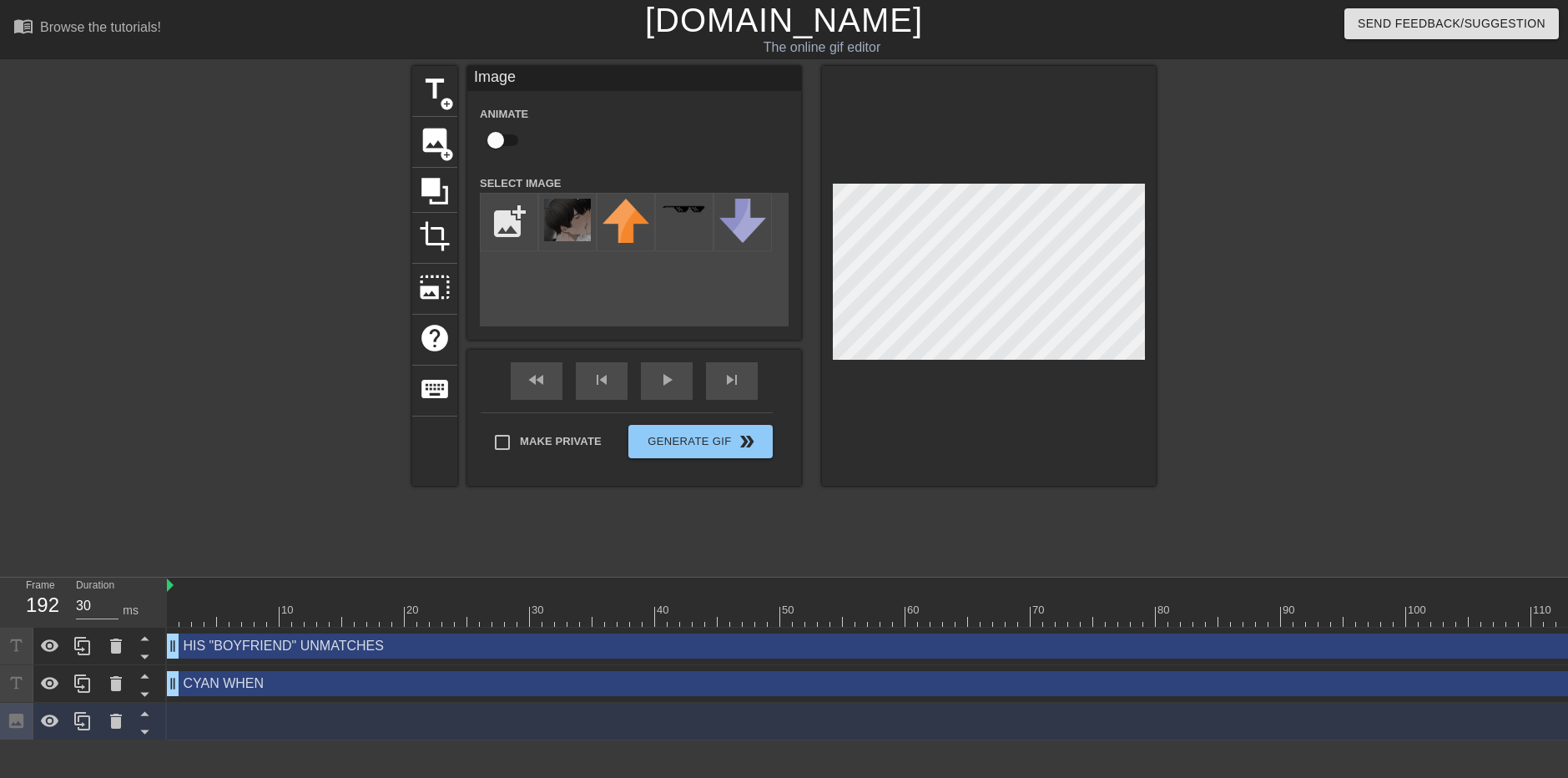
click at [1149, 272] on div at bounding box center [989, 276] width 334 height 420
click at [824, 266] on div at bounding box center [989, 276] width 334 height 420
click at [14, 726] on icon at bounding box center [16, 721] width 20 height 20
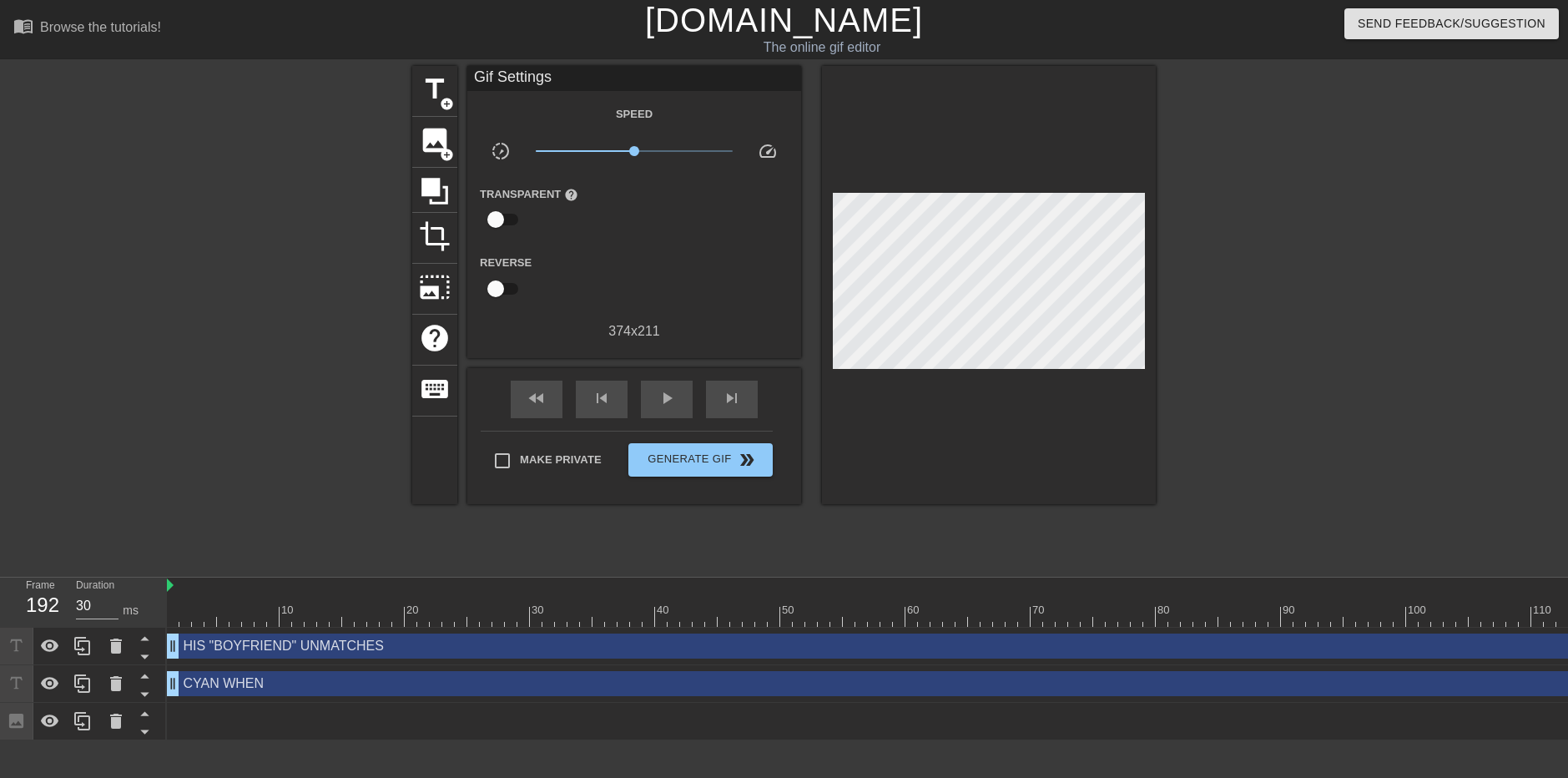
click at [545, 439] on div "Make Private Generate Gif double_arrow" at bounding box center [626, 464] width 292 height 66
click at [540, 455] on span "Make Private" at bounding box center [561, 461] width 82 height 17
click at [520, 455] on input "Make Private" at bounding box center [502, 461] width 35 height 35
checkbox input "true"
drag, startPoint x: 636, startPoint y: 148, endPoint x: 657, endPoint y: 157, distance: 22.8
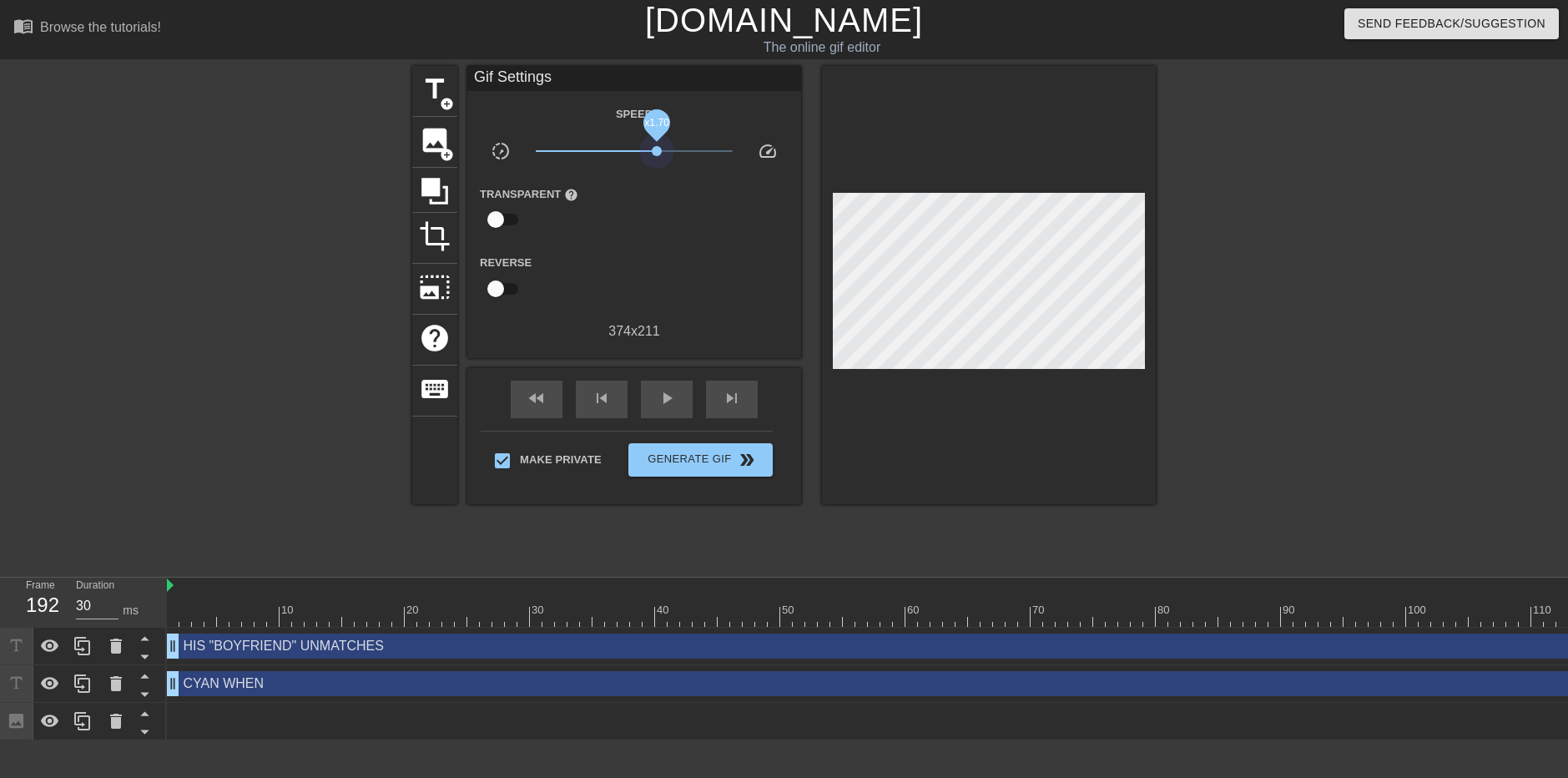
click at [657, 157] on span "x1.70" at bounding box center [635, 152] width 198 height 20
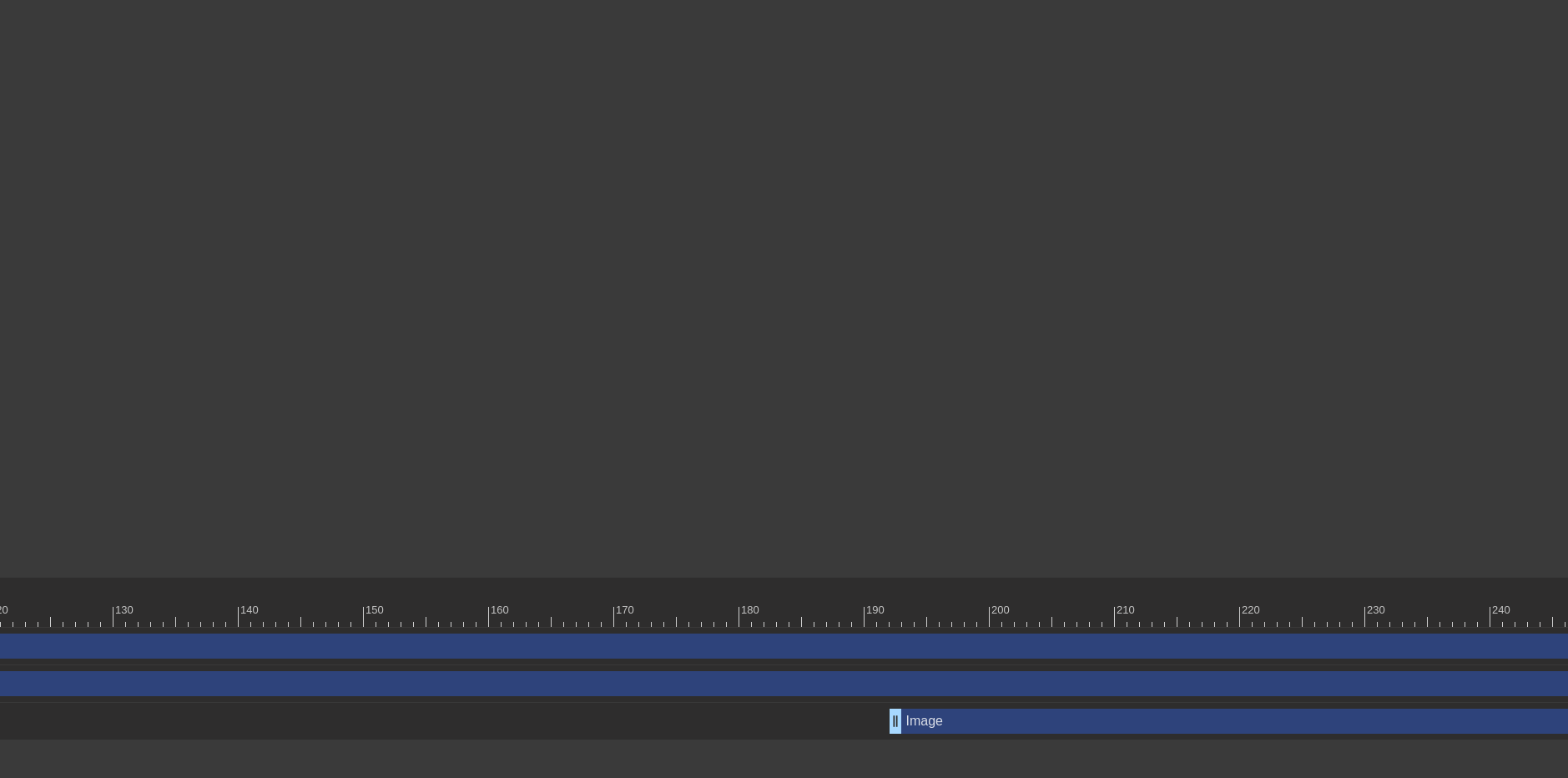
scroll to position [0, 1738]
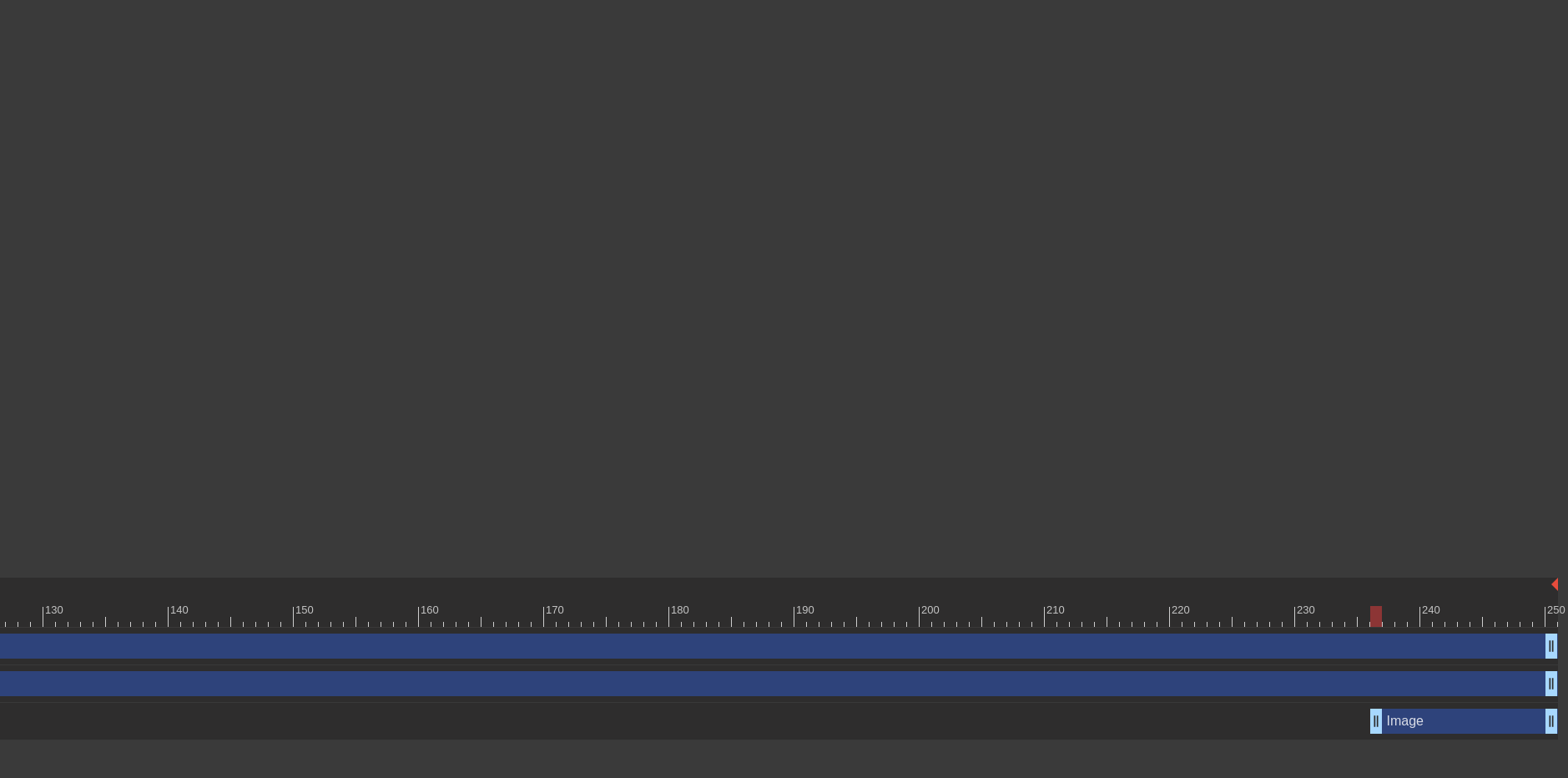
drag, startPoint x: 826, startPoint y: 727, endPoint x: 1374, endPoint y: 752, distance: 548.6
click at [1254, 603] on div at bounding box center [1252, 604] width 13 height 21
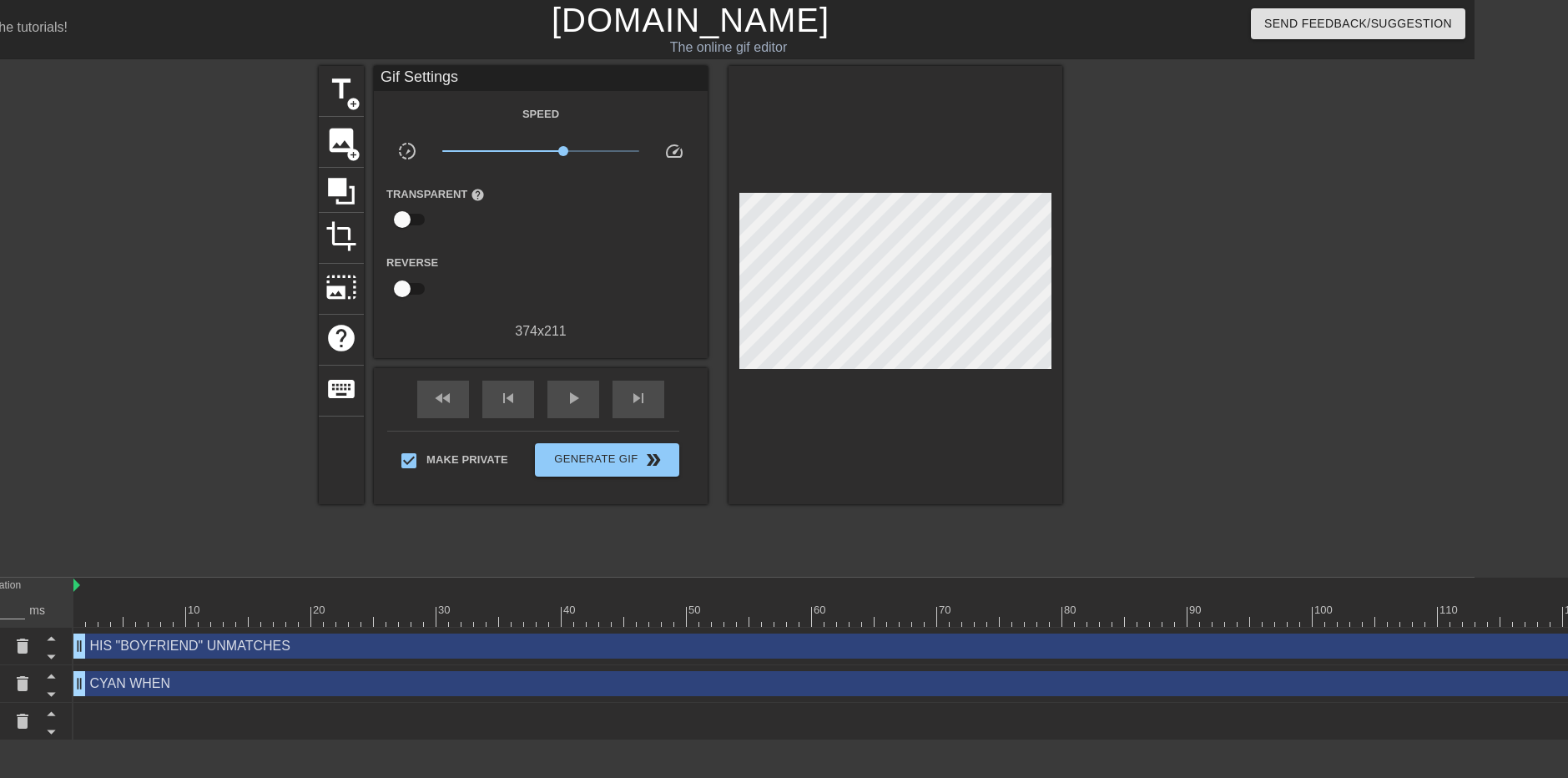
scroll to position [0, 0]
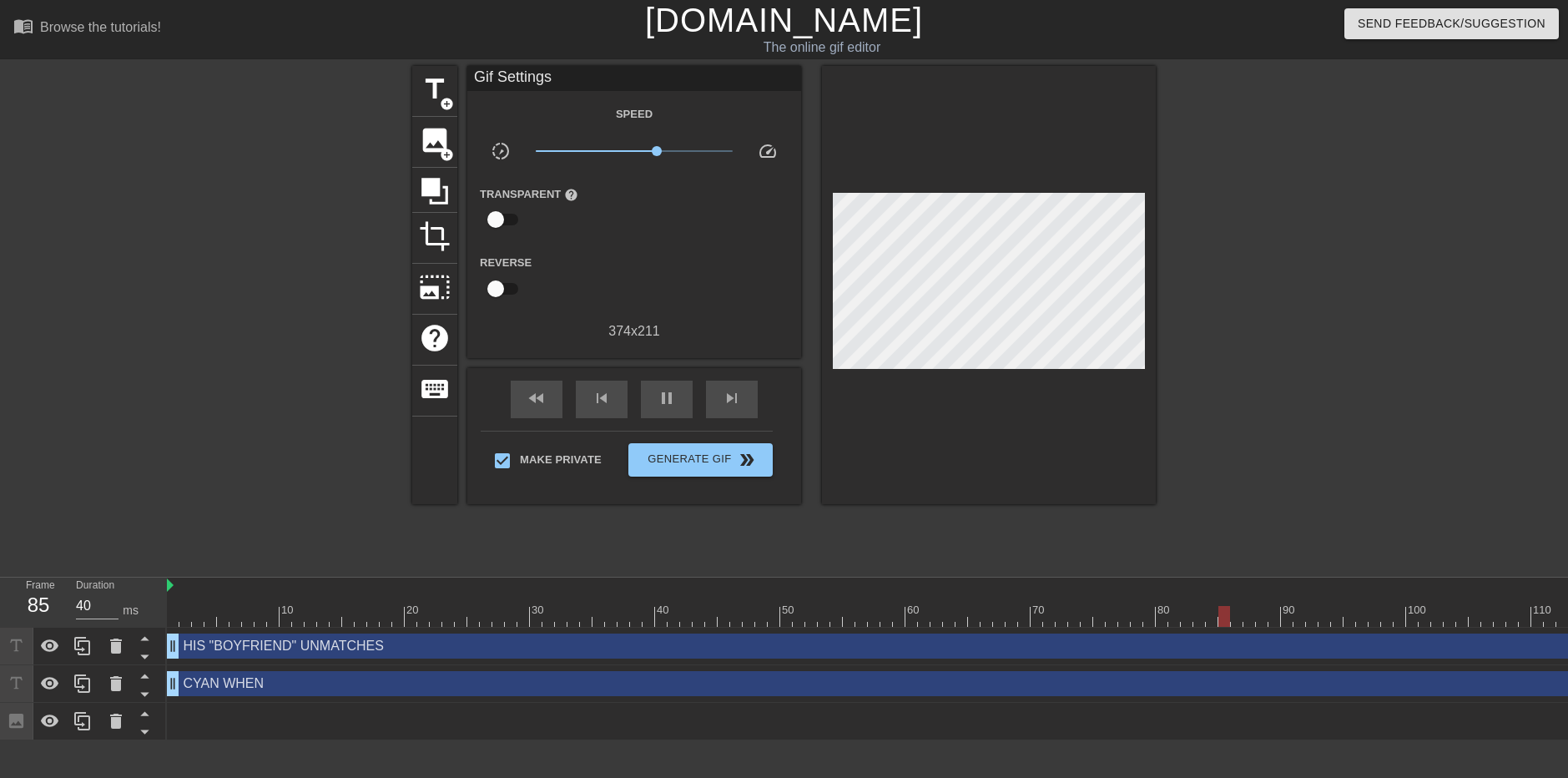
type input "30"
click at [694, 462] on span "Generate Gif double_arrow" at bounding box center [701, 461] width 131 height 20
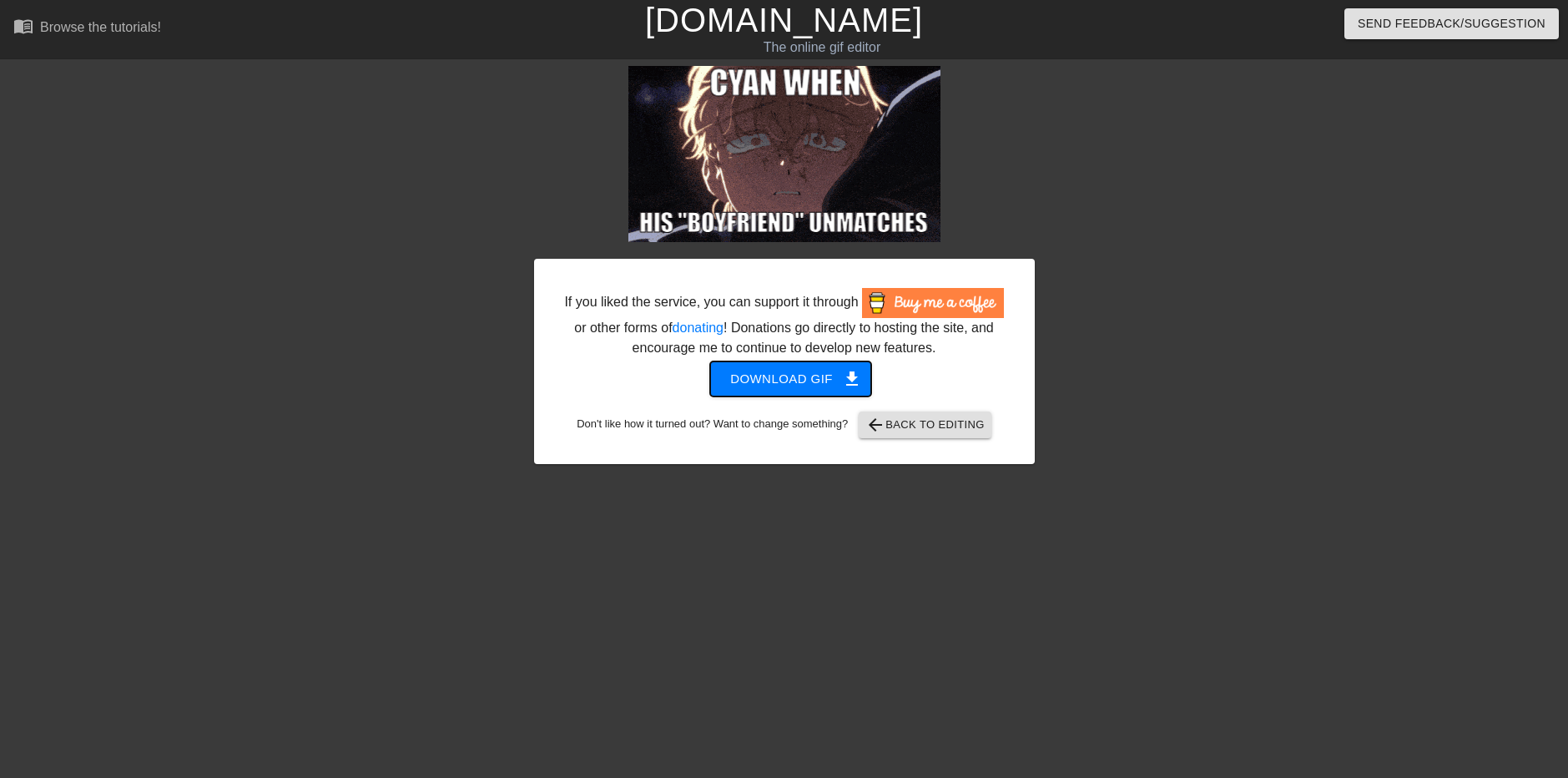
click at [786, 382] on span "Download gif get_app" at bounding box center [790, 380] width 121 height 22
